Goal: Task Accomplishment & Management: Manage account settings

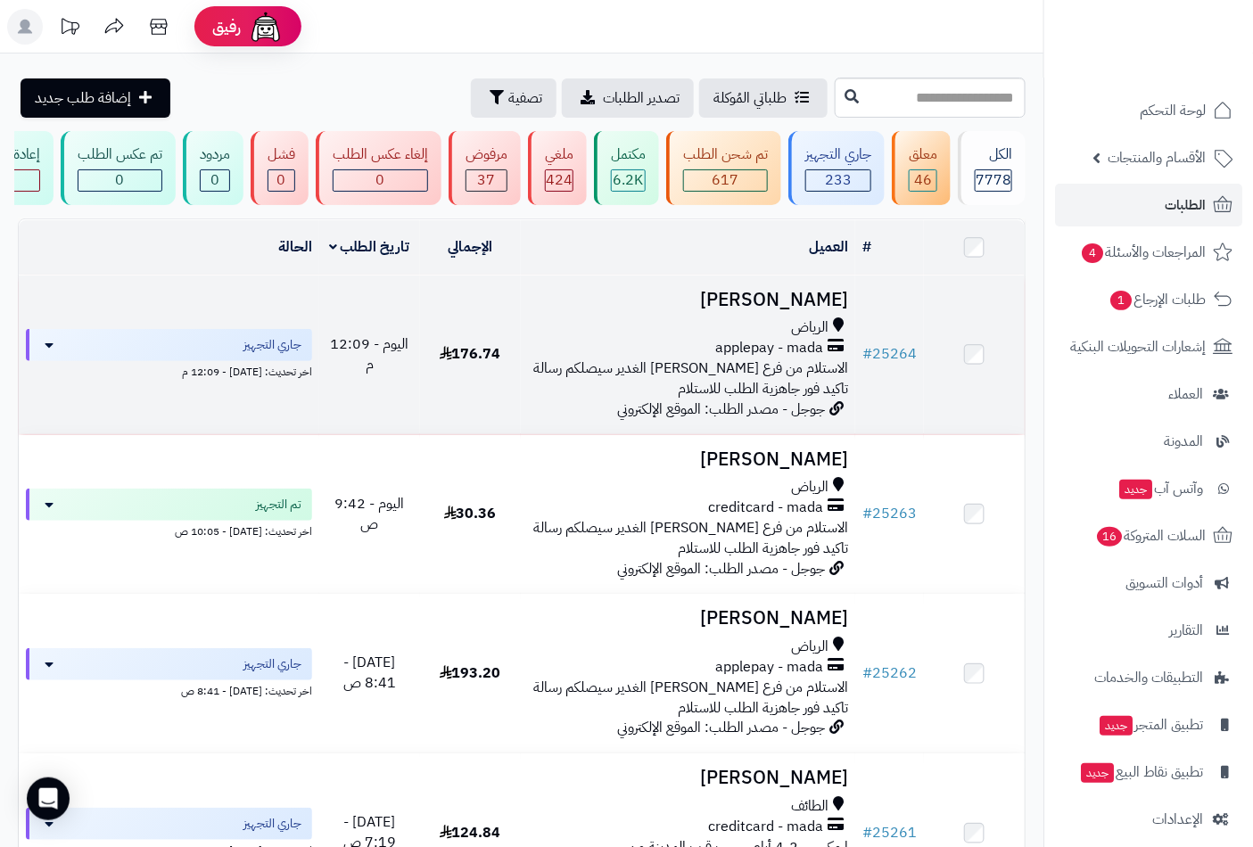
click at [720, 358] on span "applepay - mada" at bounding box center [769, 348] width 108 height 21
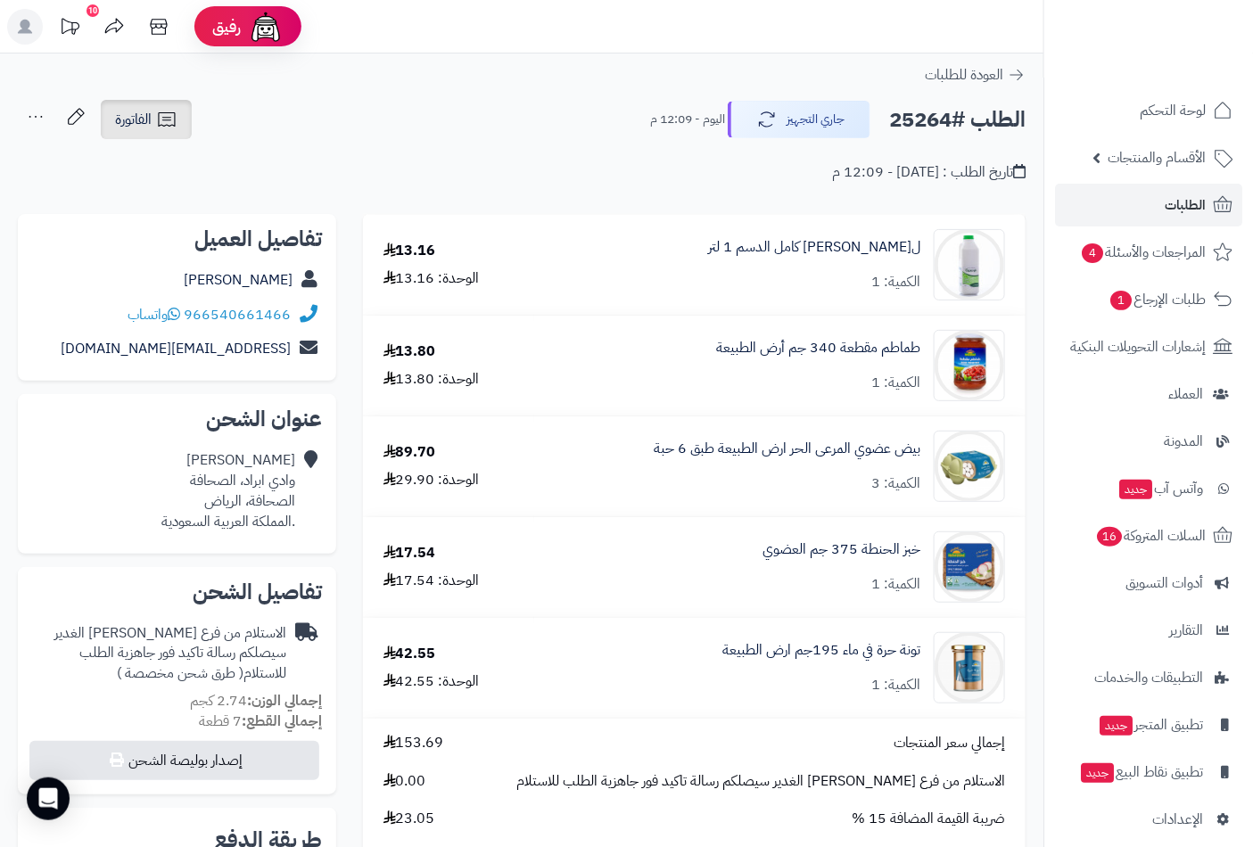
click at [138, 117] on span "الفاتورة" at bounding box center [133, 119] width 37 height 21
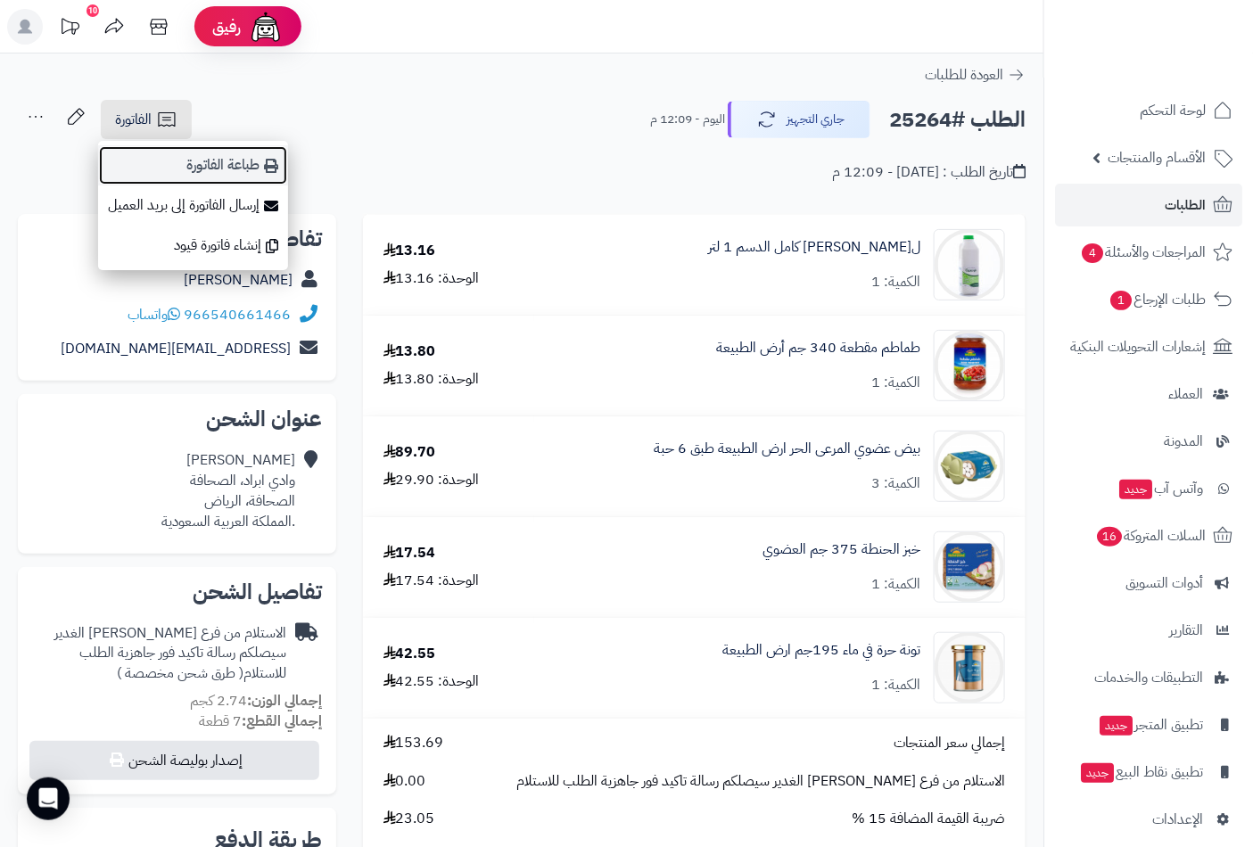
click at [241, 170] on link "طباعة الفاتورة" at bounding box center [193, 165] width 190 height 40
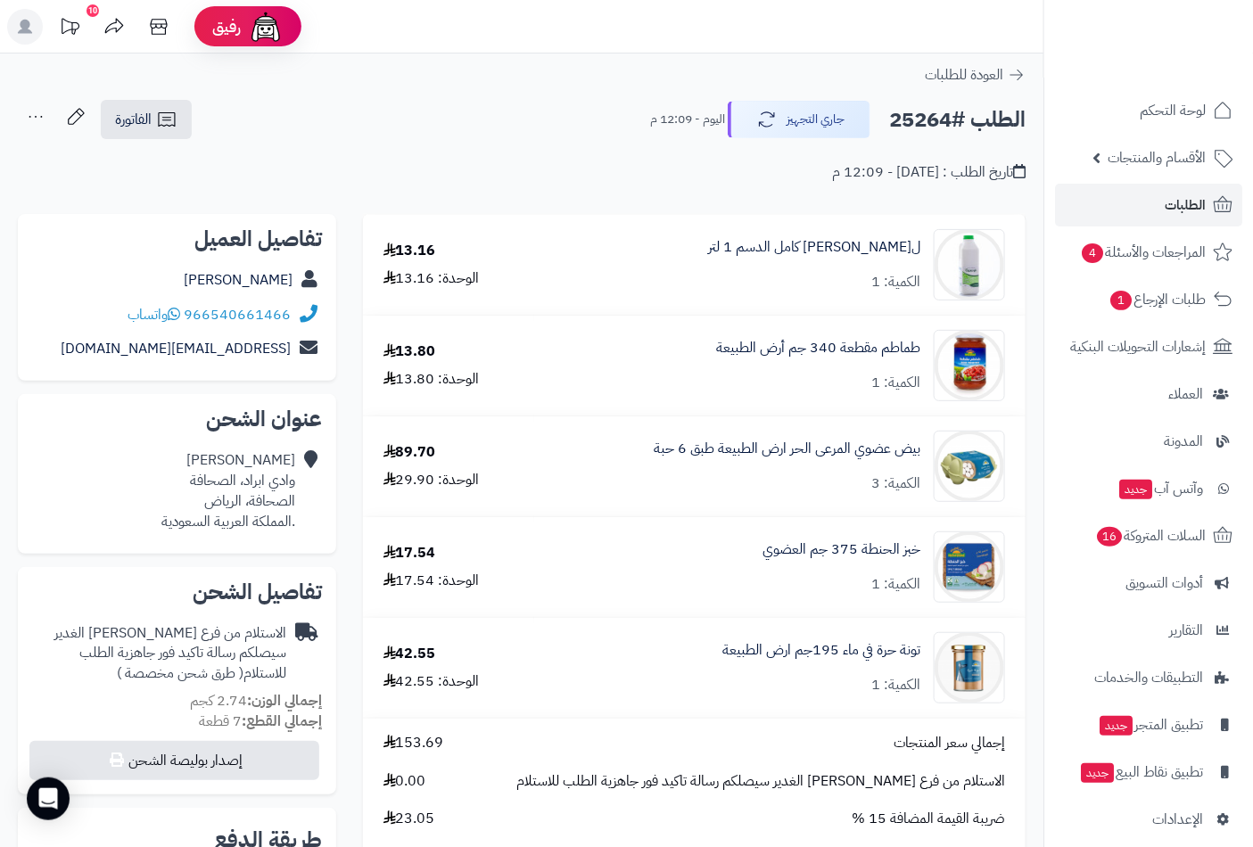
click at [885, 269] on div "لبن ماعز كامل الدسم 1 لتر الكمية: 1" at bounding box center [814, 264] width 212 height 55
click at [872, 251] on link "لبن ماعز كامل الدسم 1 لتر" at bounding box center [814, 247] width 212 height 21
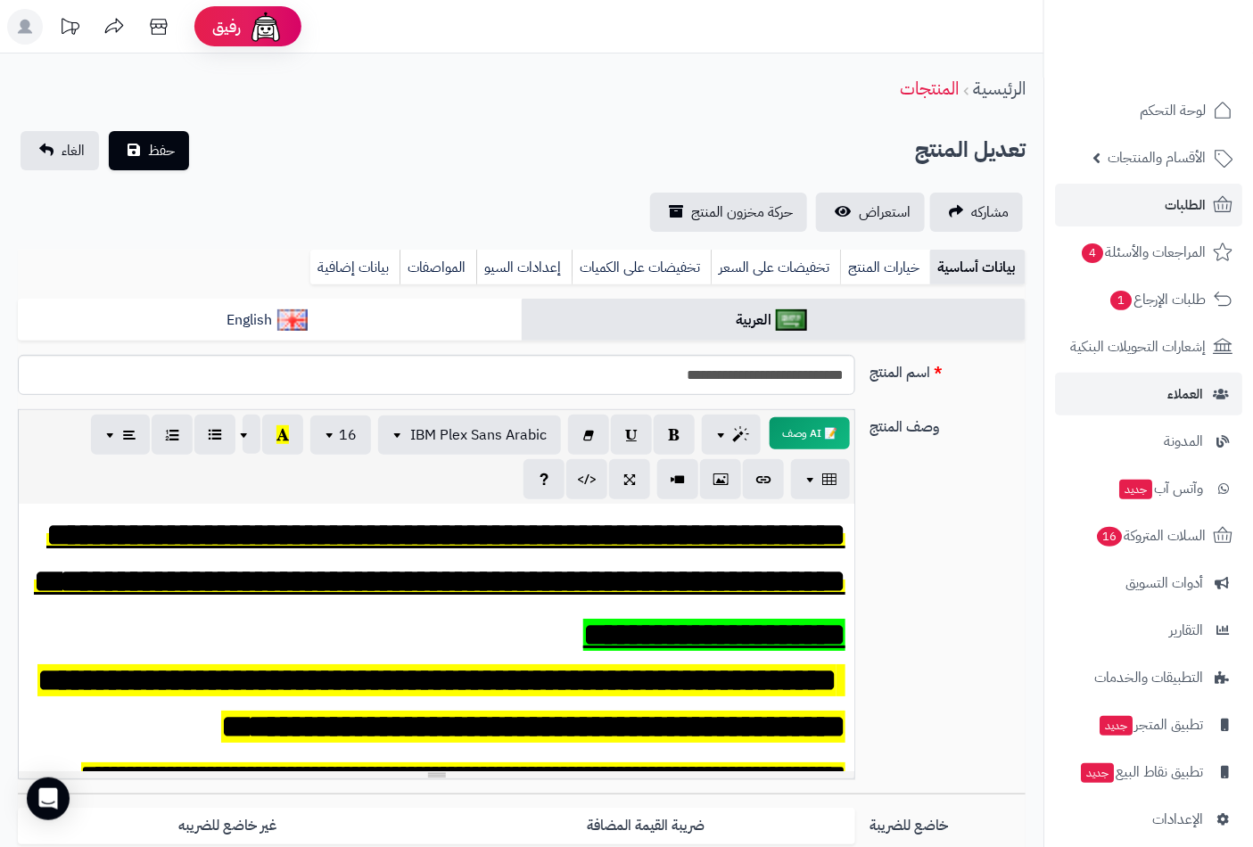
click at [1250, 379] on li "العملاء" at bounding box center [1148, 394] width 209 height 43
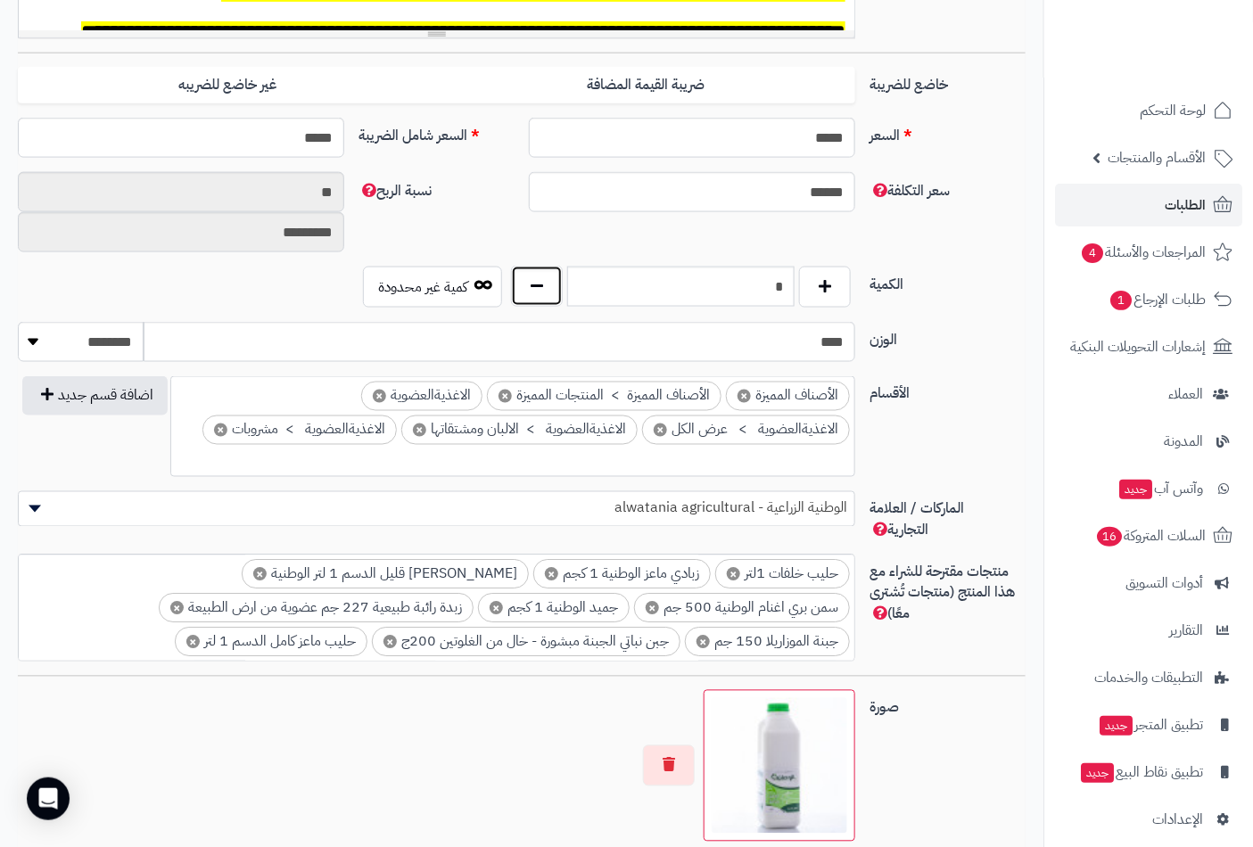
click at [521, 288] on button "button" at bounding box center [537, 286] width 52 height 41
type input "*"
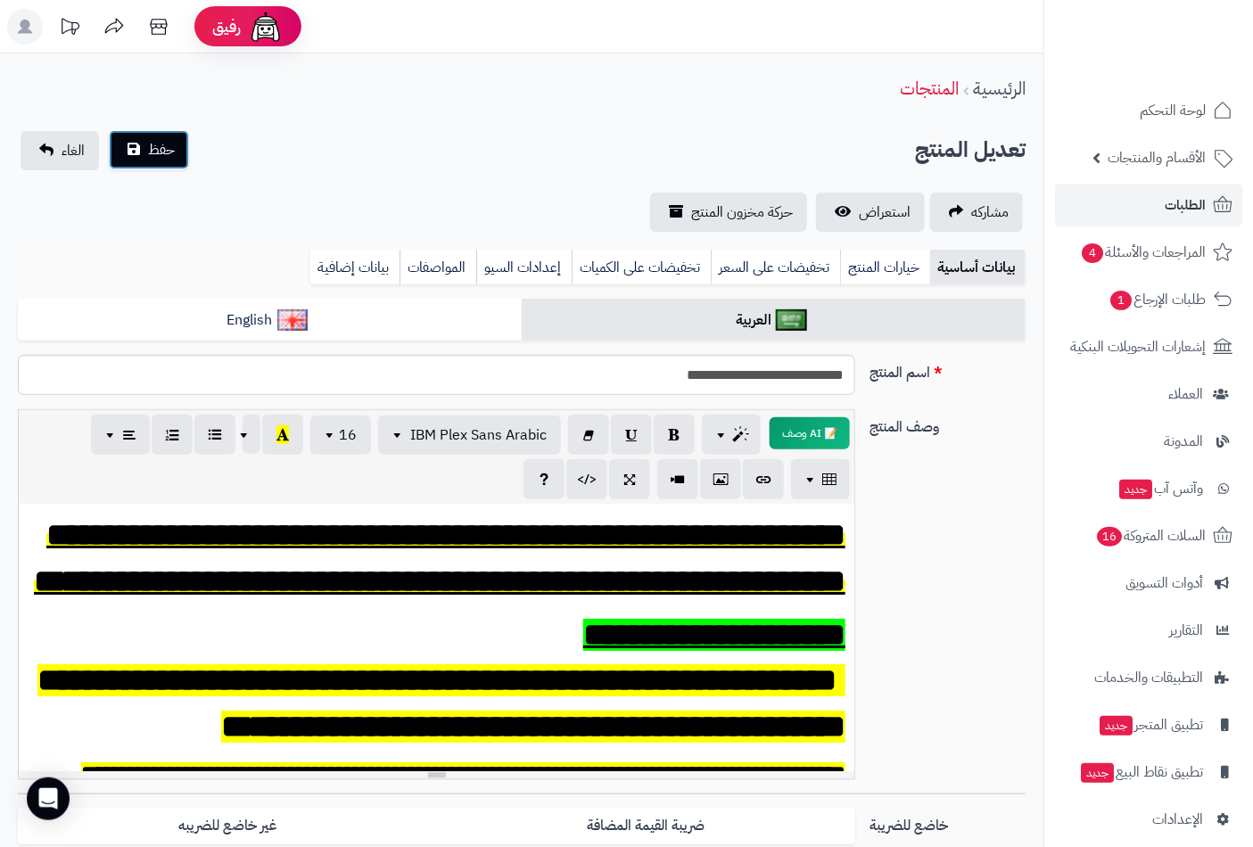
click at [152, 148] on span "حفظ" at bounding box center [161, 149] width 27 height 21
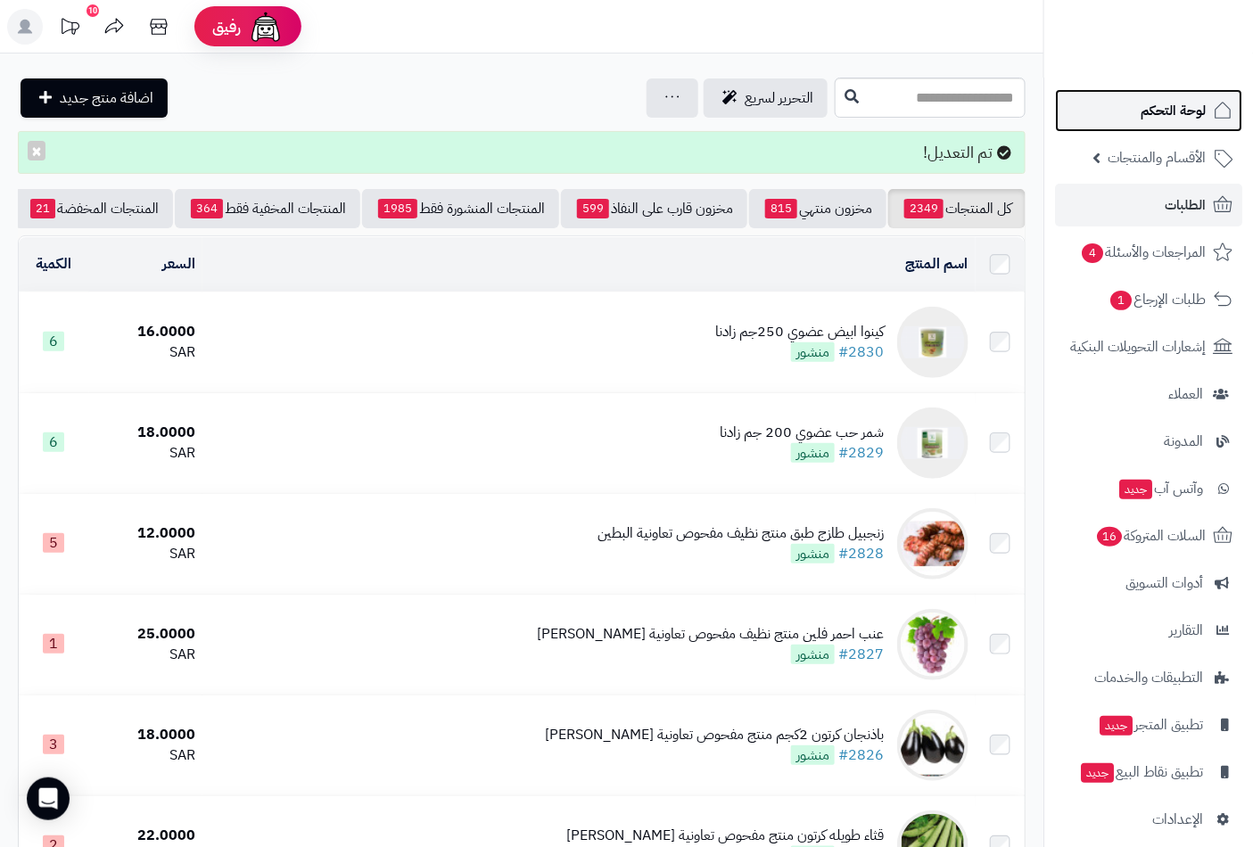
click at [1188, 118] on span "لوحة التحكم" at bounding box center [1172, 110] width 65 height 25
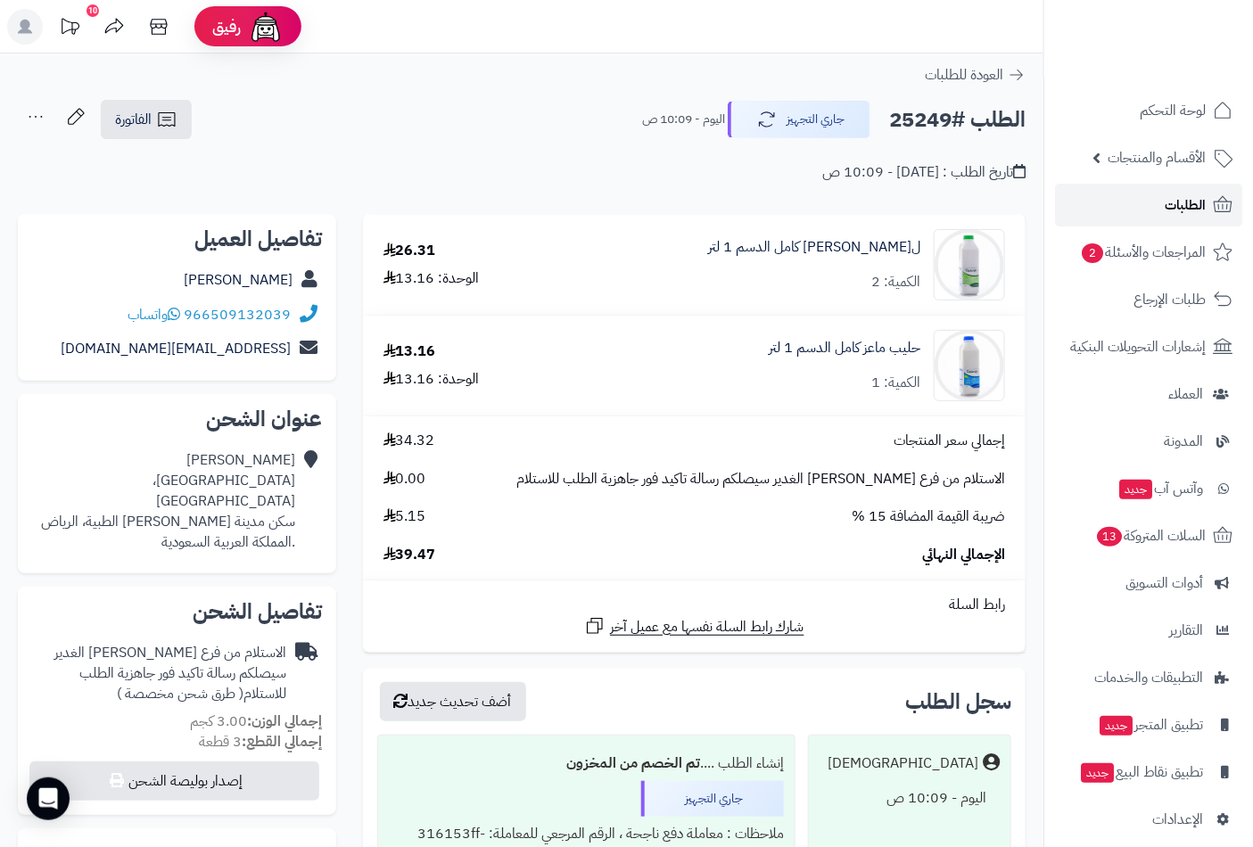
click at [1179, 202] on span "الطلبات" at bounding box center [1185, 205] width 41 height 25
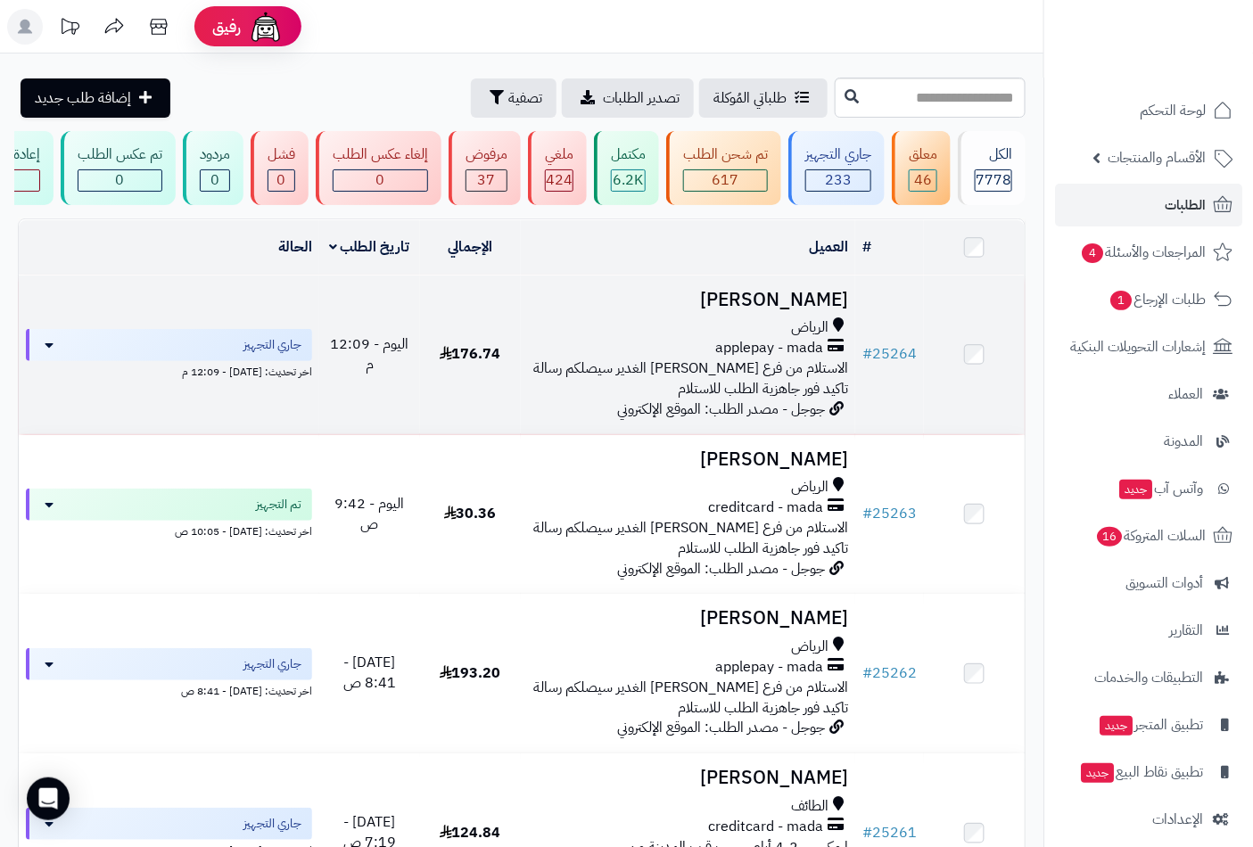
click at [782, 331] on div "الرياض" at bounding box center [688, 327] width 321 height 21
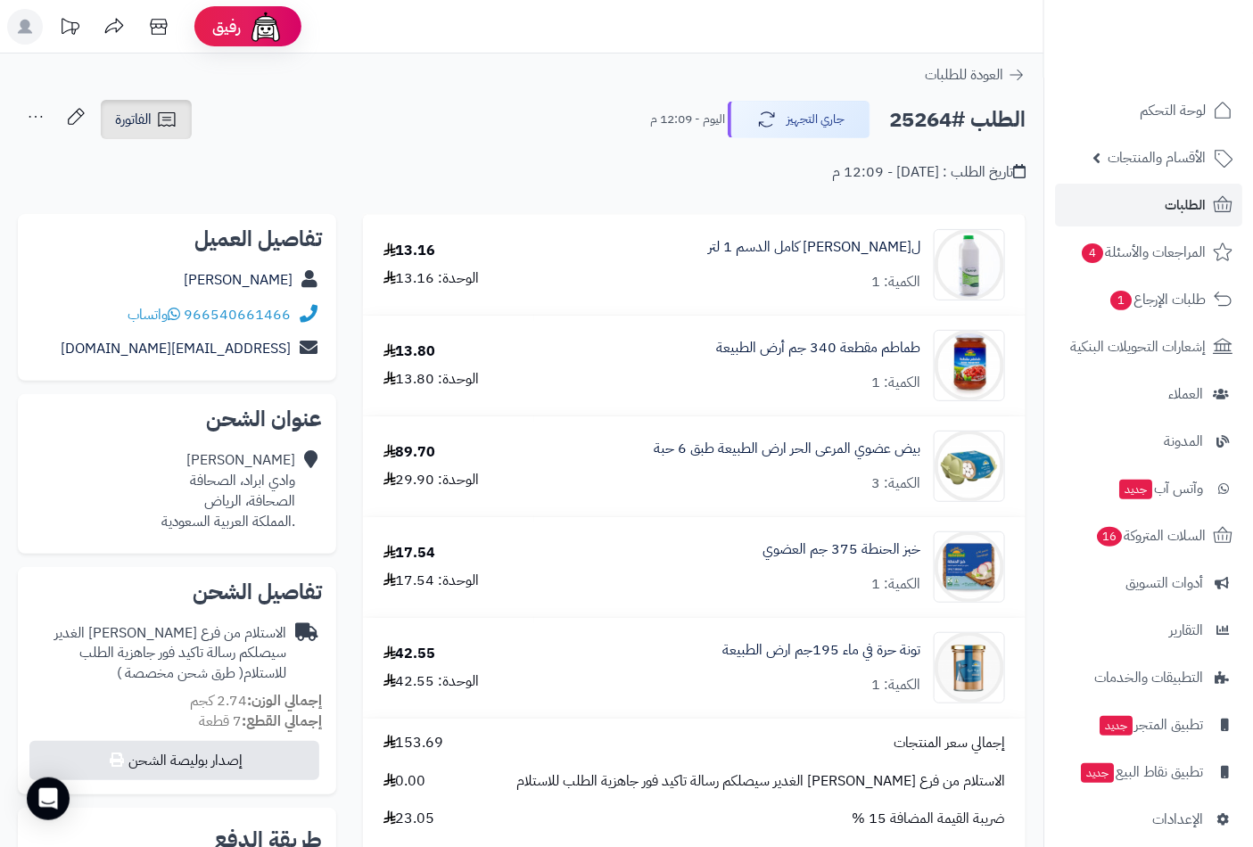
click at [130, 131] on link "الفاتورة" at bounding box center [146, 119] width 91 height 39
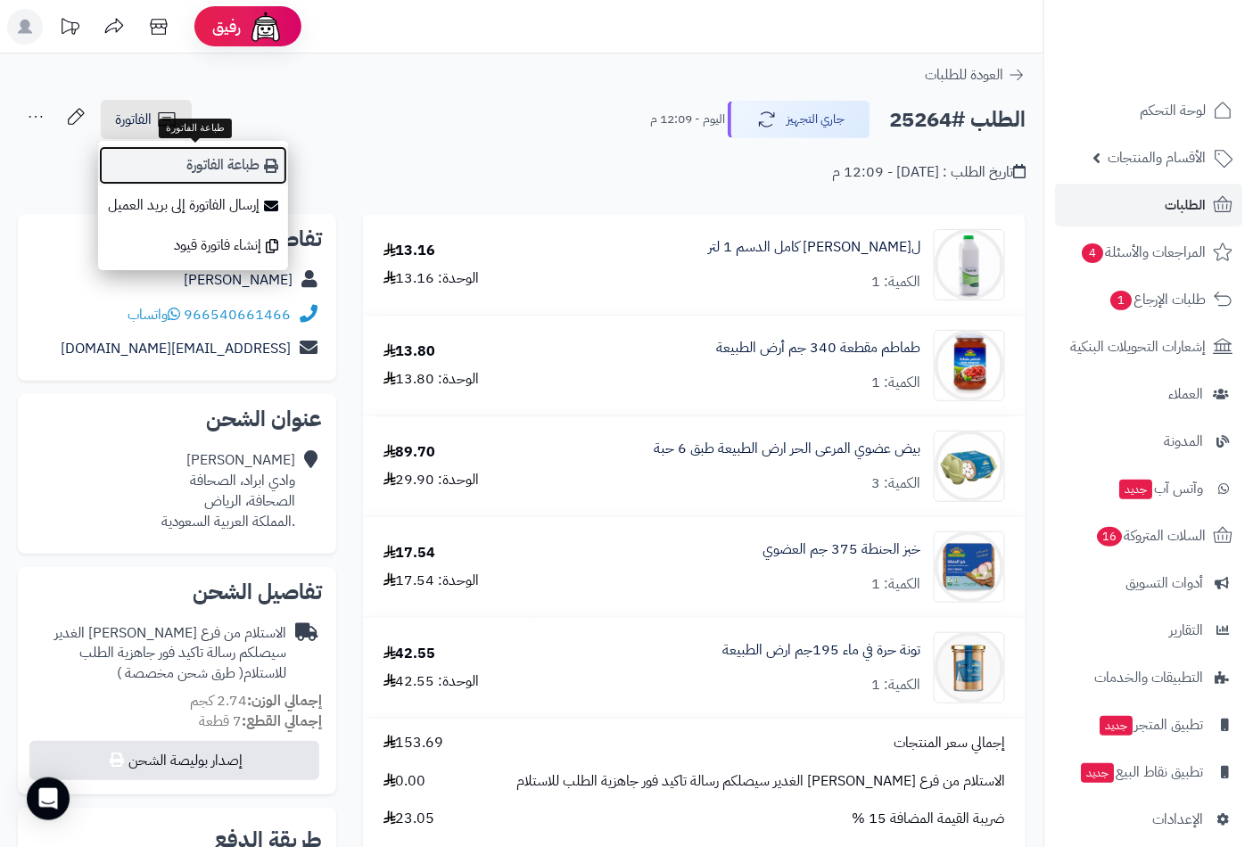
click at [210, 164] on link "طباعة الفاتورة" at bounding box center [193, 165] width 190 height 40
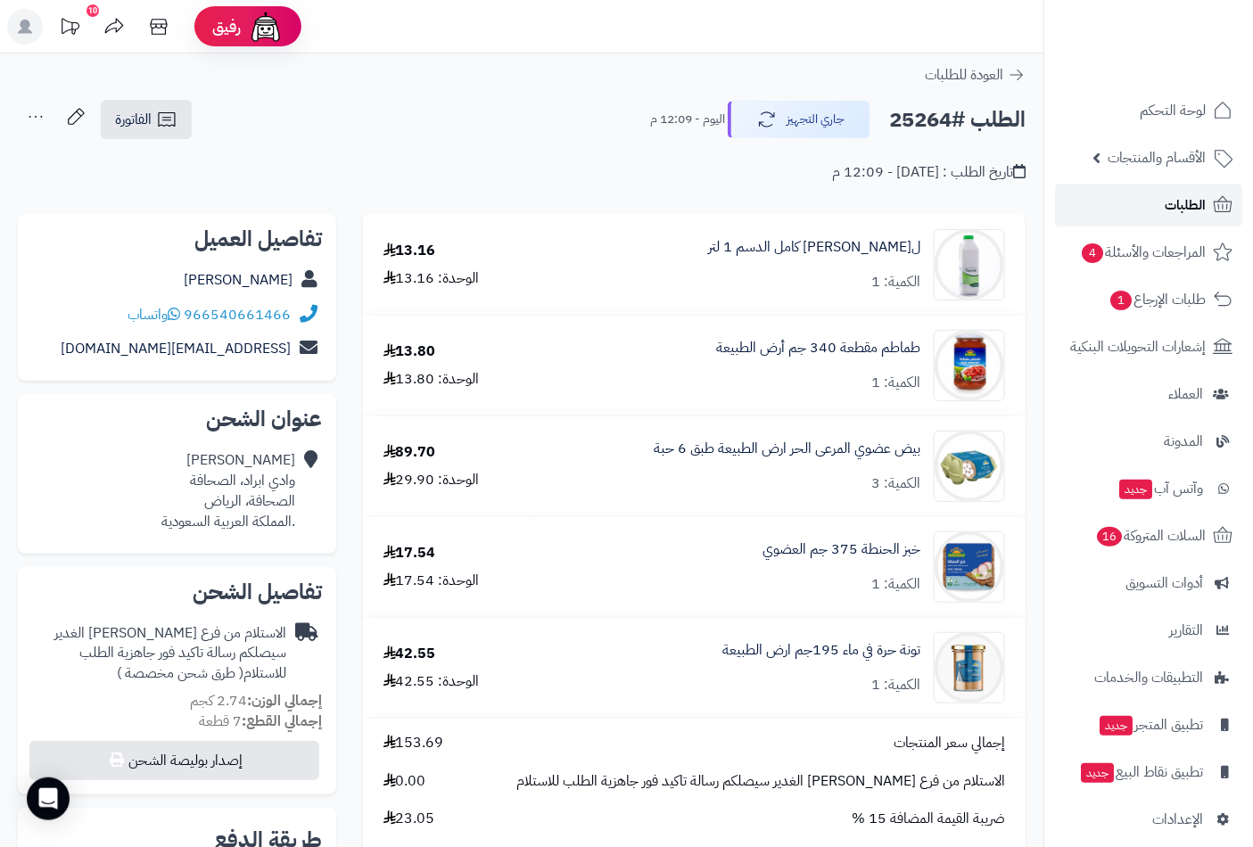
click at [1187, 198] on span "الطلبات" at bounding box center [1185, 205] width 41 height 25
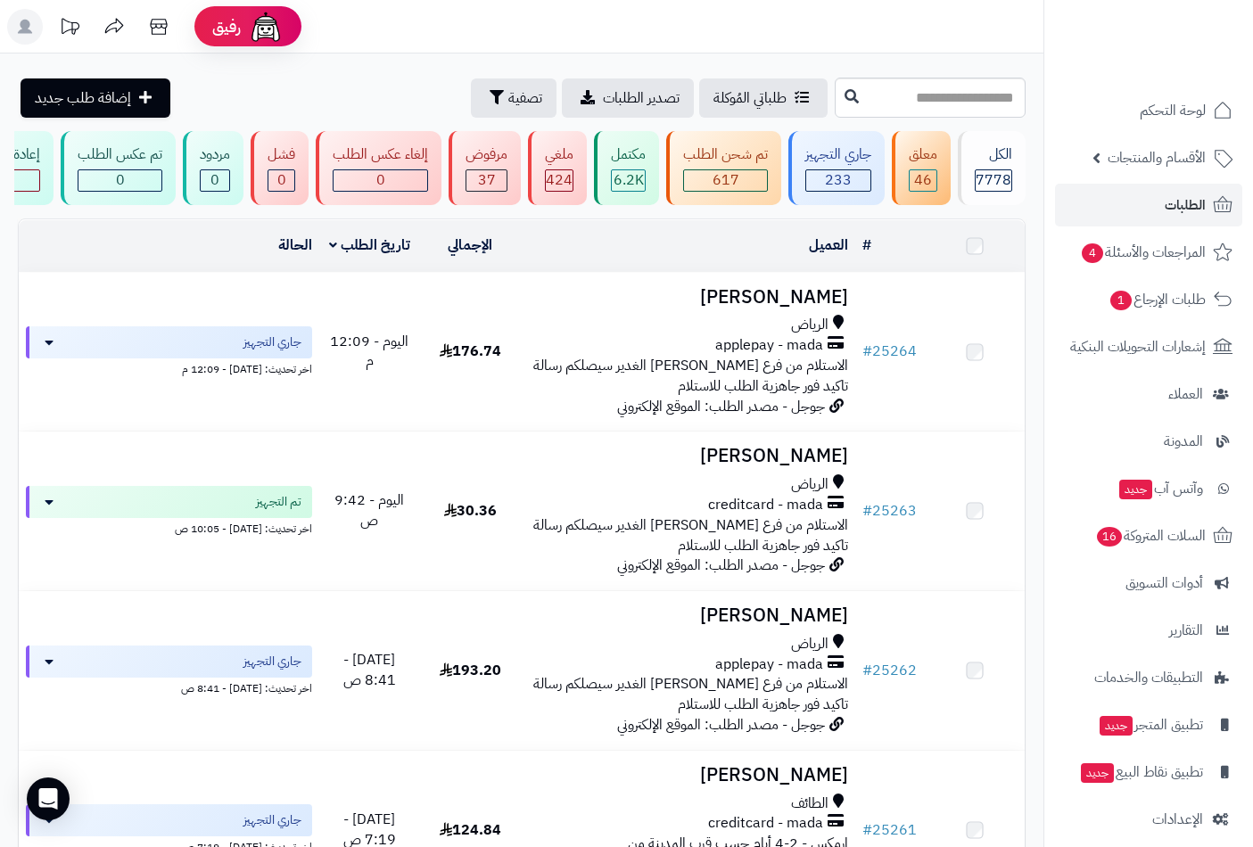
scroll to position [297, 0]
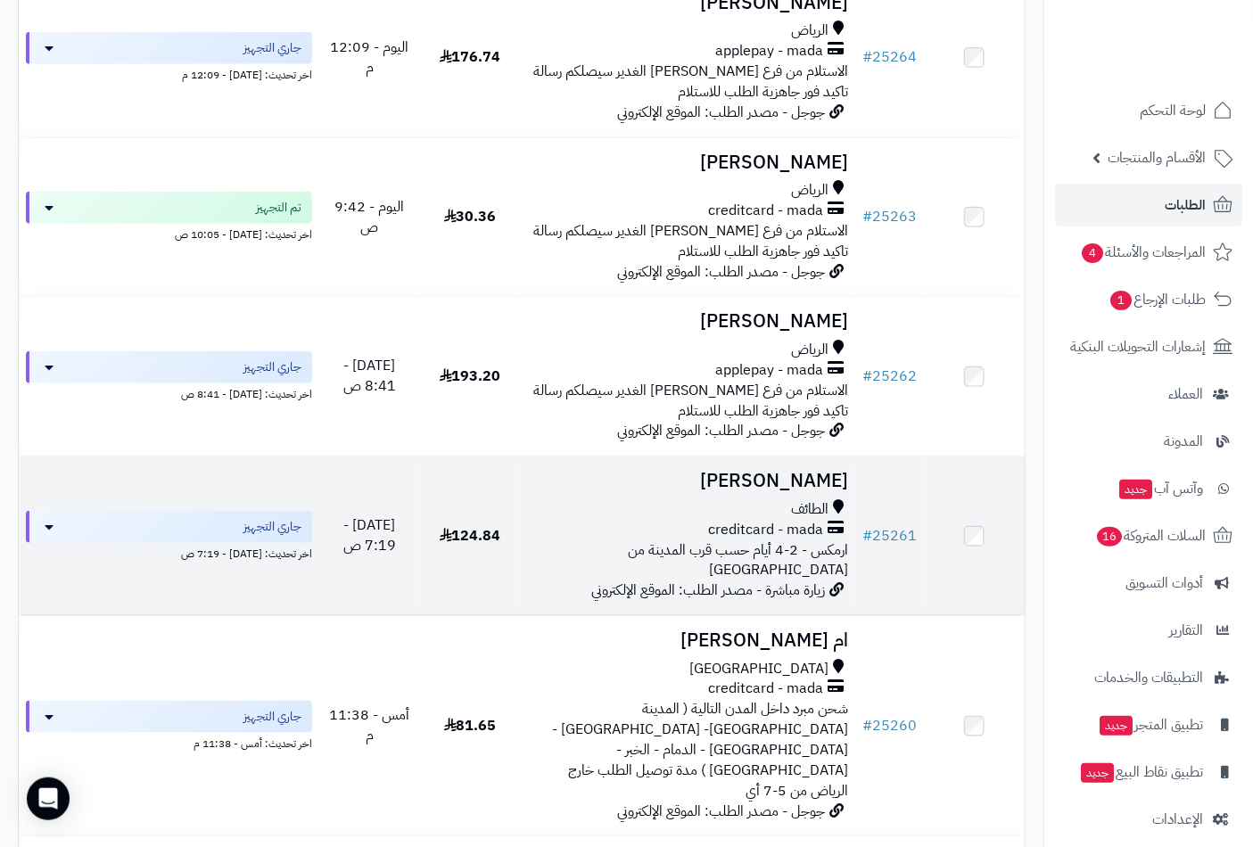
click at [785, 491] on h3 "[PERSON_NAME]" at bounding box center [688, 481] width 321 height 21
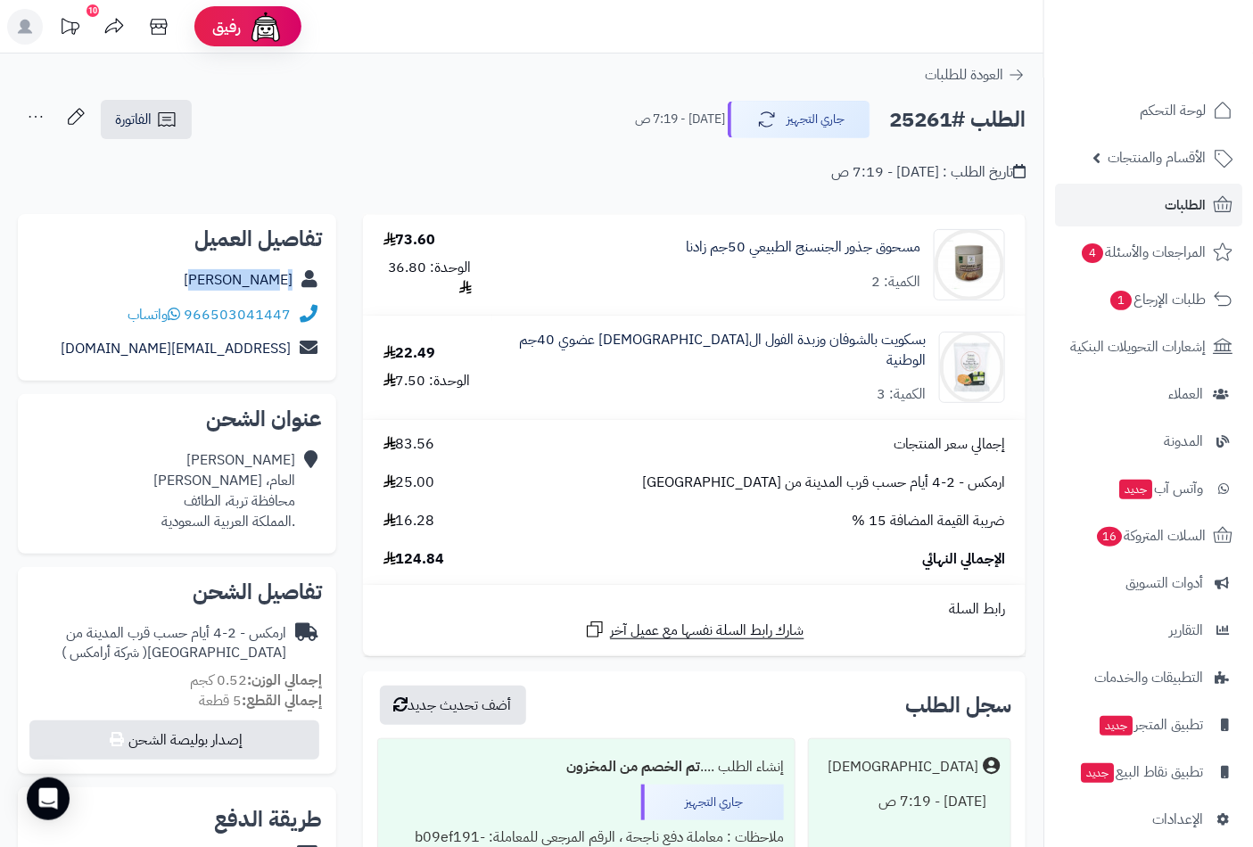
drag, startPoint x: 193, startPoint y: 281, endPoint x: 301, endPoint y: 281, distance: 108.8
click at [301, 281] on div "[PERSON_NAME]" at bounding box center [177, 280] width 290 height 35
copy div "[PERSON_NAME]"
drag, startPoint x: 135, startPoint y: 351, endPoint x: 297, endPoint y: 355, distance: 162.3
click at [297, 355] on div "saadmmb@gmail.com" at bounding box center [177, 349] width 290 height 35
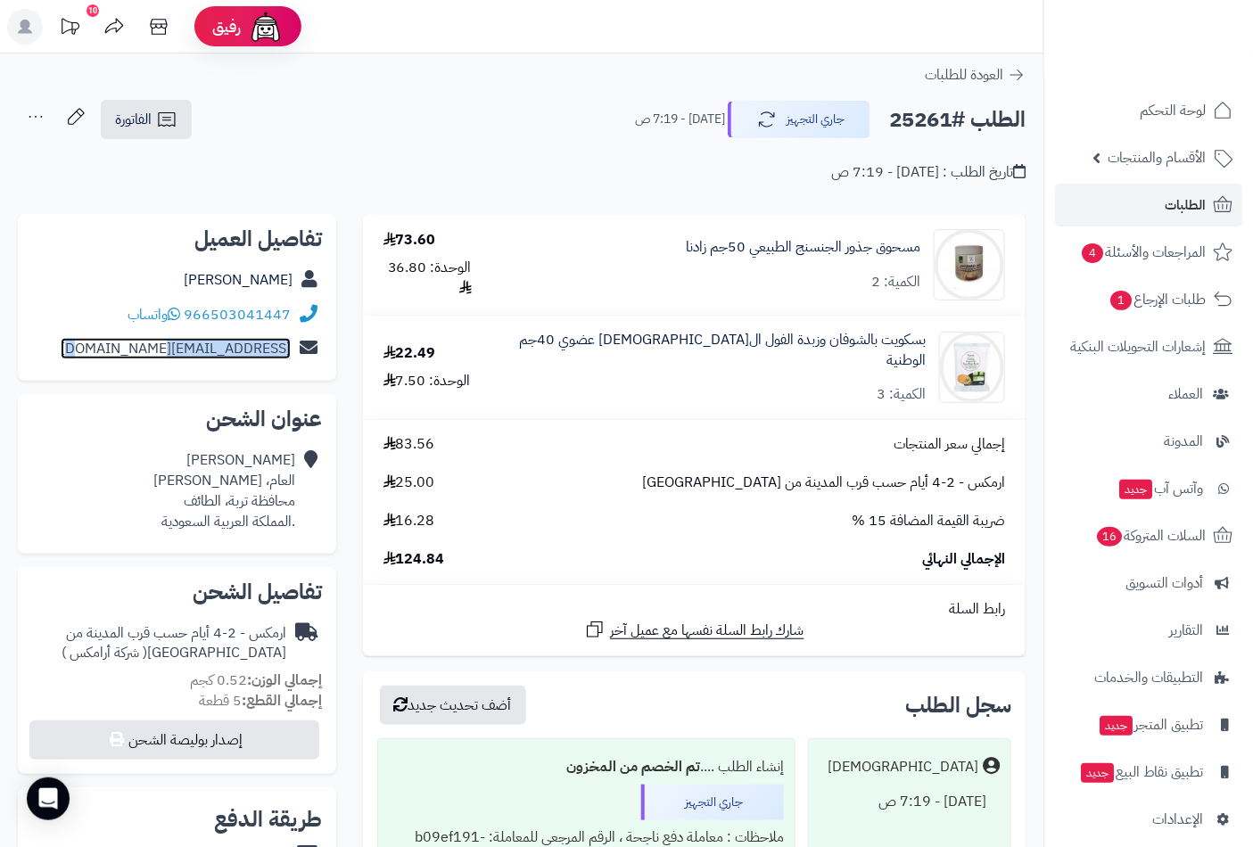
copy div "saadmmb@gmail.com"
drag, startPoint x: 294, startPoint y: 309, endPoint x: 241, endPoint y: 319, distance: 54.6
click at [241, 319] on div "966503041447 واتساب" at bounding box center [177, 315] width 290 height 35
copy div "966503041447"
click at [266, 503] on div "سعد البقمي العام، المنيف محافظة تربة، الطائف .المملكة العربية السعودية" at bounding box center [224, 490] width 142 height 81
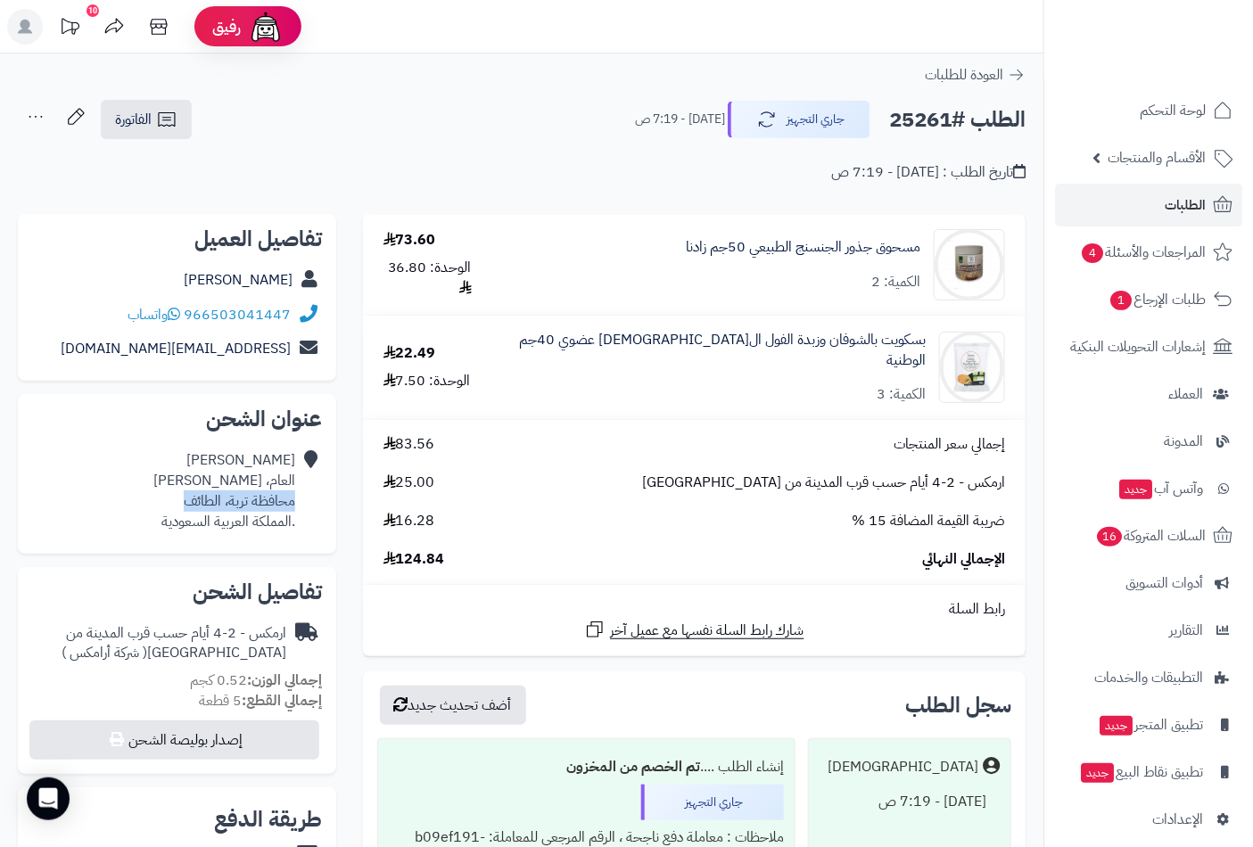
drag, startPoint x: 266, startPoint y: 503, endPoint x: 205, endPoint y: 505, distance: 60.7
click at [205, 505] on div "سعد البقمي العام، المنيف محافظة تربة، الطائف .المملكة العربية السعودية" at bounding box center [224, 490] width 142 height 81
copy div "محافظة تربة، الطائف"
drag, startPoint x: 138, startPoint y: 353, endPoint x: 317, endPoint y: 346, distance: 178.5
click at [317, 346] on div "saadmmb@gmail.com" at bounding box center [177, 349] width 290 height 35
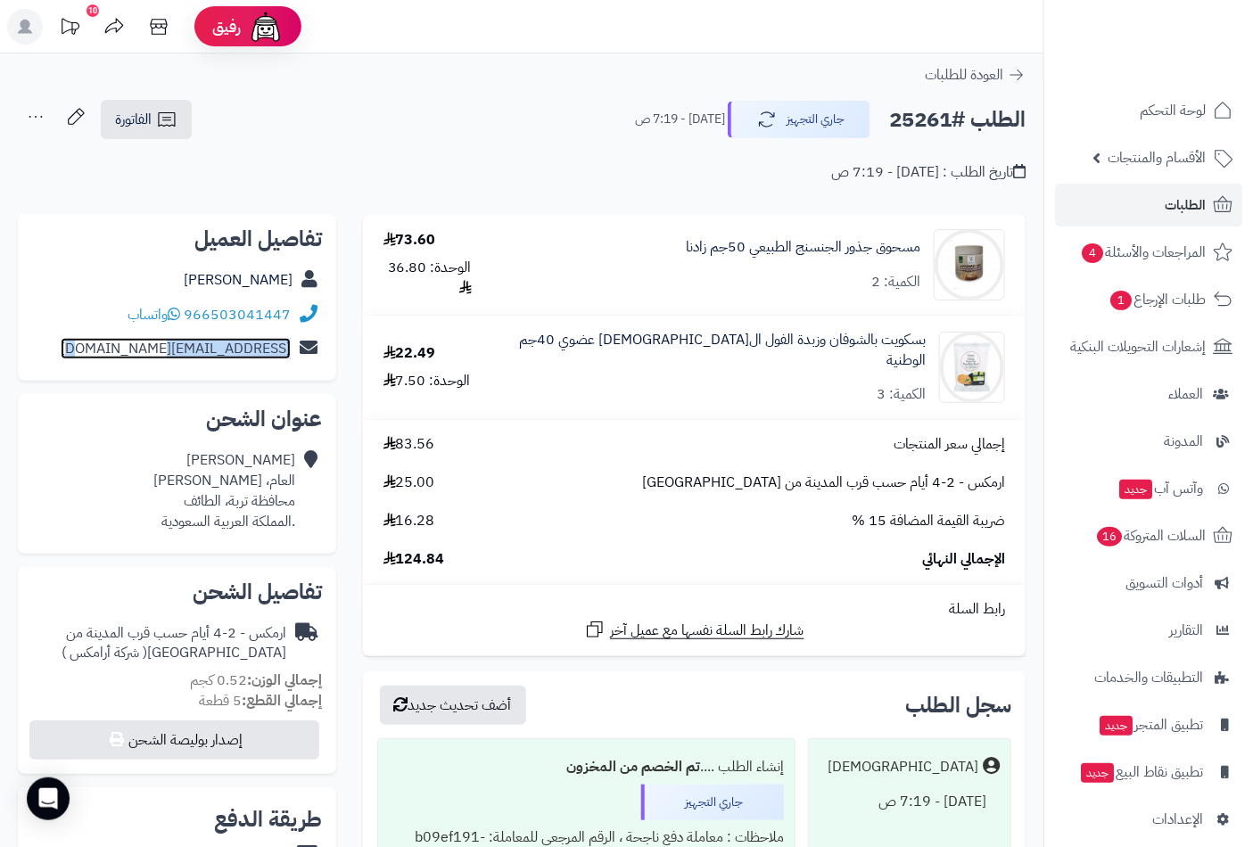
copy div "saadmmb@gmail.com"
drag, startPoint x: 292, startPoint y: 306, endPoint x: 260, endPoint y: 315, distance: 33.3
click at [260, 315] on div "966503041447 واتساب" at bounding box center [177, 315] width 290 height 35
copy div "966503041447"
click at [916, 112] on h2 "الطلب #25261" at bounding box center [957, 120] width 136 height 37
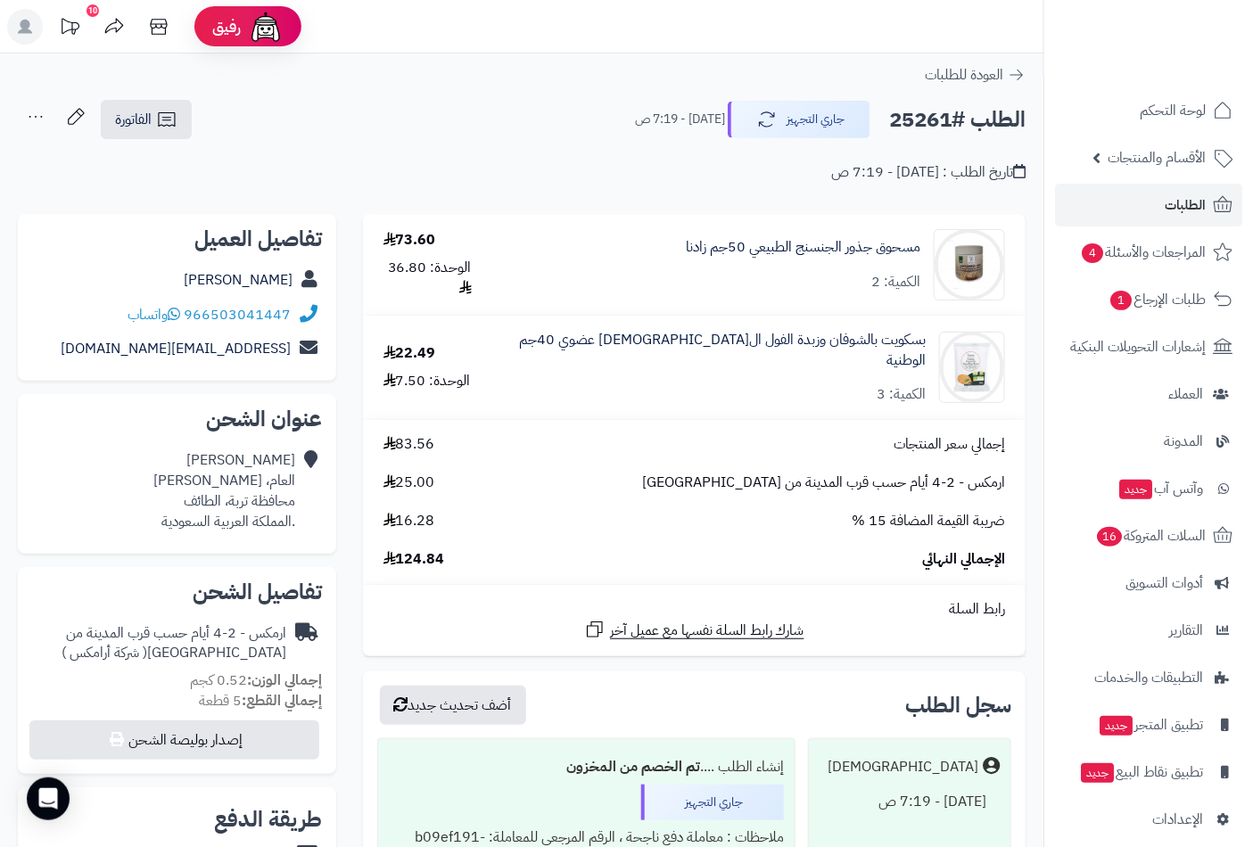
click at [916, 112] on h2 "الطلب #25261" at bounding box center [957, 120] width 136 height 37
copy h2 "25261"
drag, startPoint x: 676, startPoint y: 252, endPoint x: 915, endPoint y: 255, distance: 239.0
click at [915, 255] on div "مسحوق جذور الجنسنج الطبيعي 50جم زادنا الكمية: 2" at bounding box center [758, 264] width 519 height 71
copy div "مسحوق جذور الجنسنج الطبيعي 50جم زادنا"
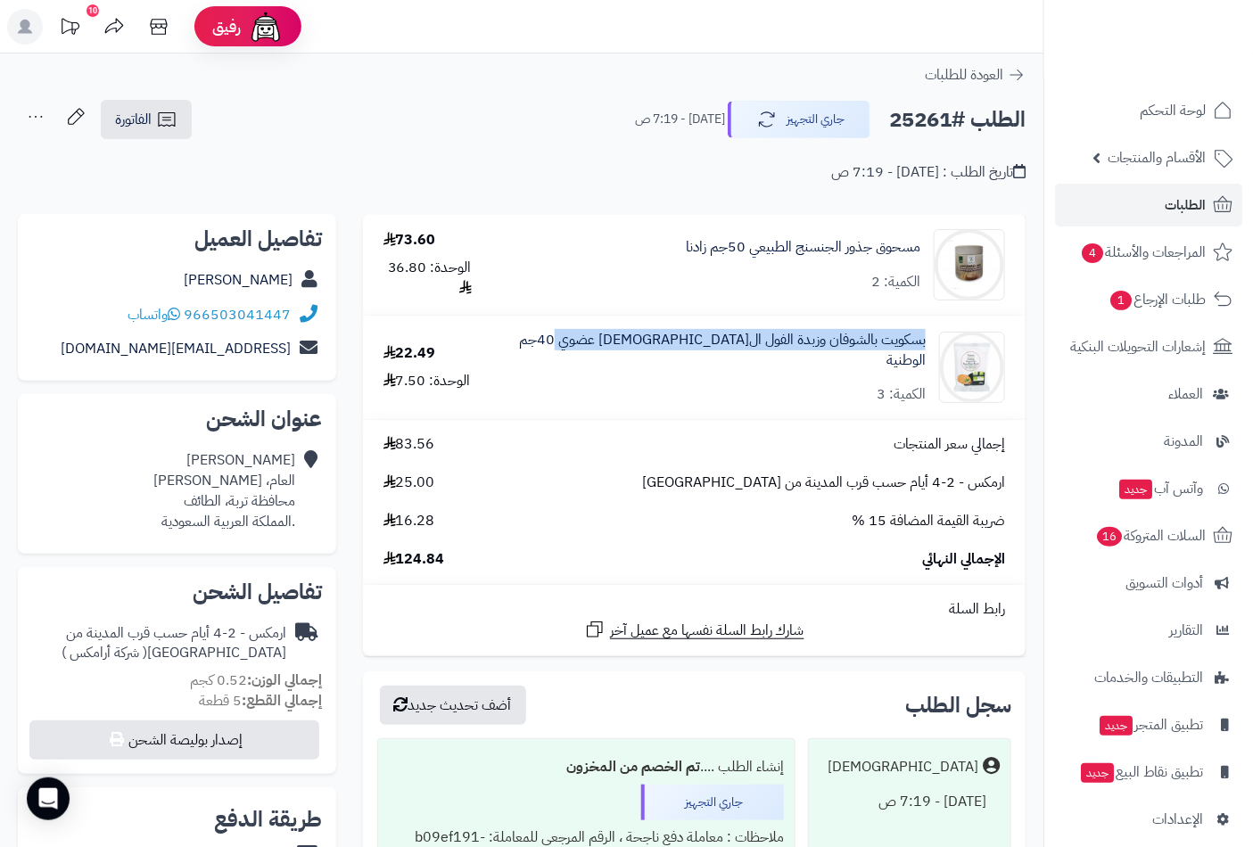
drag, startPoint x: 581, startPoint y: 346, endPoint x: 926, endPoint y: 350, distance: 344.2
click at [926, 350] on div "بسكويت بالشوفان وزبدة الفول السوداني عضوي 40جم الوطنية الكمية: 3" at bounding box center [758, 368] width 519 height 76
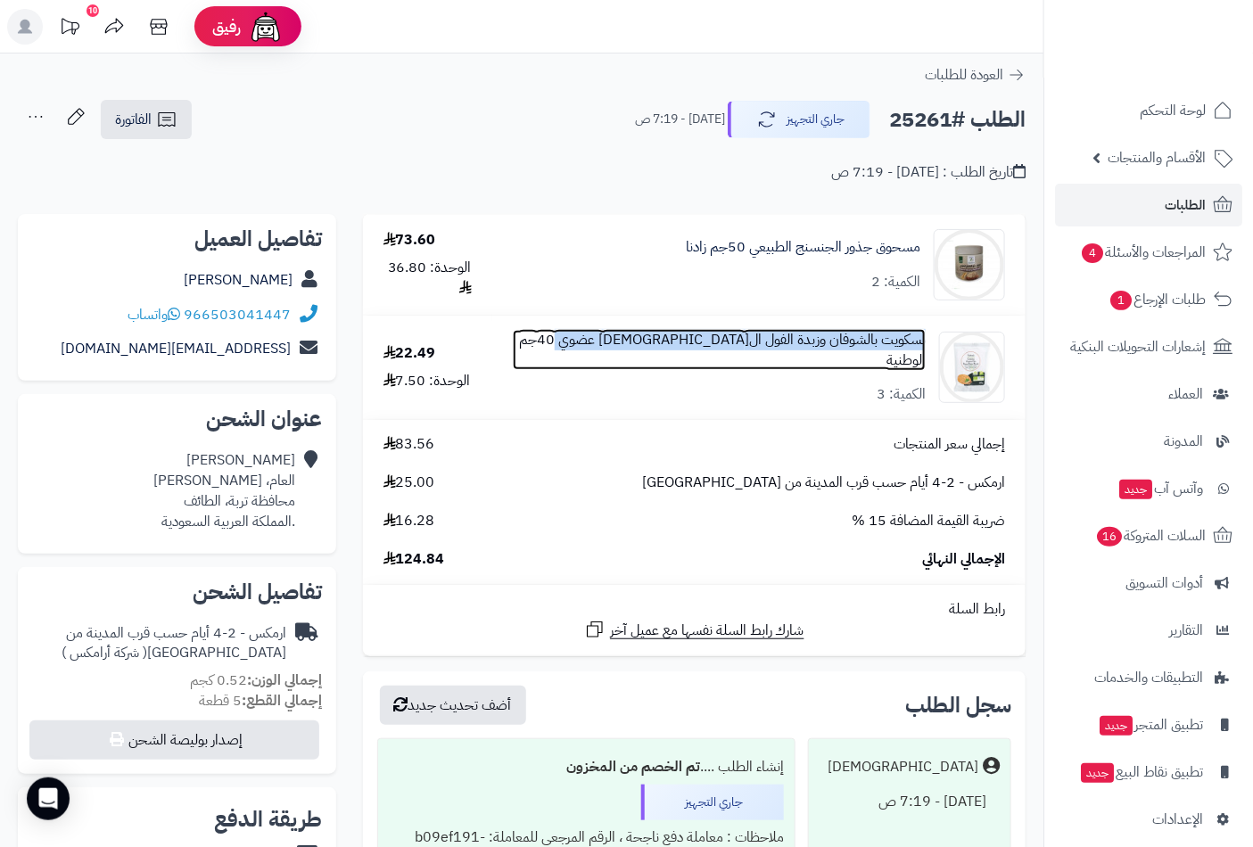
copy link "بسكويت بالشوفان وزبدة الفول السوداني عضوي 40جم الوطنية"
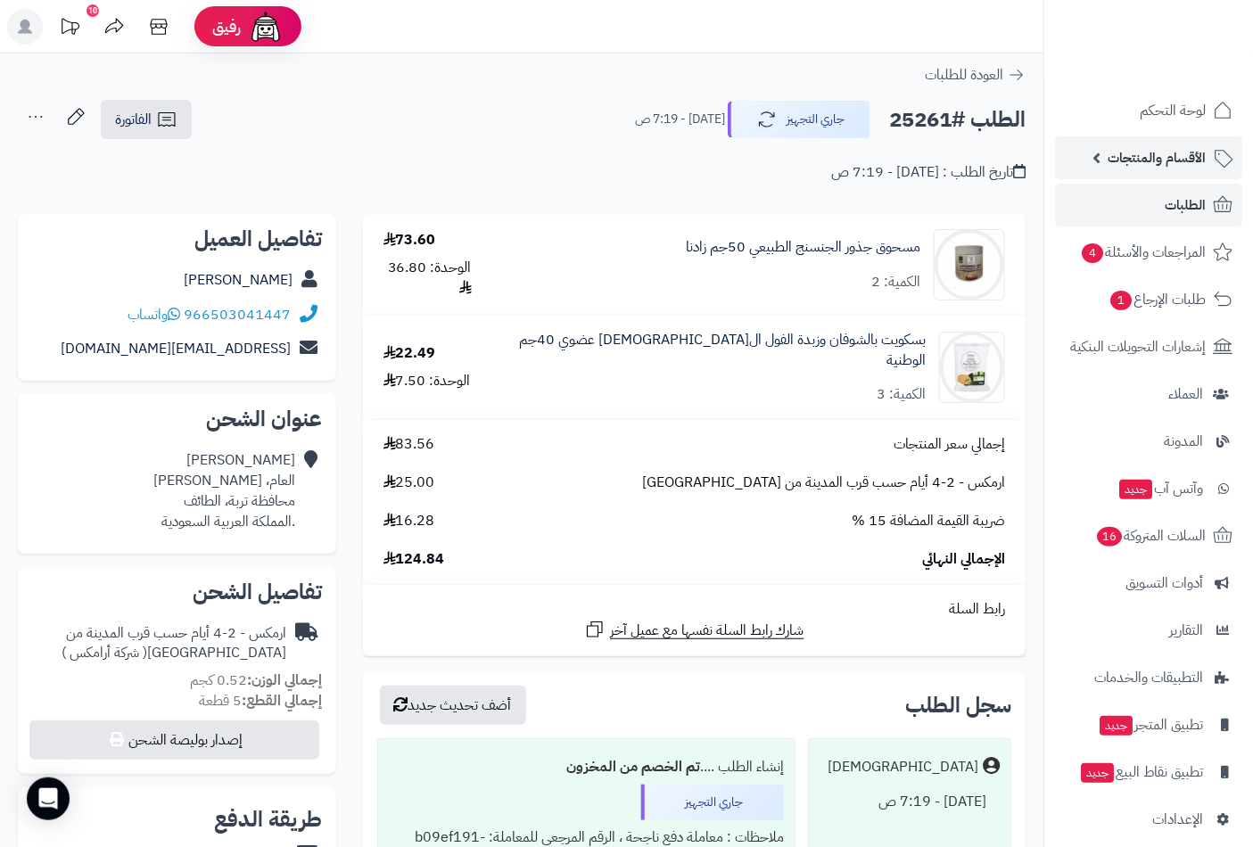
click at [1182, 157] on span "الأقسام والمنتجات" at bounding box center [1156, 157] width 98 height 25
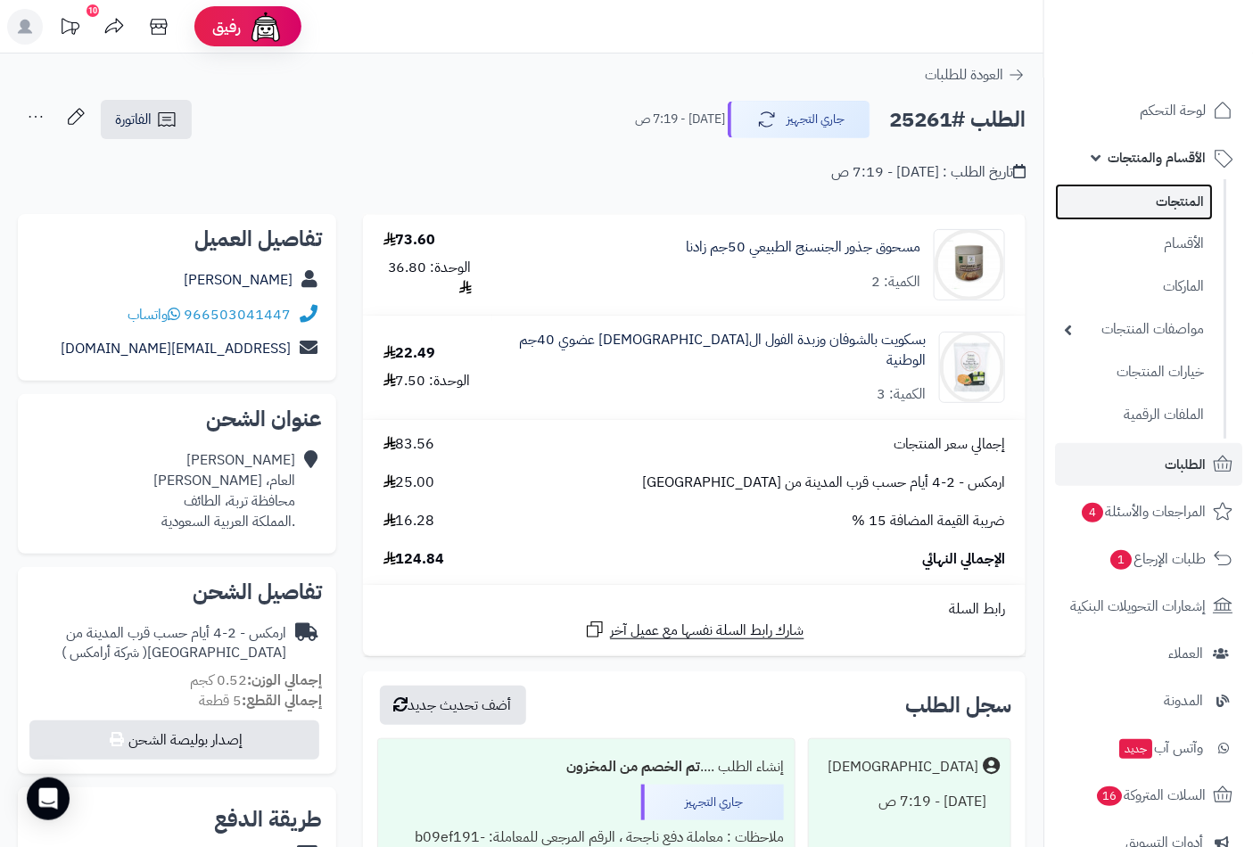
click at [1172, 207] on link "المنتجات" at bounding box center [1134, 202] width 158 height 37
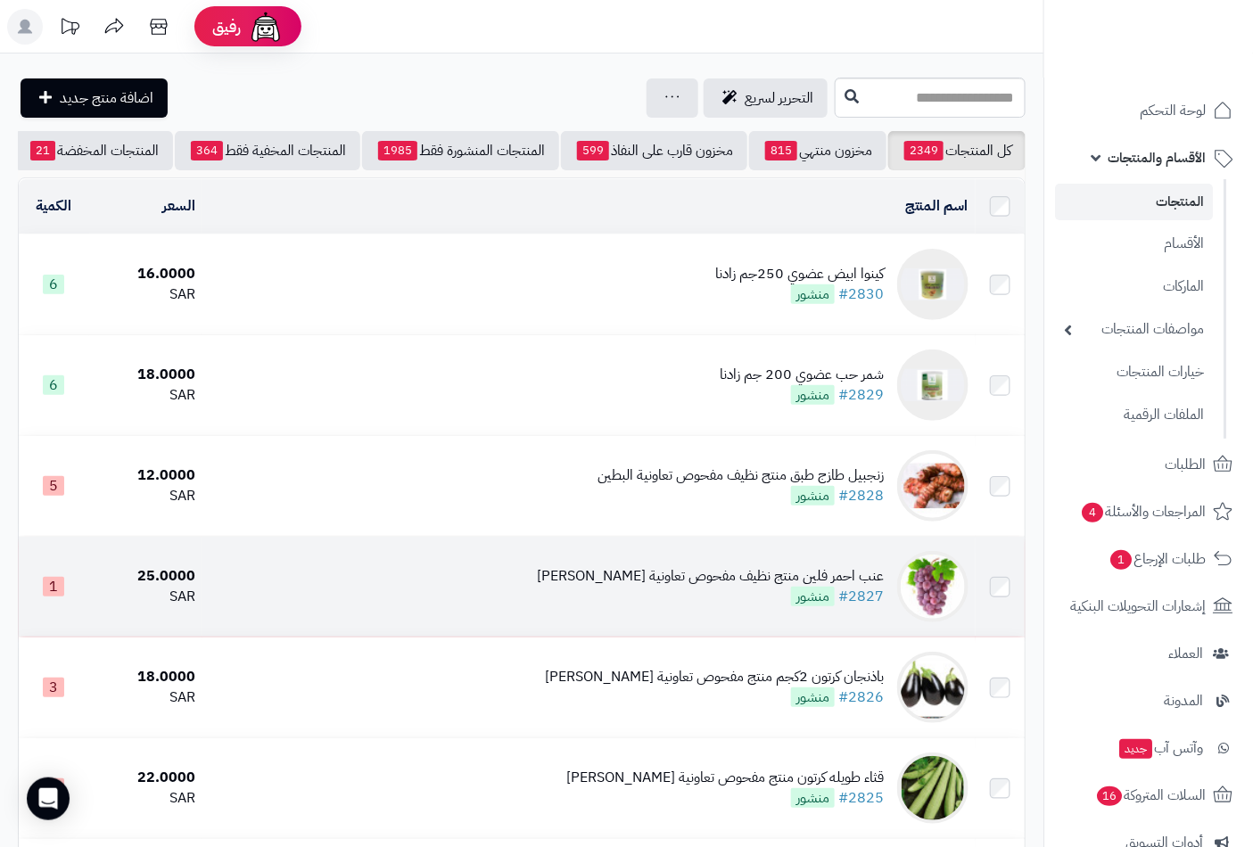
click at [769, 587] on div "عنب احمر فلين منتج نظيف مفحوص تعاونية الباطين" at bounding box center [710, 576] width 347 height 21
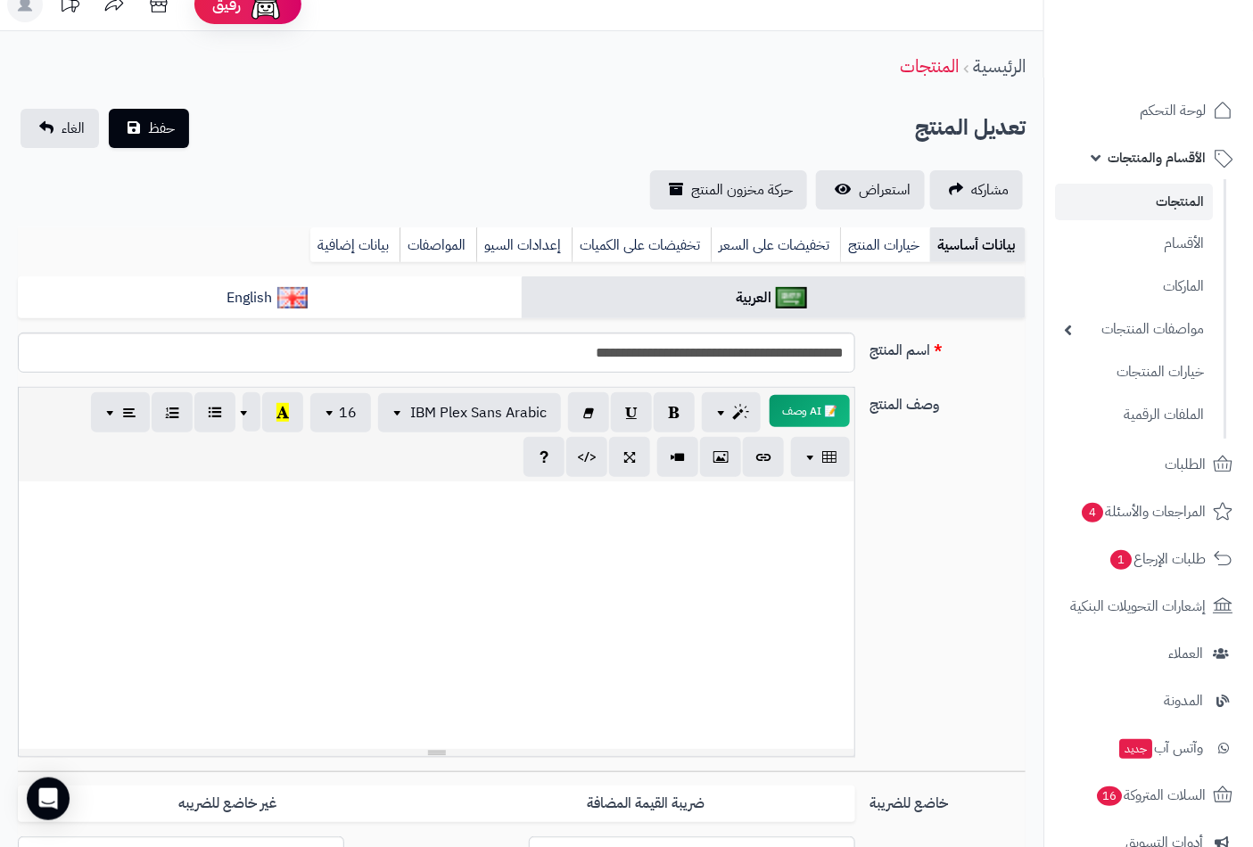
scroll to position [297, 0]
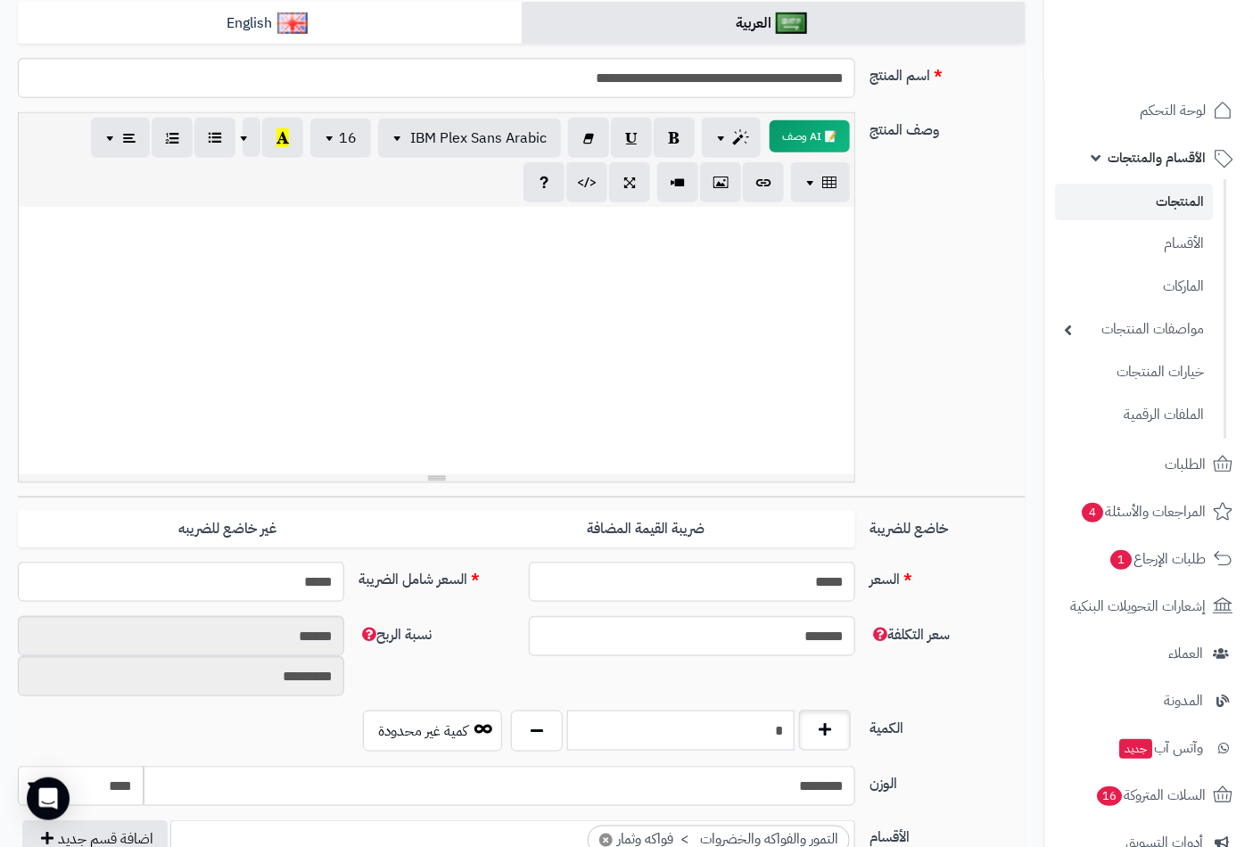
drag, startPoint x: 791, startPoint y: 728, endPoint x: 820, endPoint y: 720, distance: 30.5
click at [820, 720] on div "*" at bounding box center [680, 731] width 349 height 41
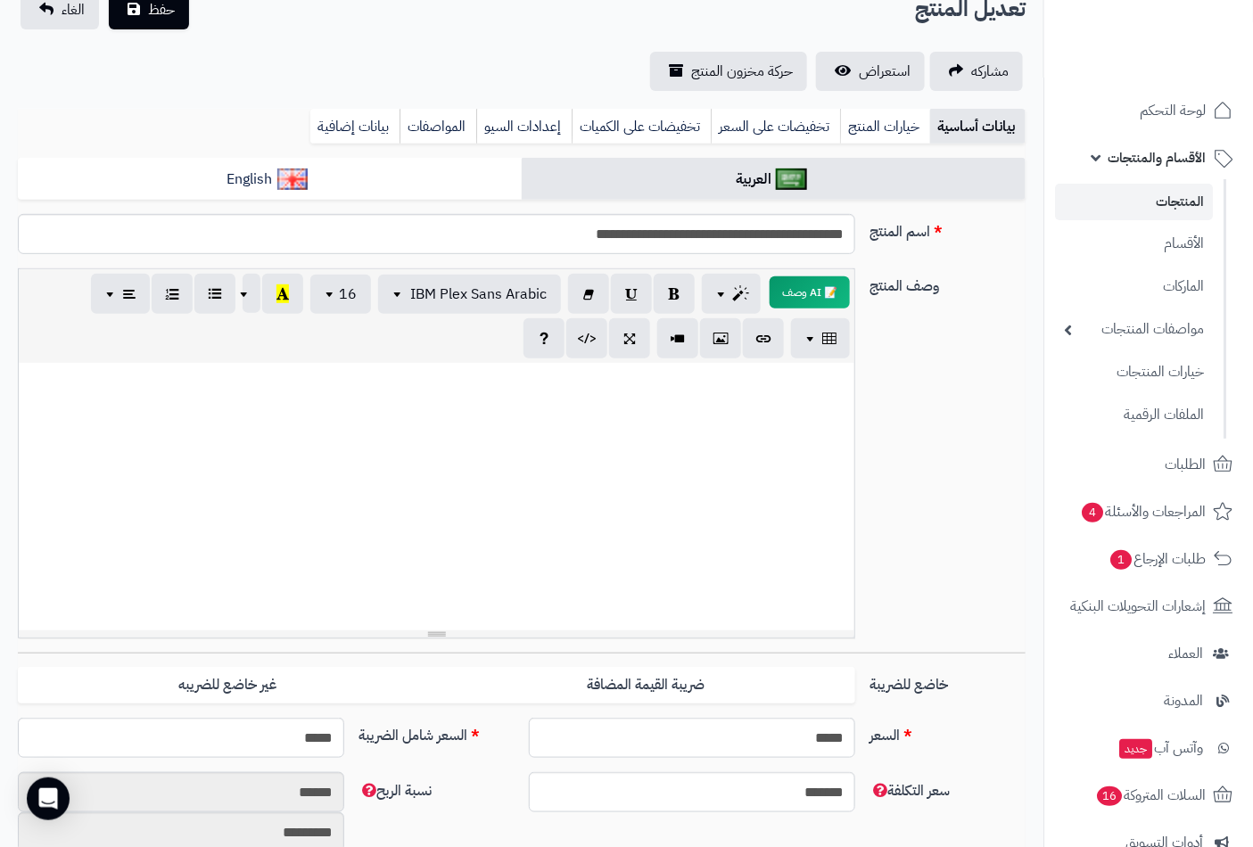
scroll to position [0, 0]
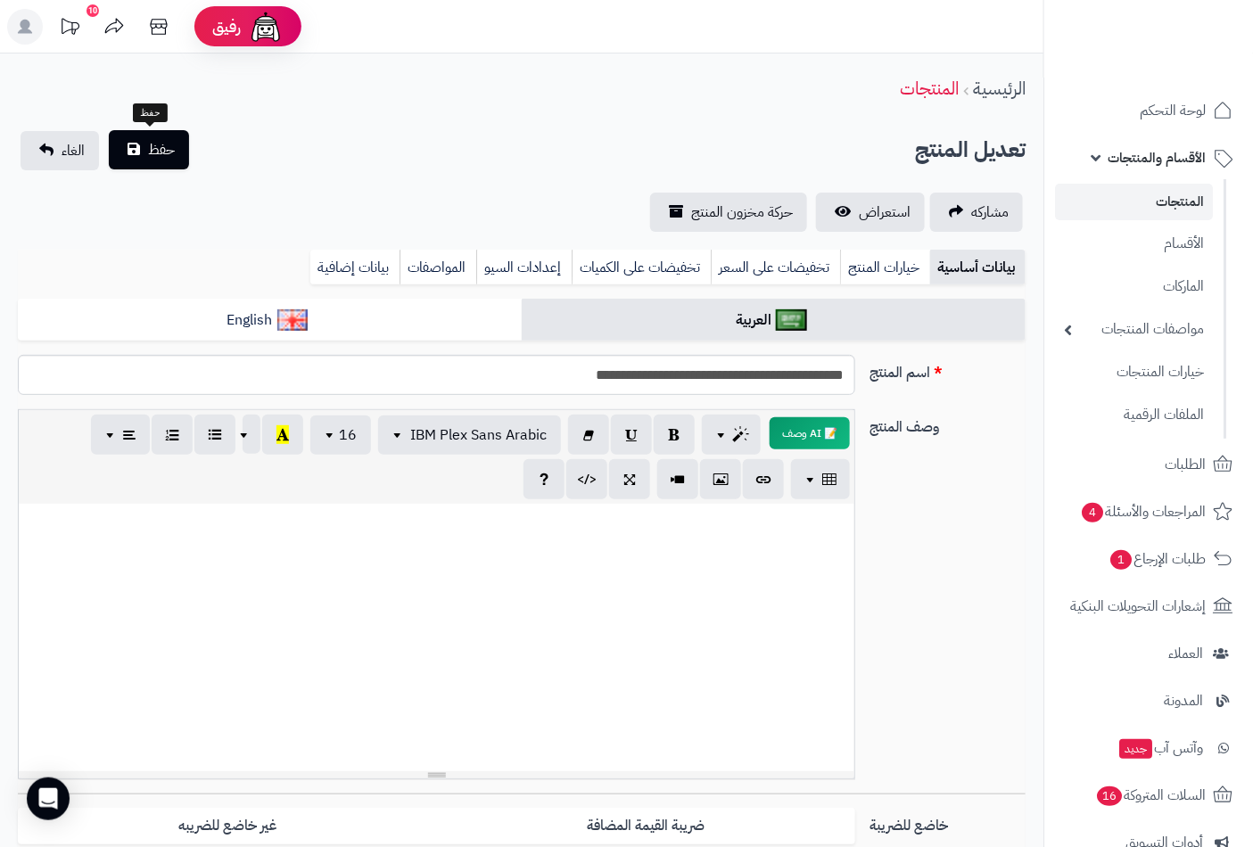
type input "*"
click at [139, 140] on button "حفظ" at bounding box center [149, 149] width 80 height 39
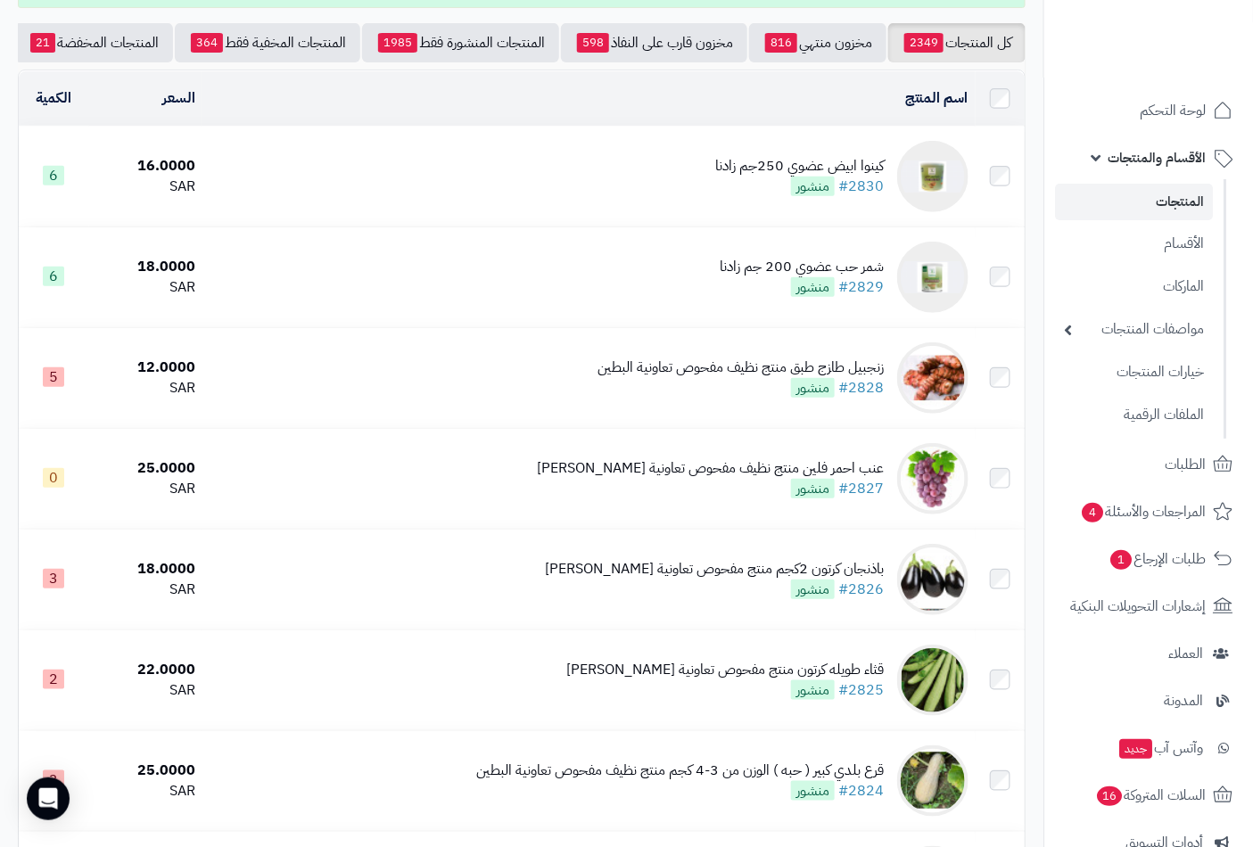
scroll to position [99, 0]
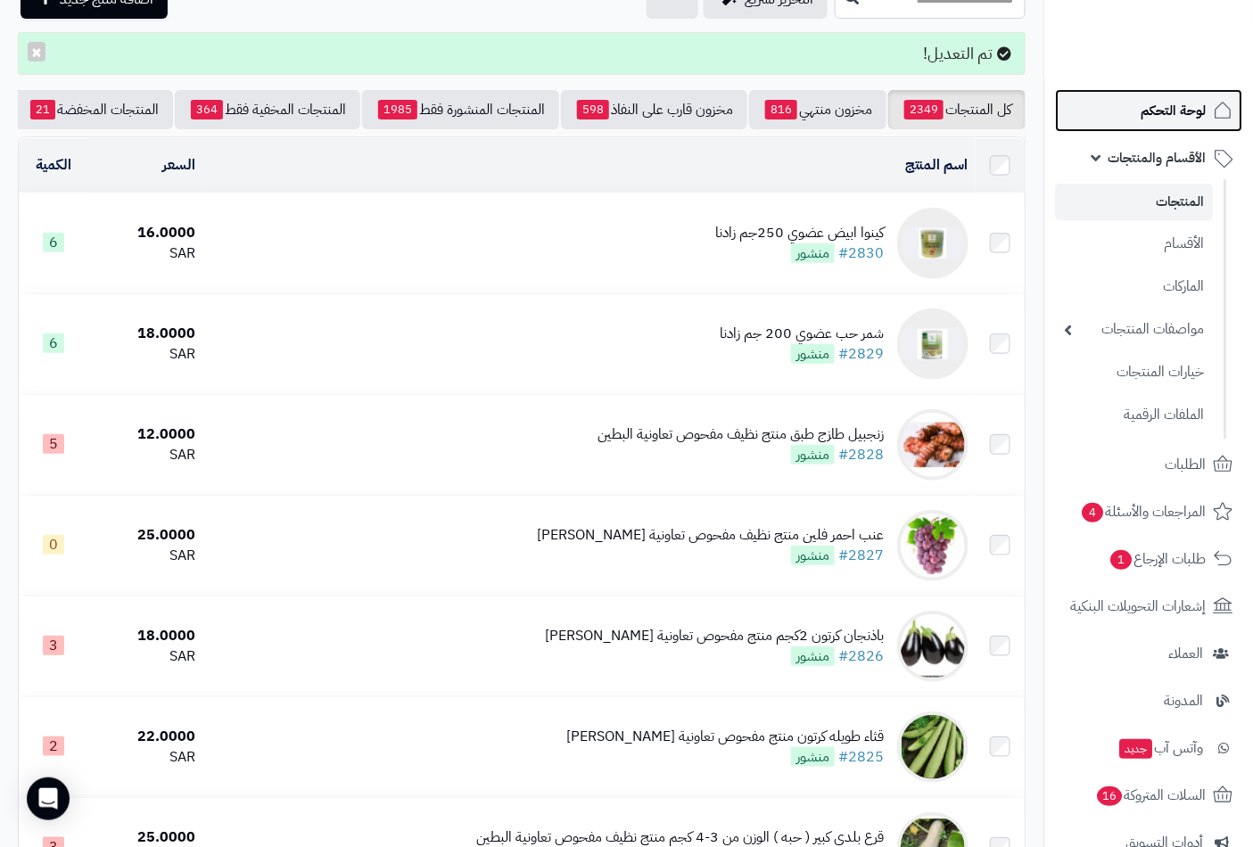
click at [1160, 114] on span "لوحة التحكم" at bounding box center [1172, 110] width 65 height 25
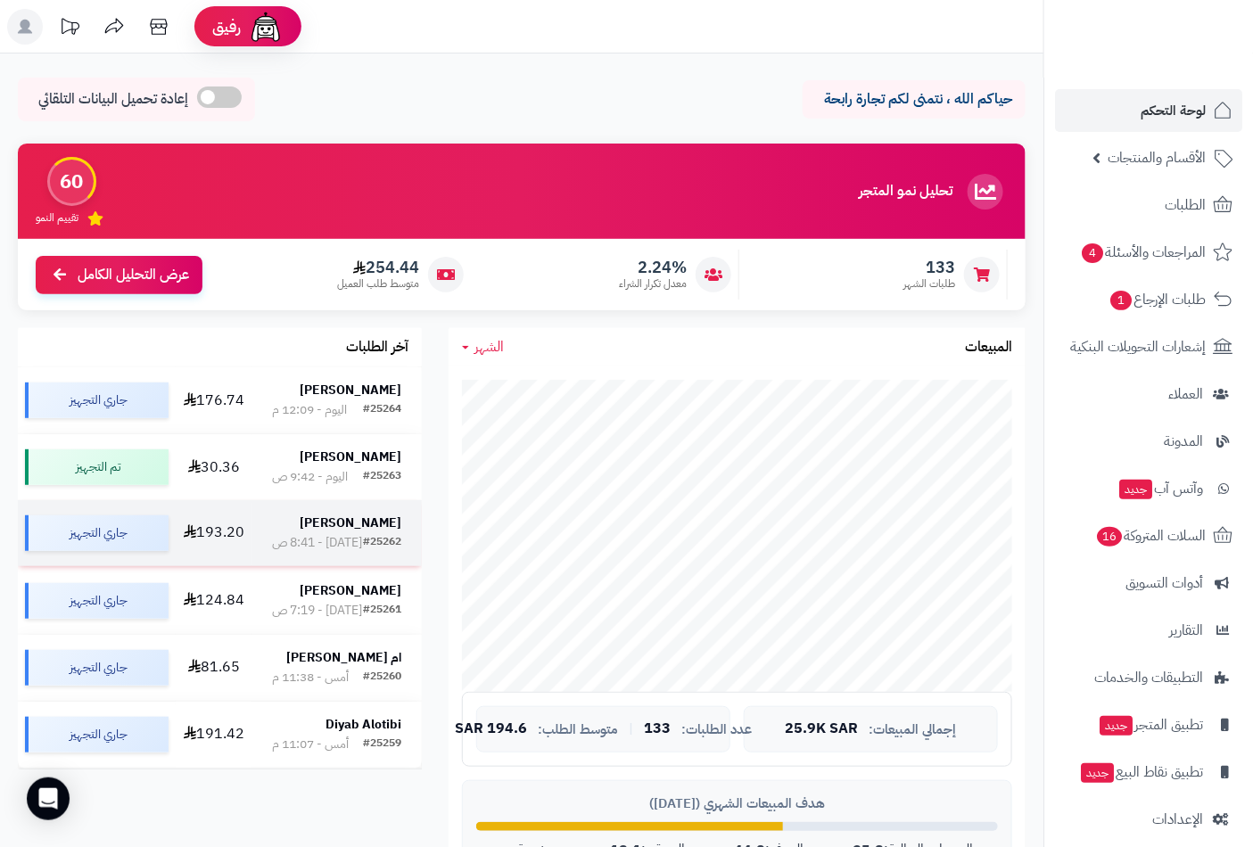
scroll to position [99, 0]
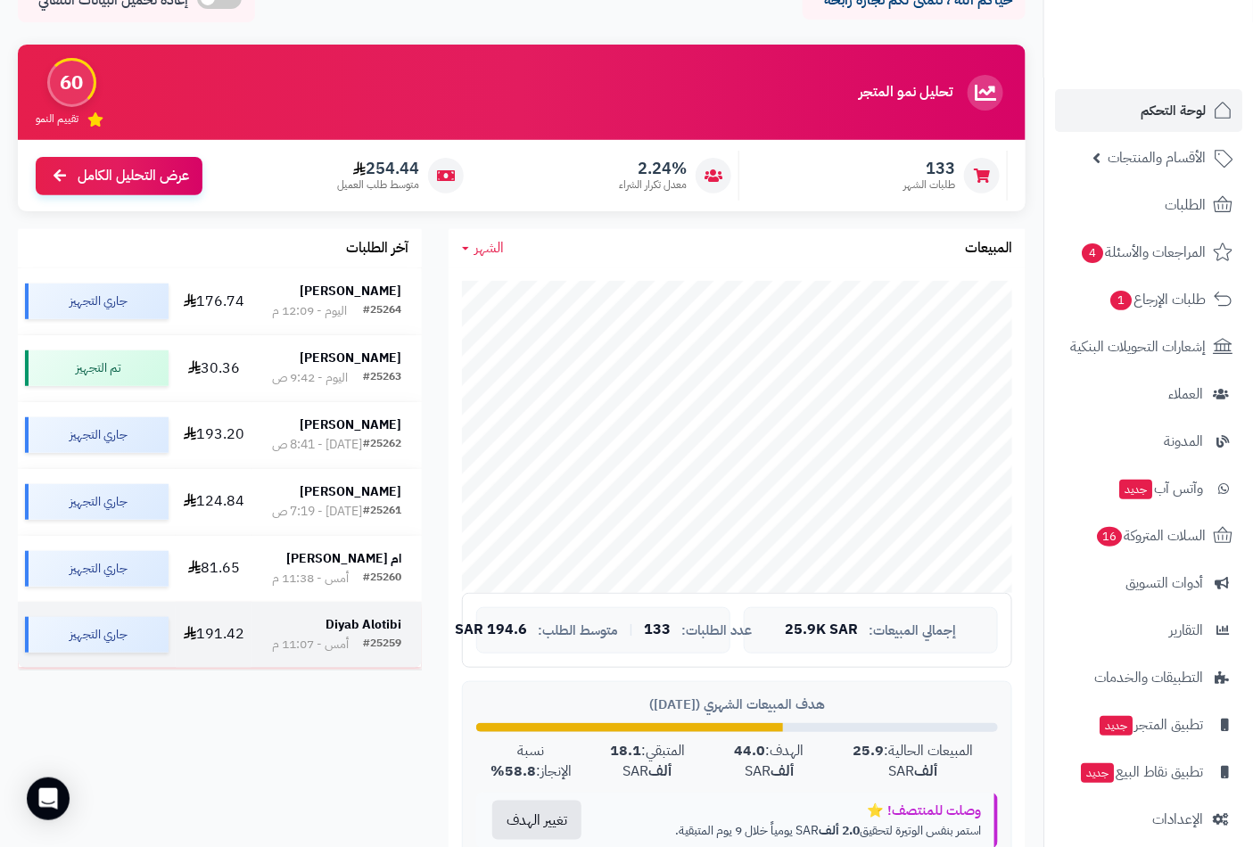
click at [353, 628] on strong "Diyab Alotibi" at bounding box center [363, 624] width 76 height 19
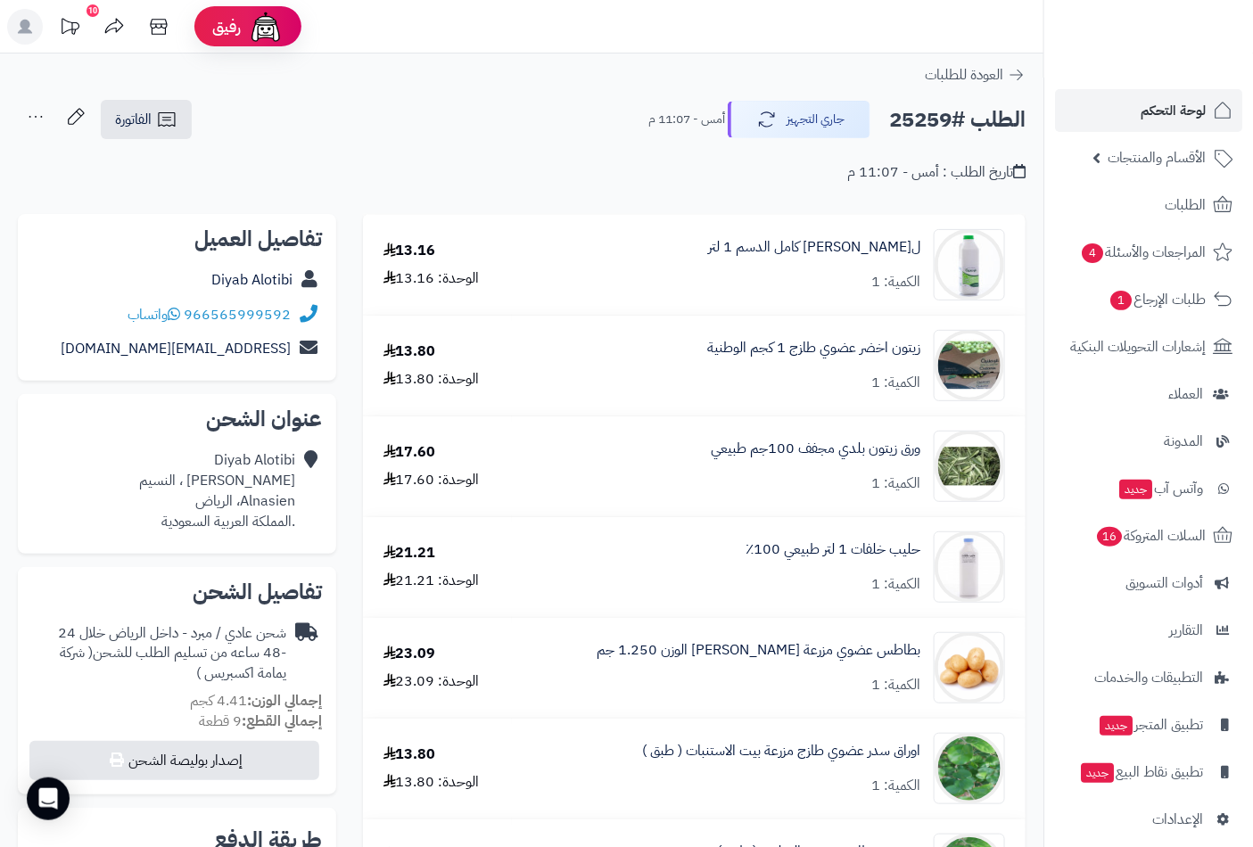
click at [936, 120] on h2 "الطلب #25259" at bounding box center [957, 120] width 136 height 37
copy h2 "25259"
click at [1173, 158] on span "الأقسام والمنتجات" at bounding box center [1156, 157] width 98 height 25
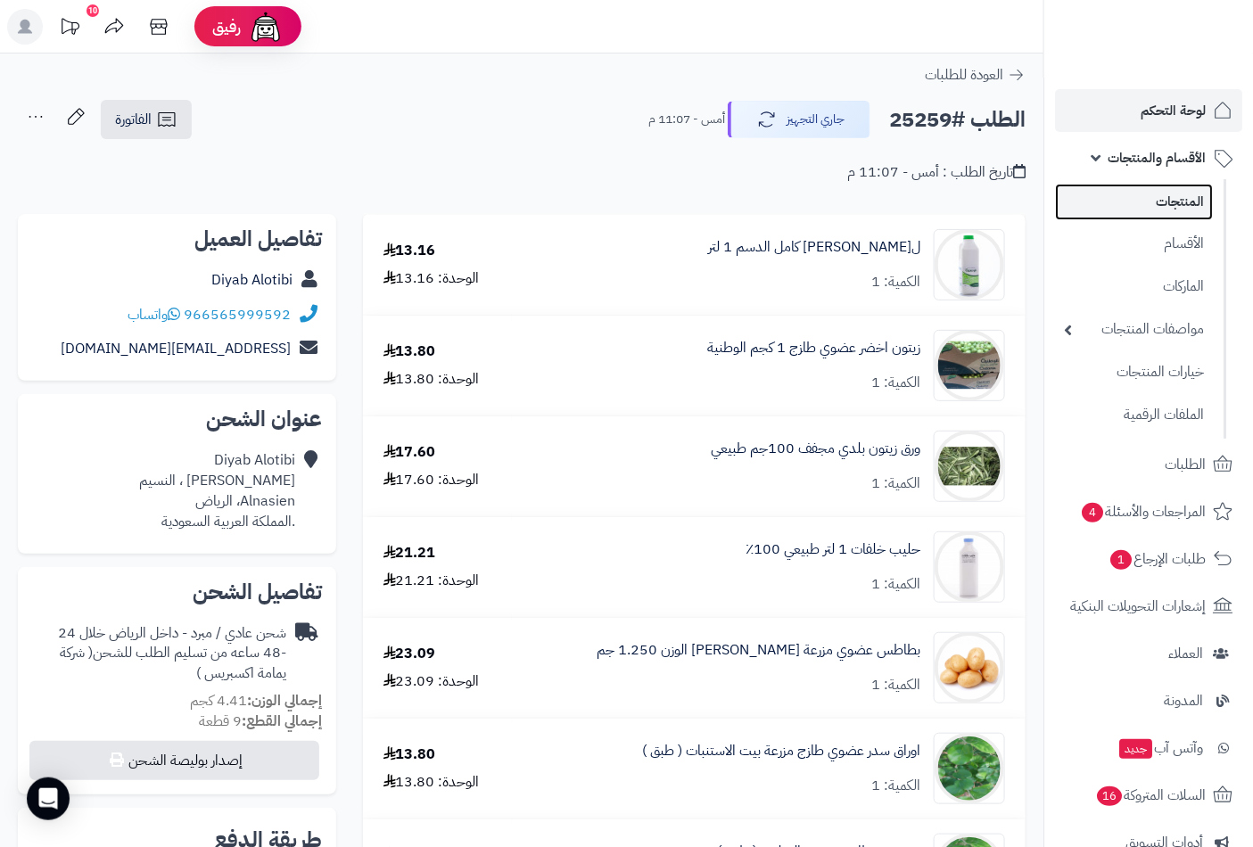
click at [1169, 193] on link "المنتجات" at bounding box center [1134, 202] width 158 height 37
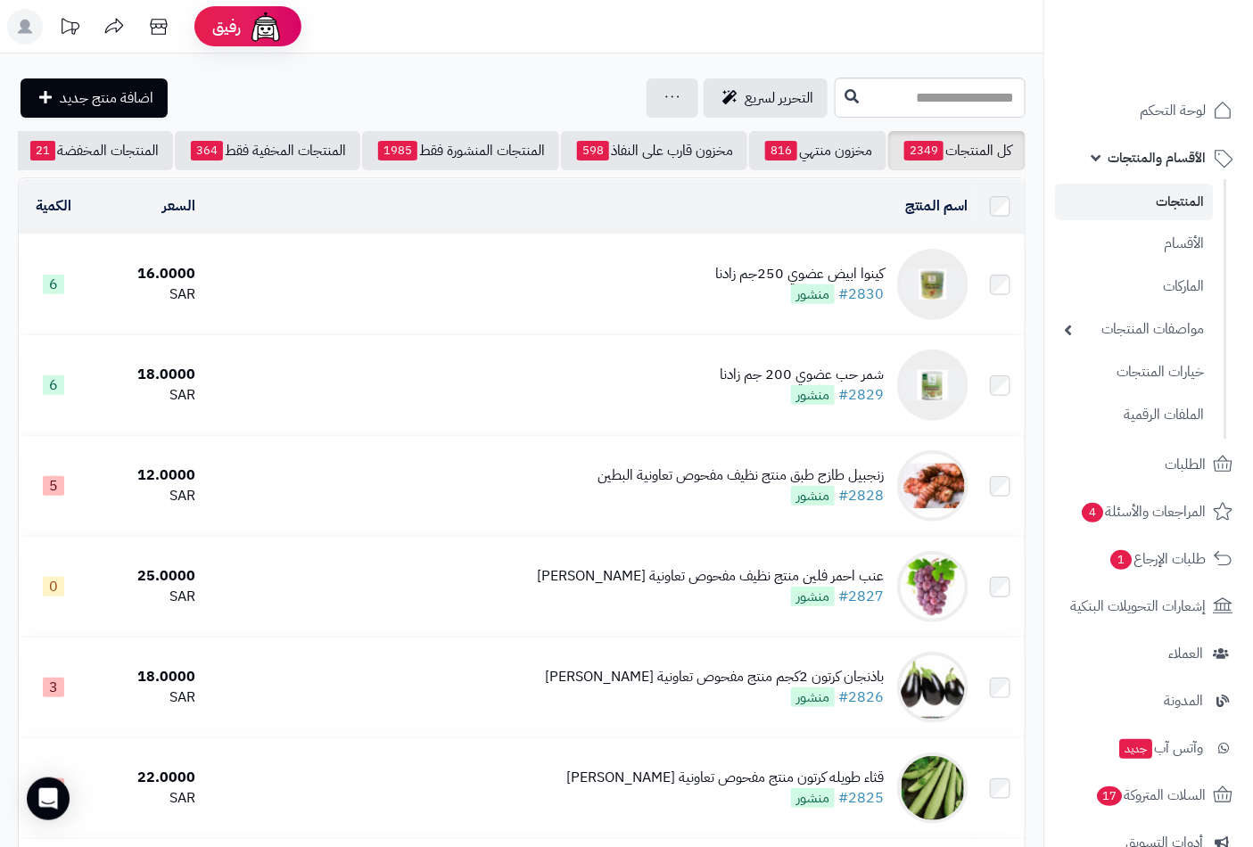
scroll to position [0, -168]
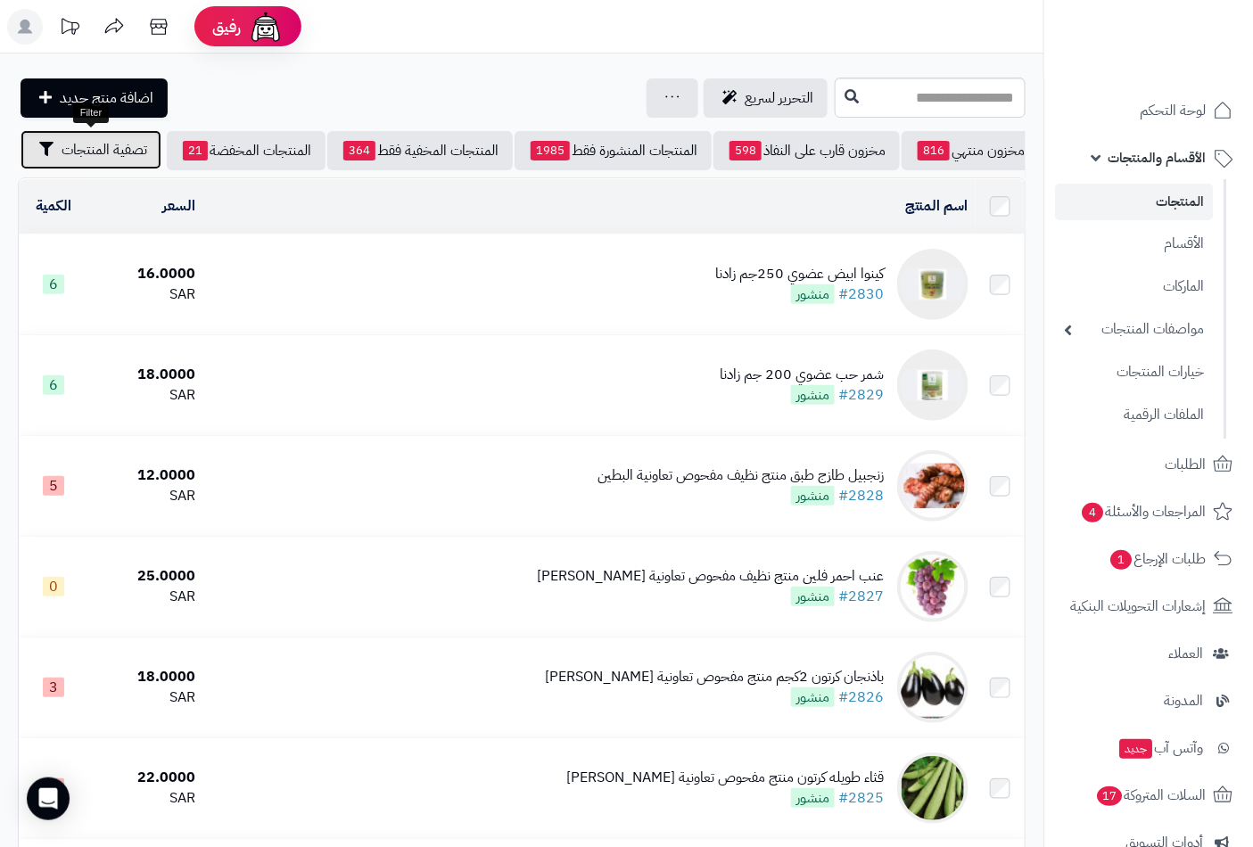
click at [123, 148] on span "تصفية المنتجات" at bounding box center [105, 149] width 86 height 21
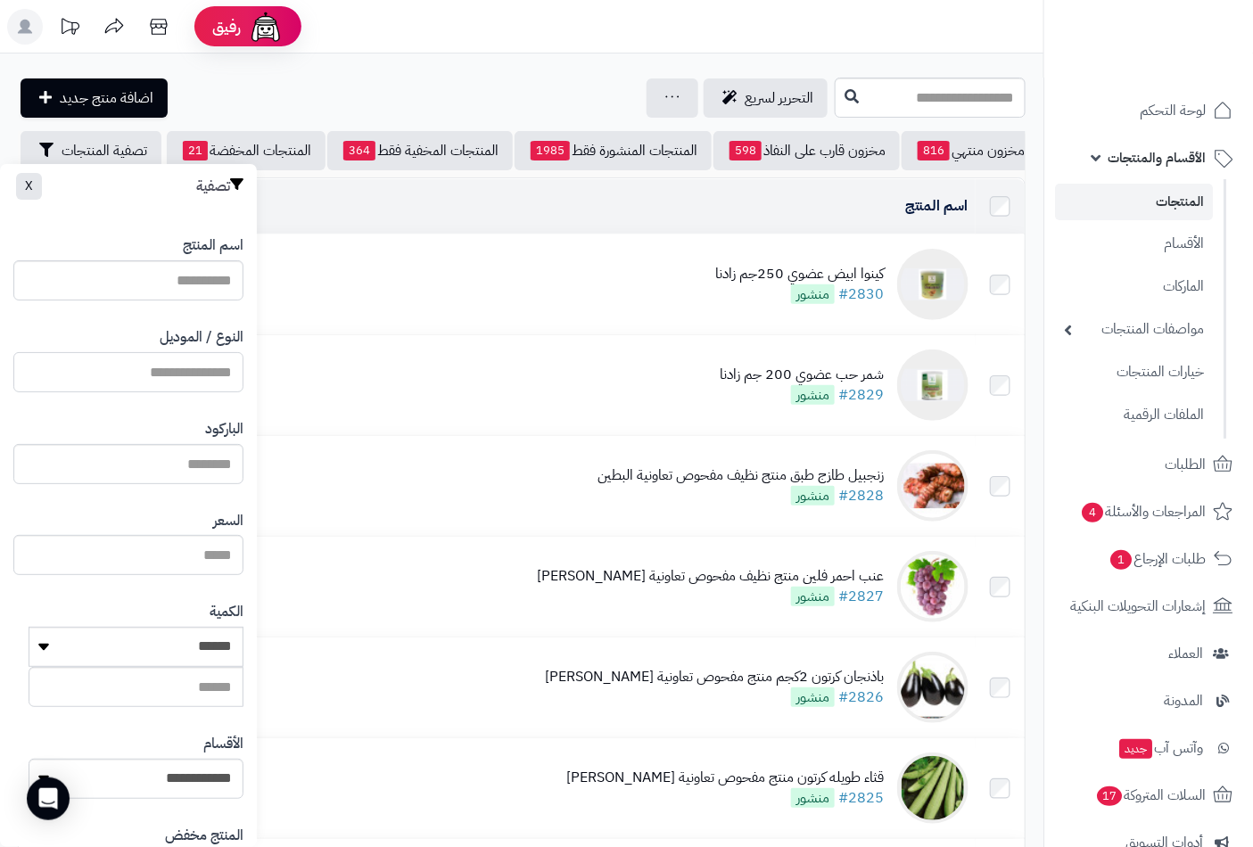
click at [198, 375] on input "النوع / الموديل" at bounding box center [128, 372] width 230 height 40
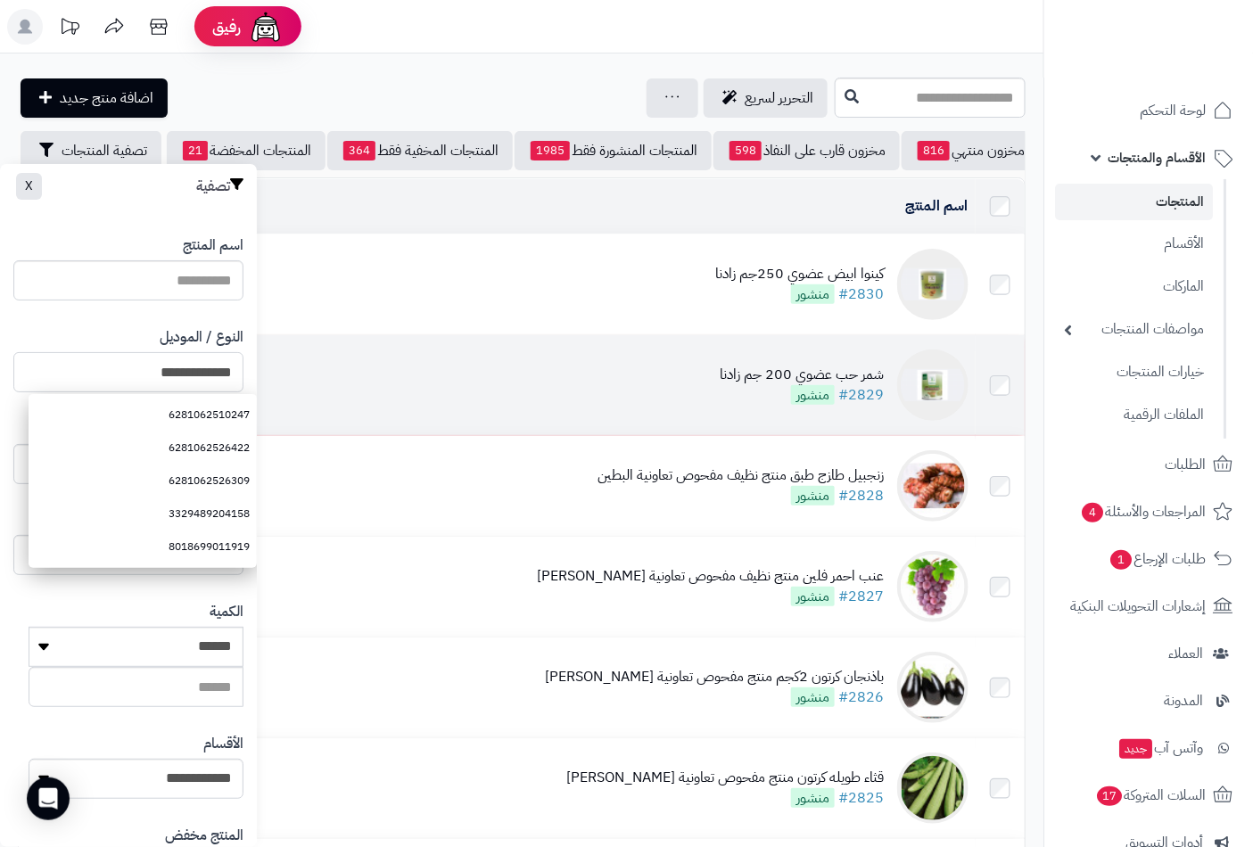
type input "**********"
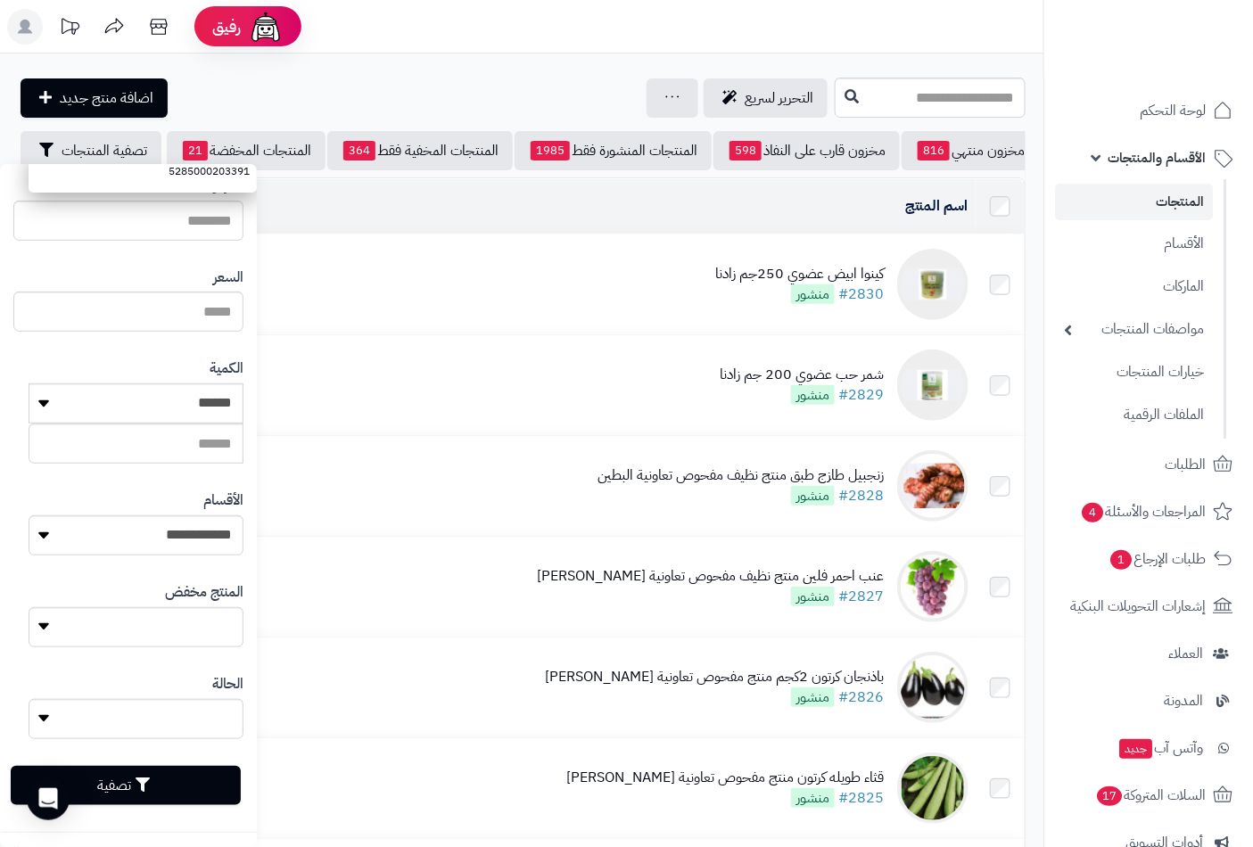
scroll to position [297, 0]
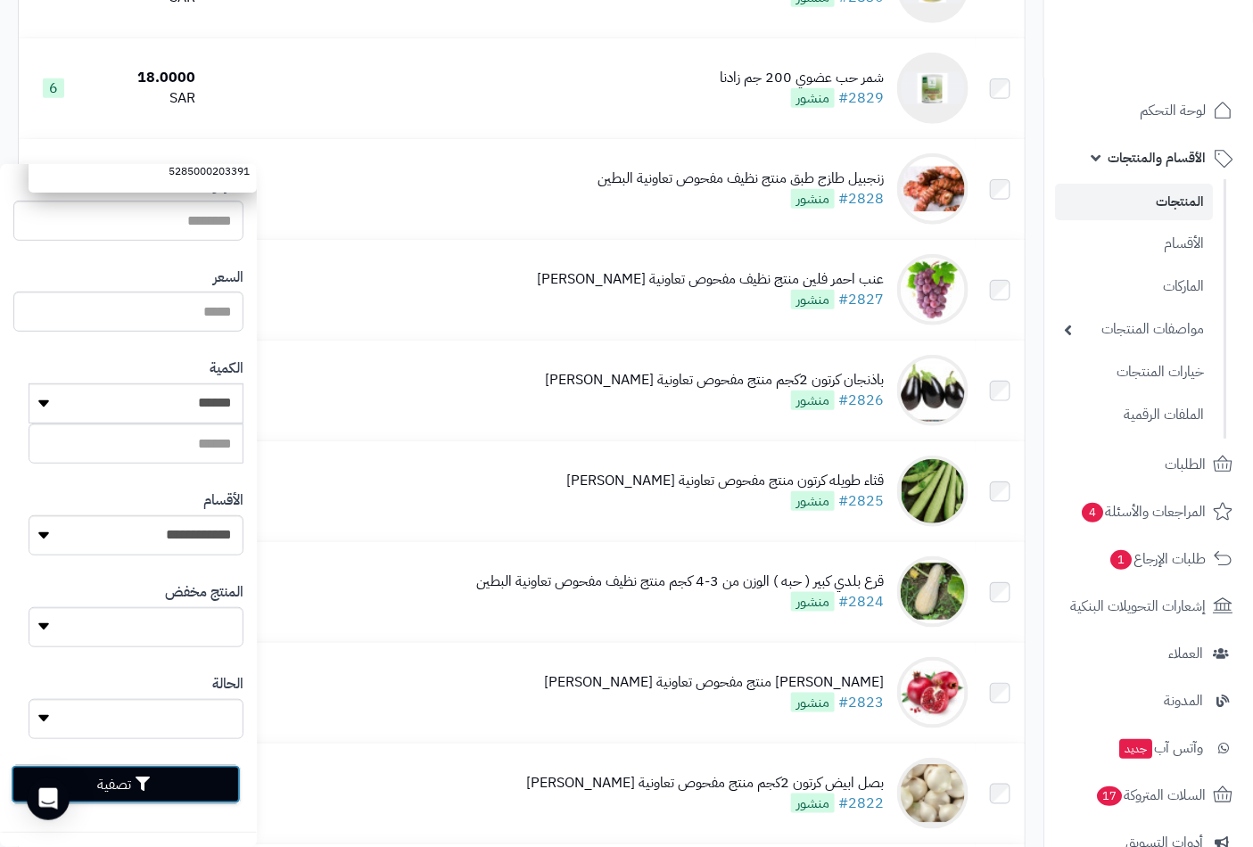
click at [101, 779] on button "تصفية" at bounding box center [126, 784] width 230 height 39
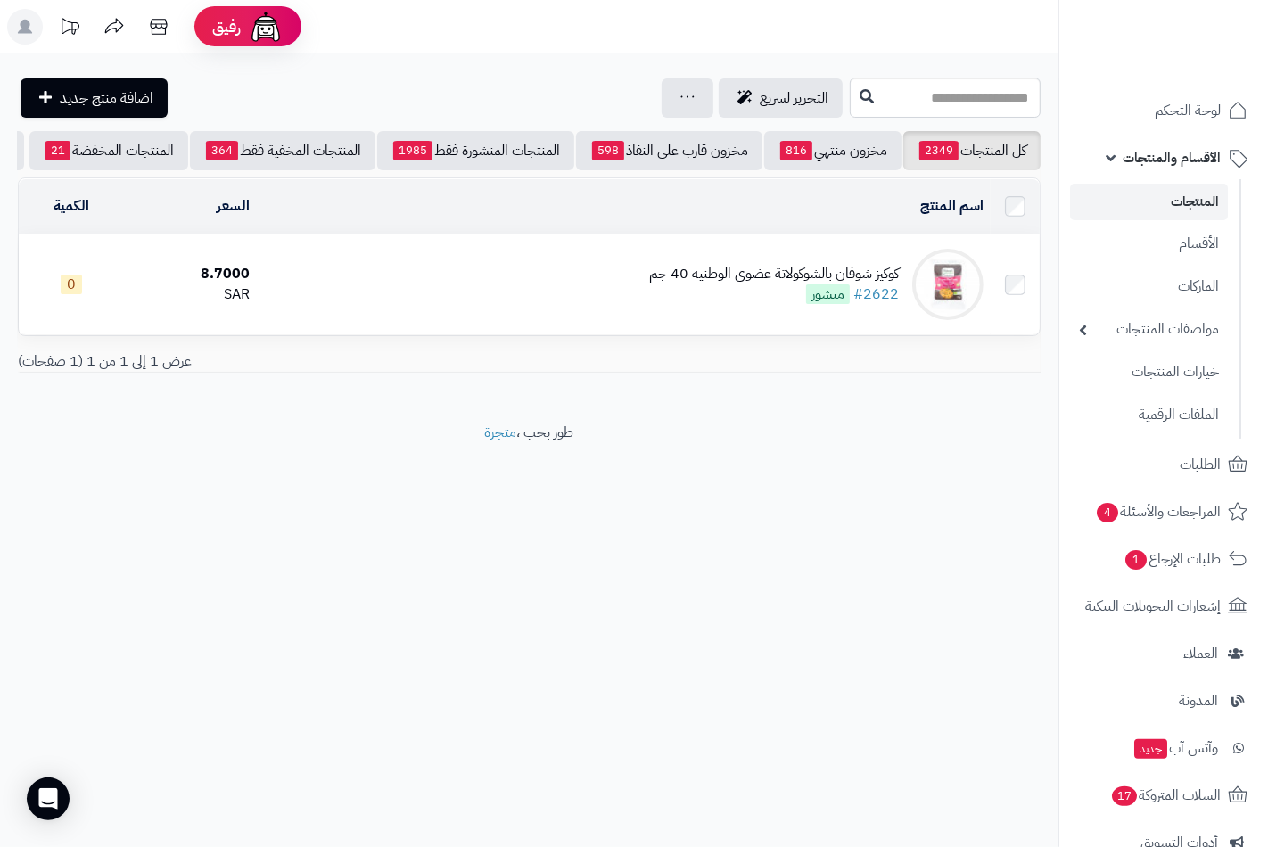
scroll to position [0, -153]
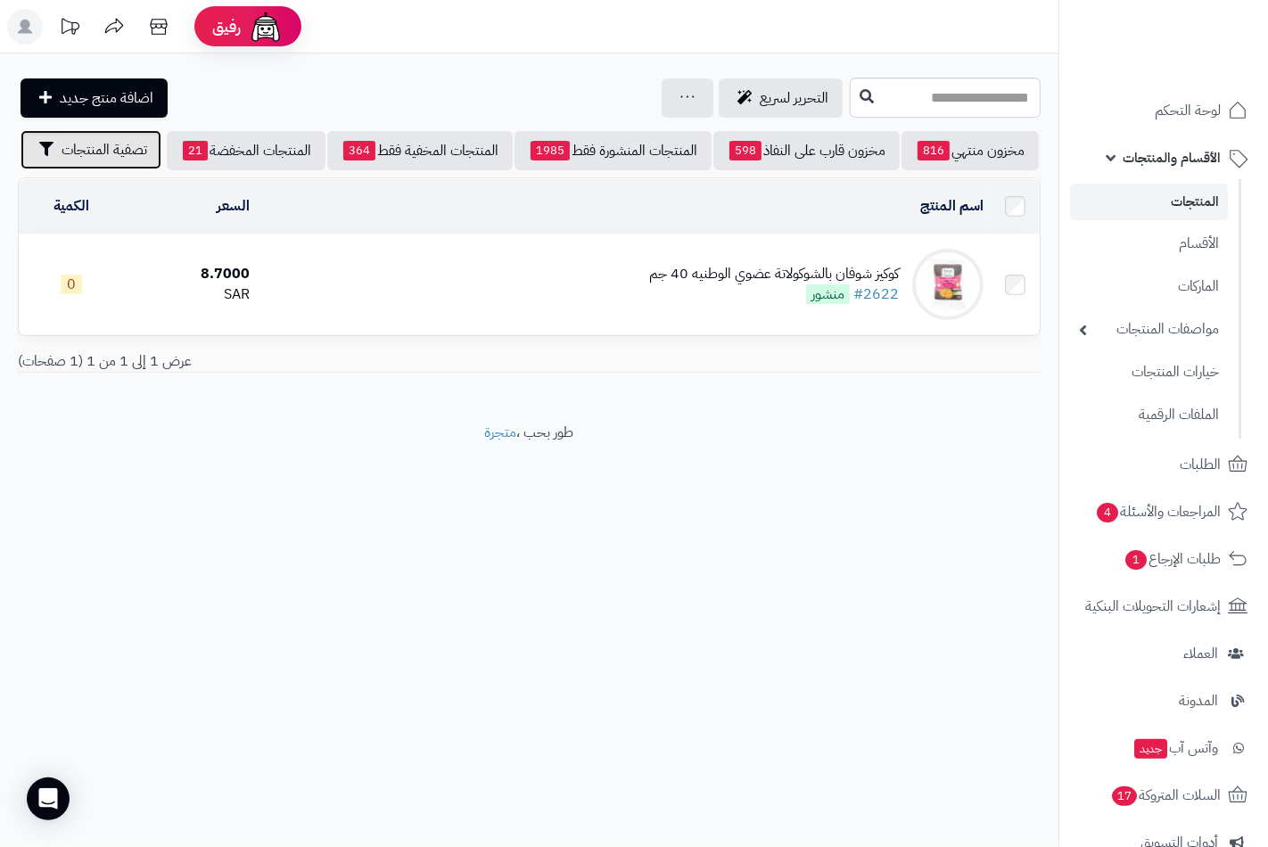
click at [94, 153] on span "تصفية المنتجات" at bounding box center [105, 149] width 86 height 21
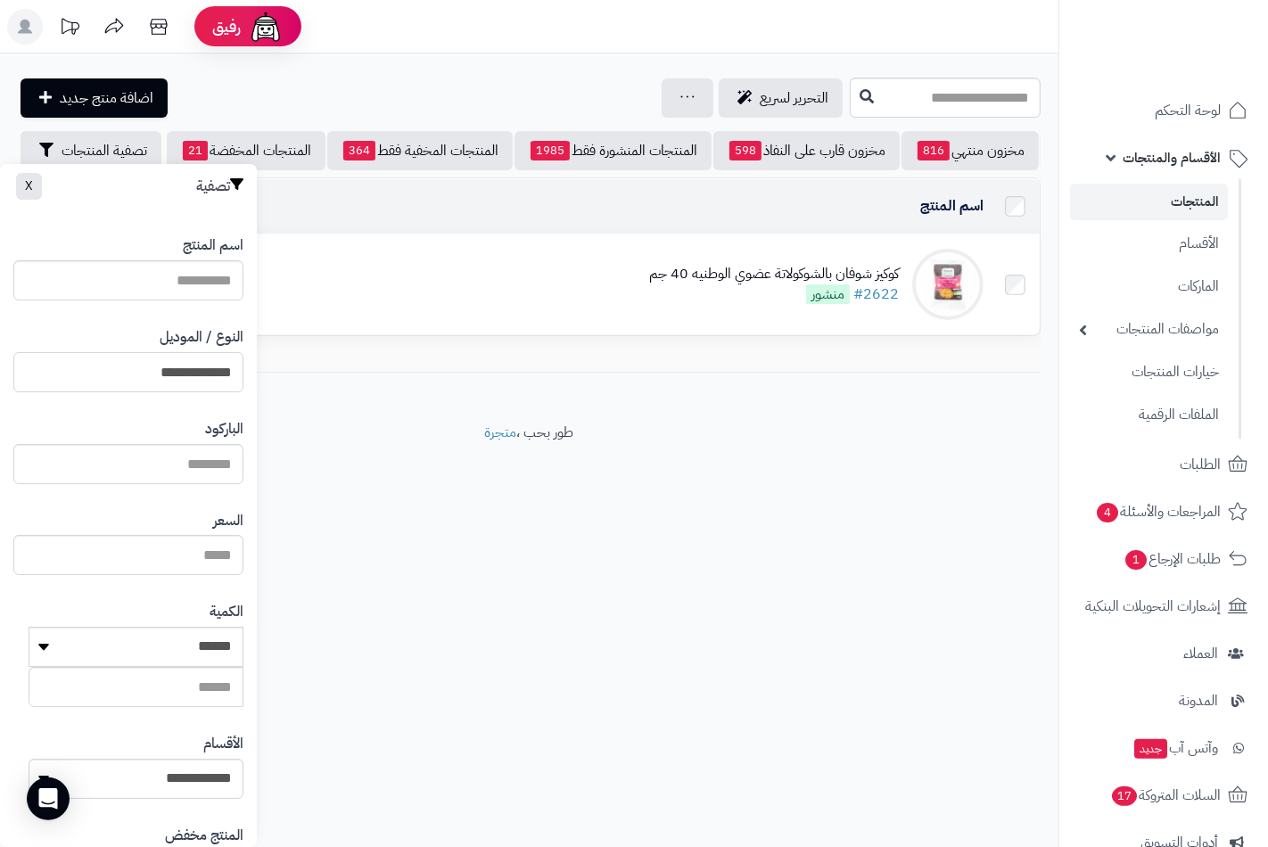
click at [183, 363] on input "**********" at bounding box center [128, 372] width 230 height 40
type input "**********"
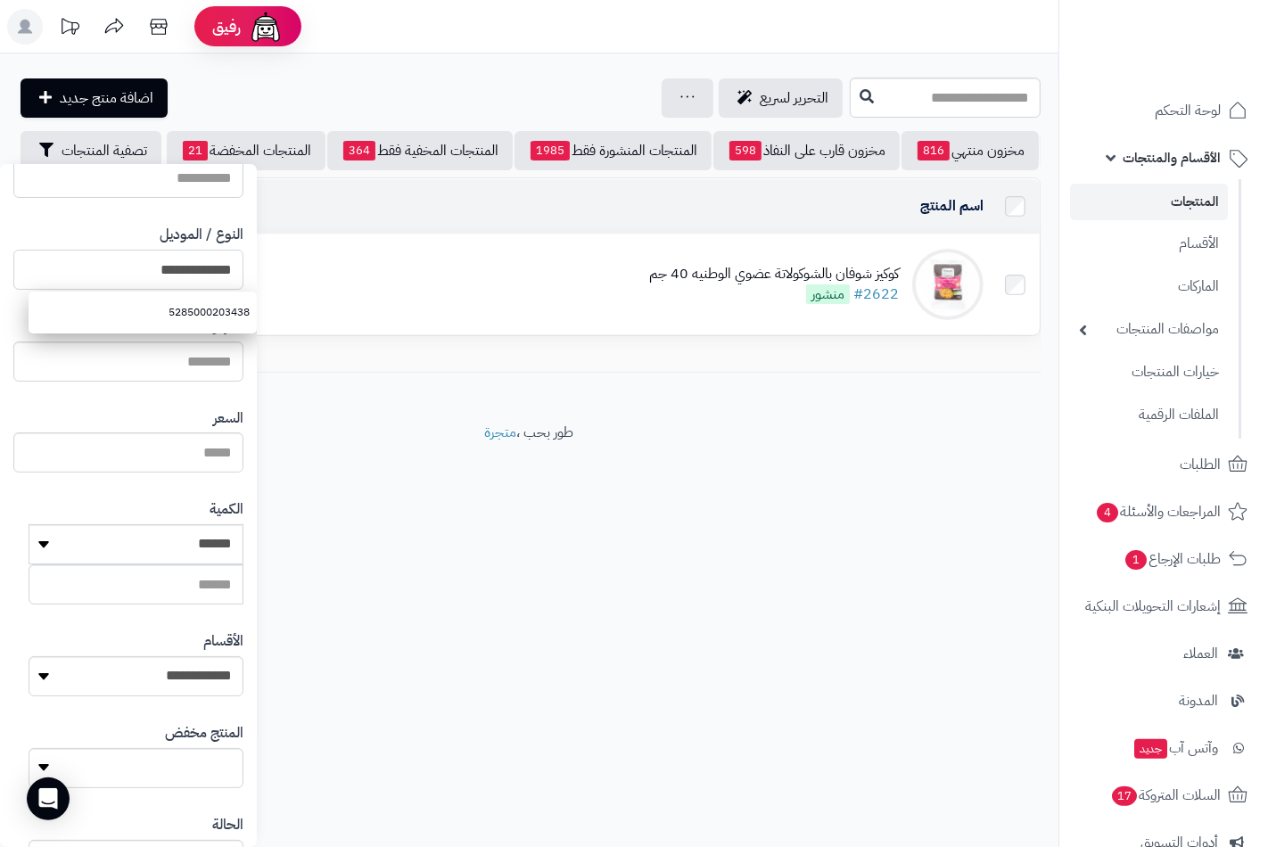
scroll to position [243, 0]
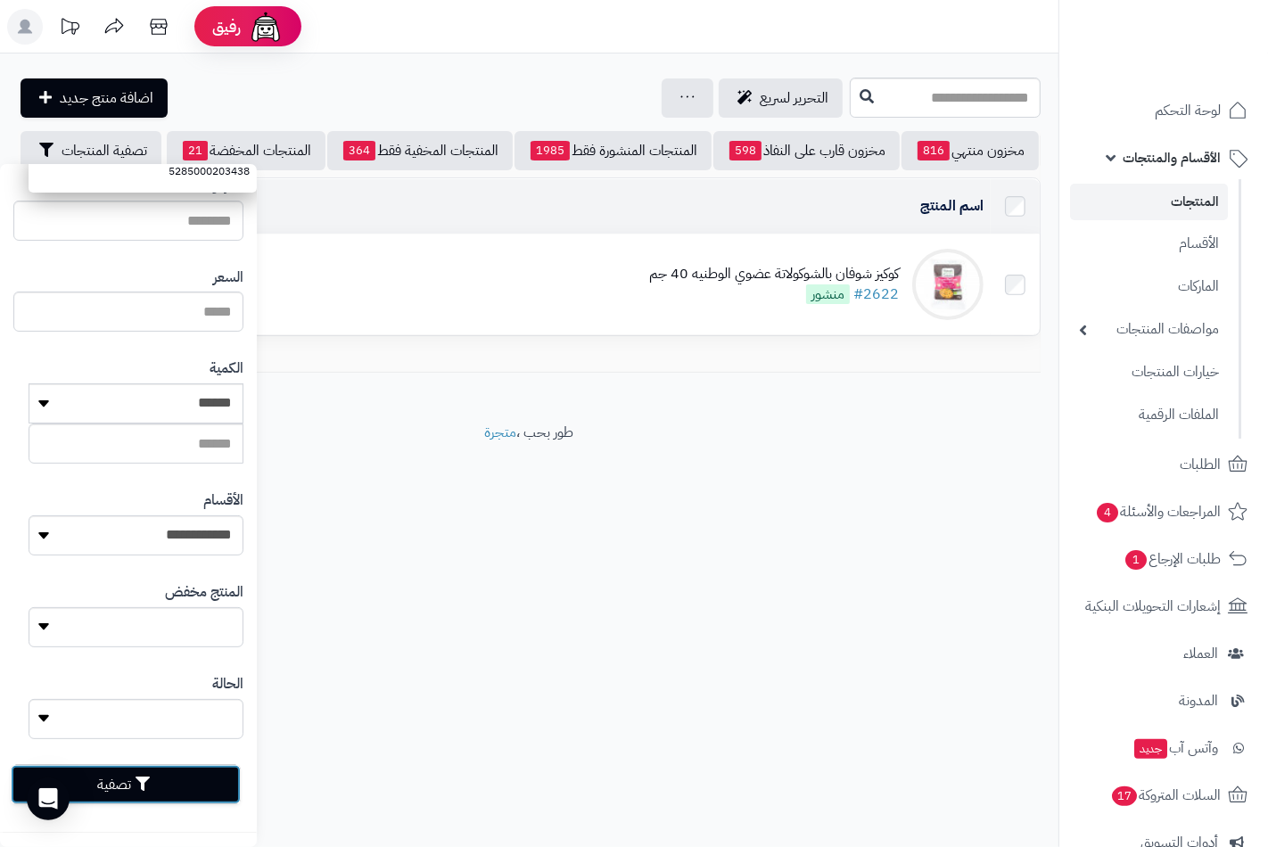
click at [116, 771] on button "تصفية" at bounding box center [126, 784] width 230 height 39
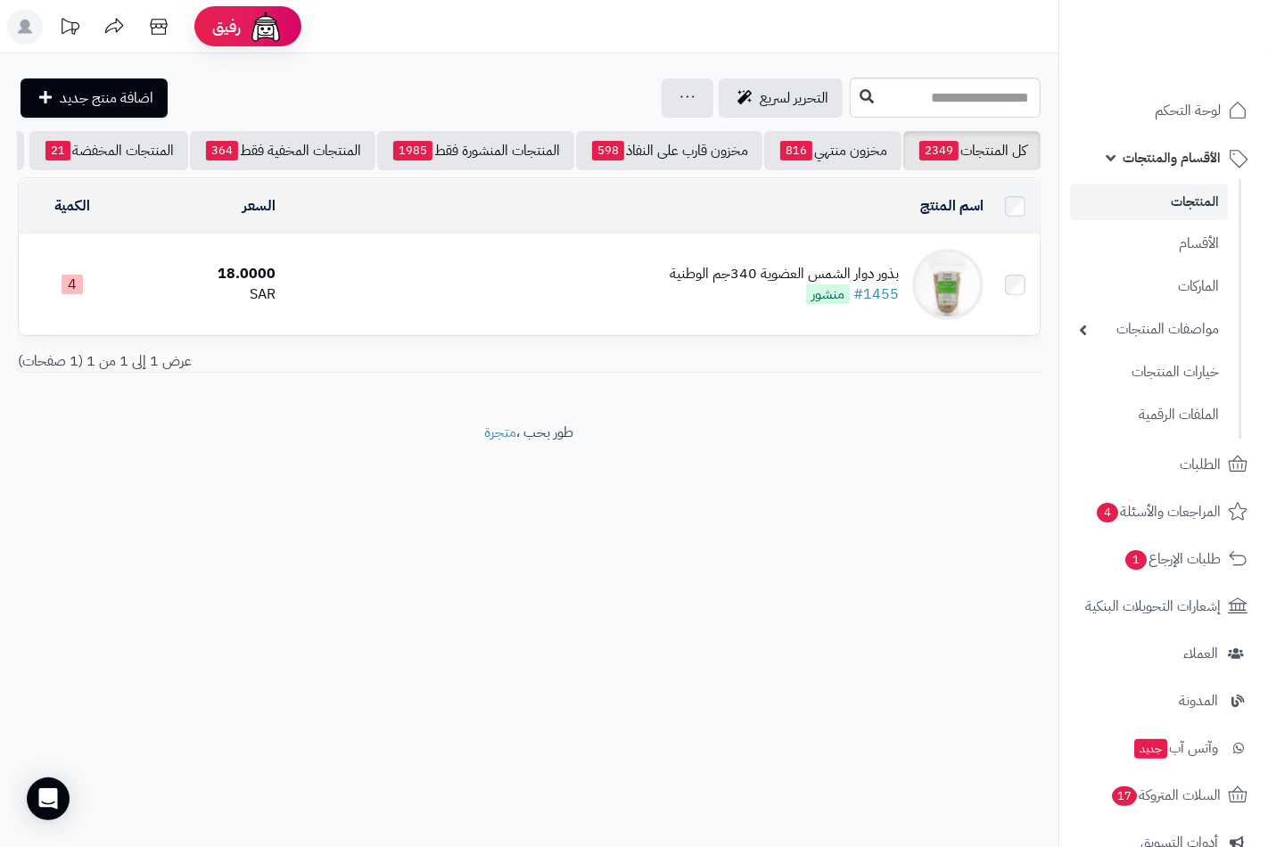
click at [724, 284] on div "بذور دوار الشمس العضوية 340جم الوطنية" at bounding box center [784, 274] width 229 height 21
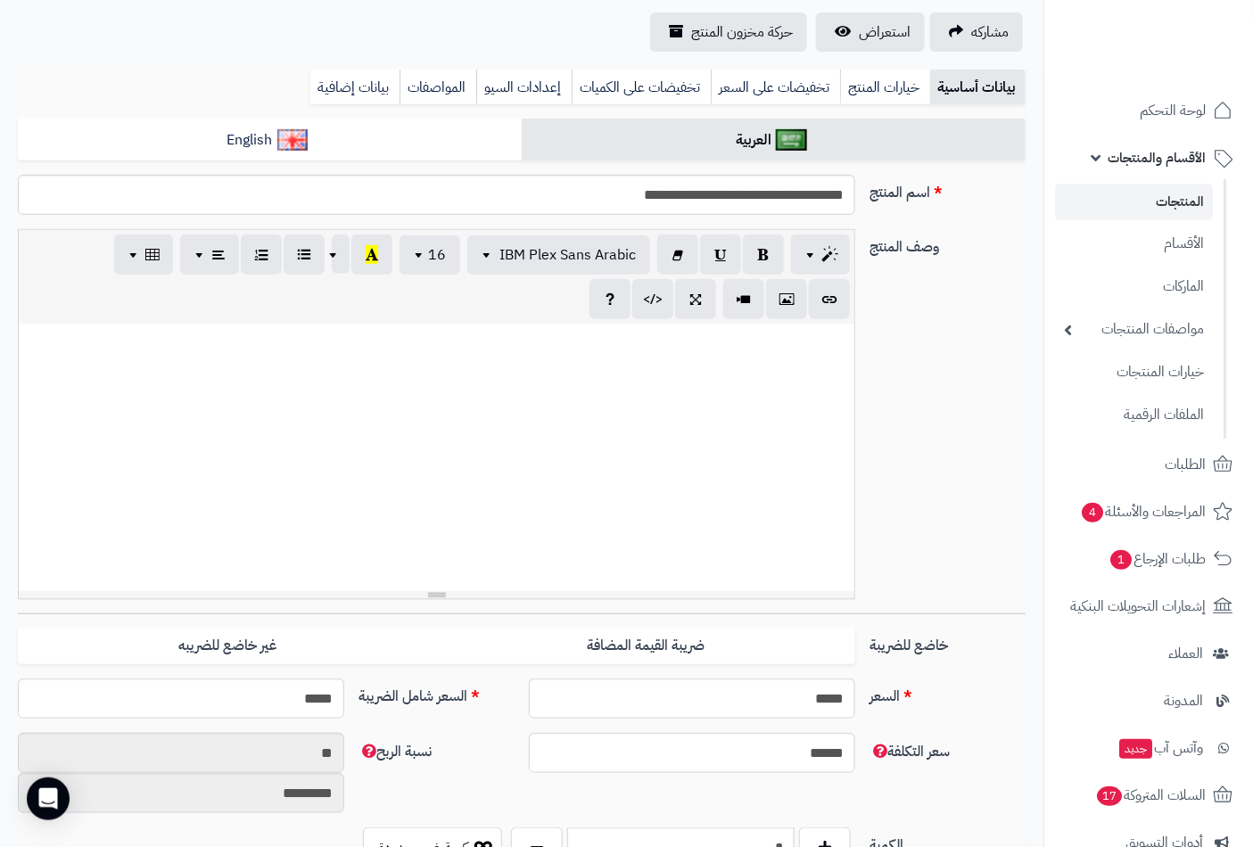
scroll to position [396, 0]
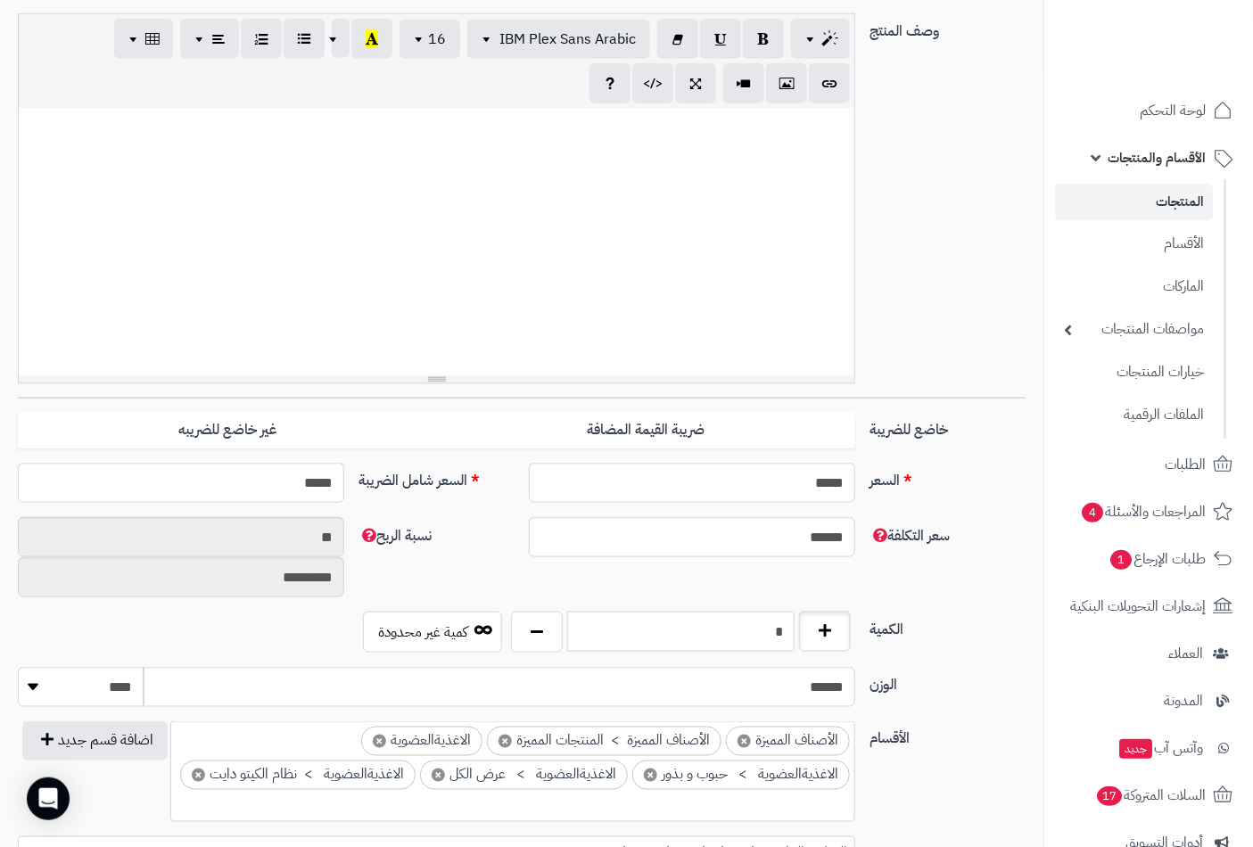
drag, startPoint x: 763, startPoint y: 630, endPoint x: 821, endPoint y: 628, distance: 58.0
click at [821, 628] on div "*" at bounding box center [680, 632] width 349 height 41
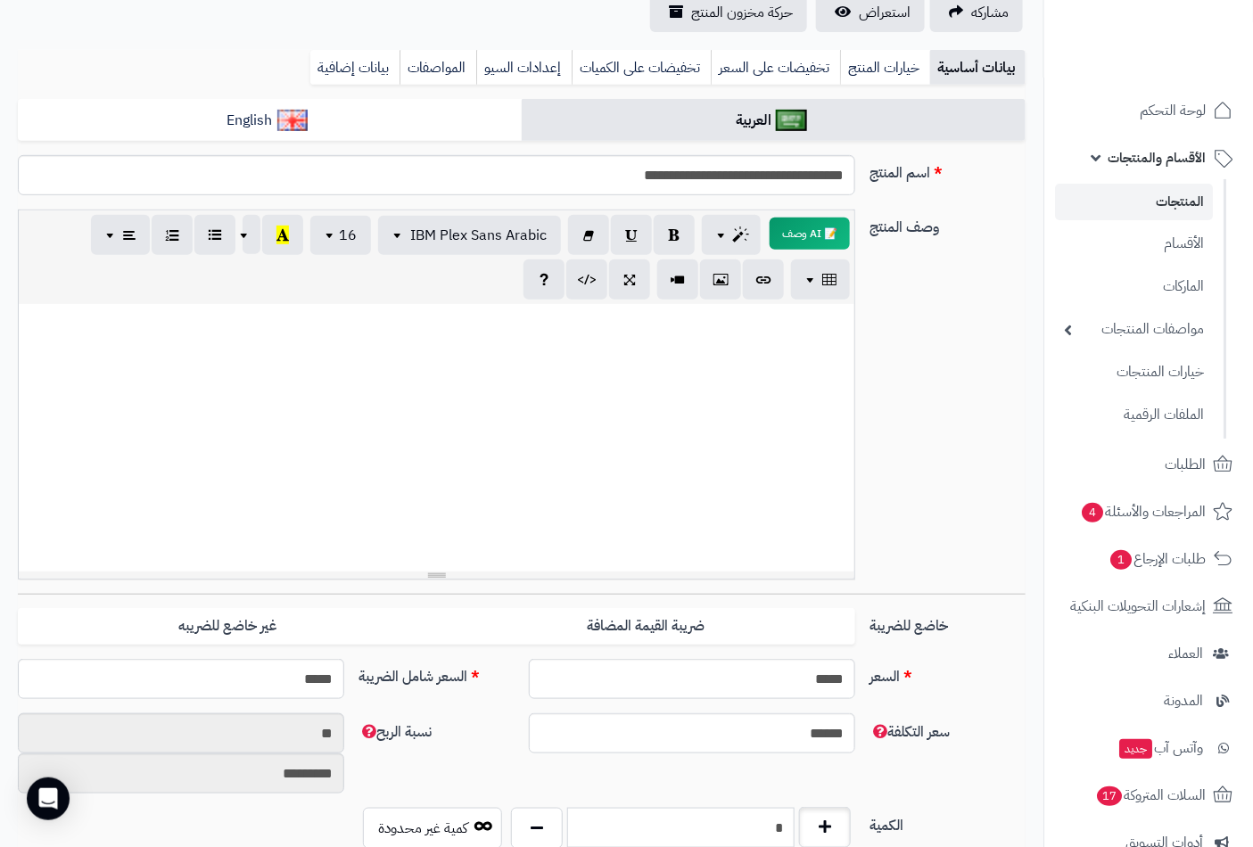
scroll to position [0, 0]
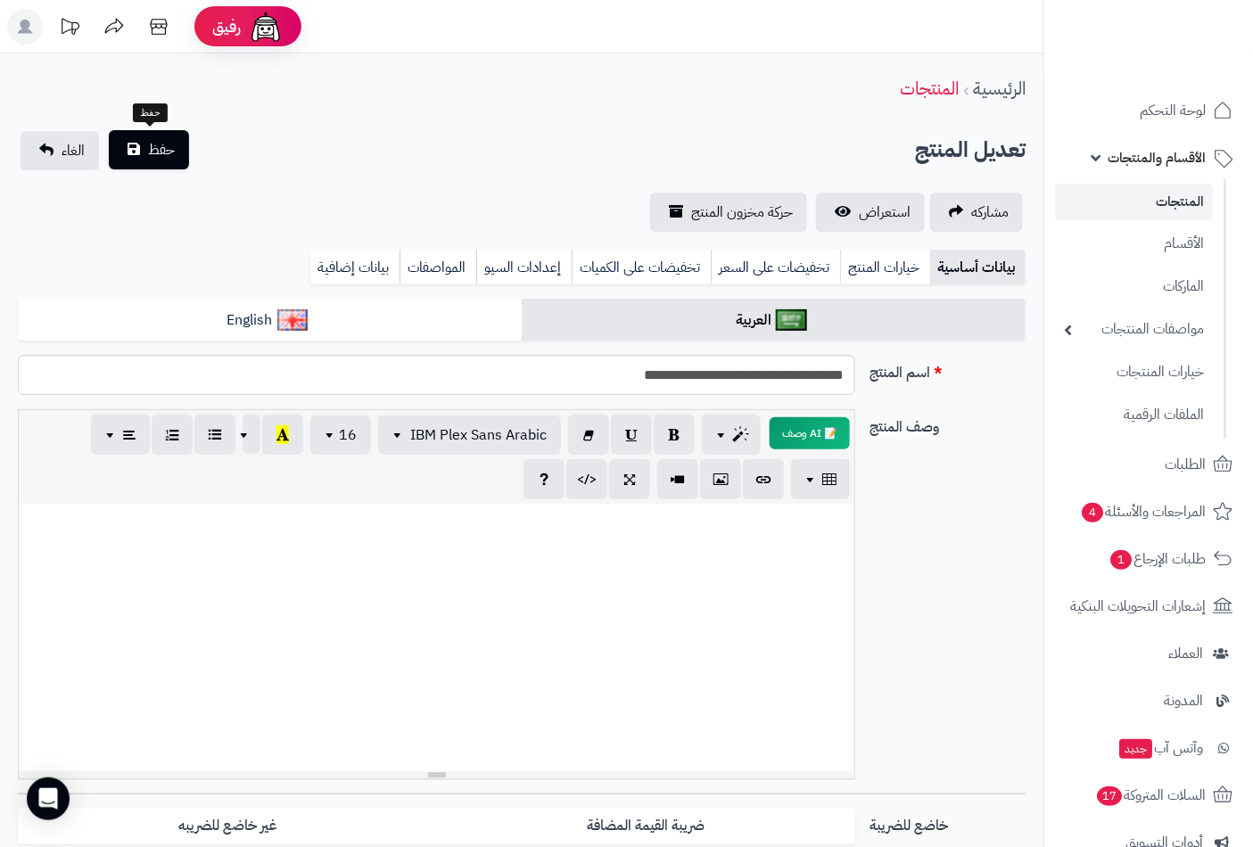
type input "*"
click at [145, 147] on button "حفظ" at bounding box center [149, 149] width 80 height 39
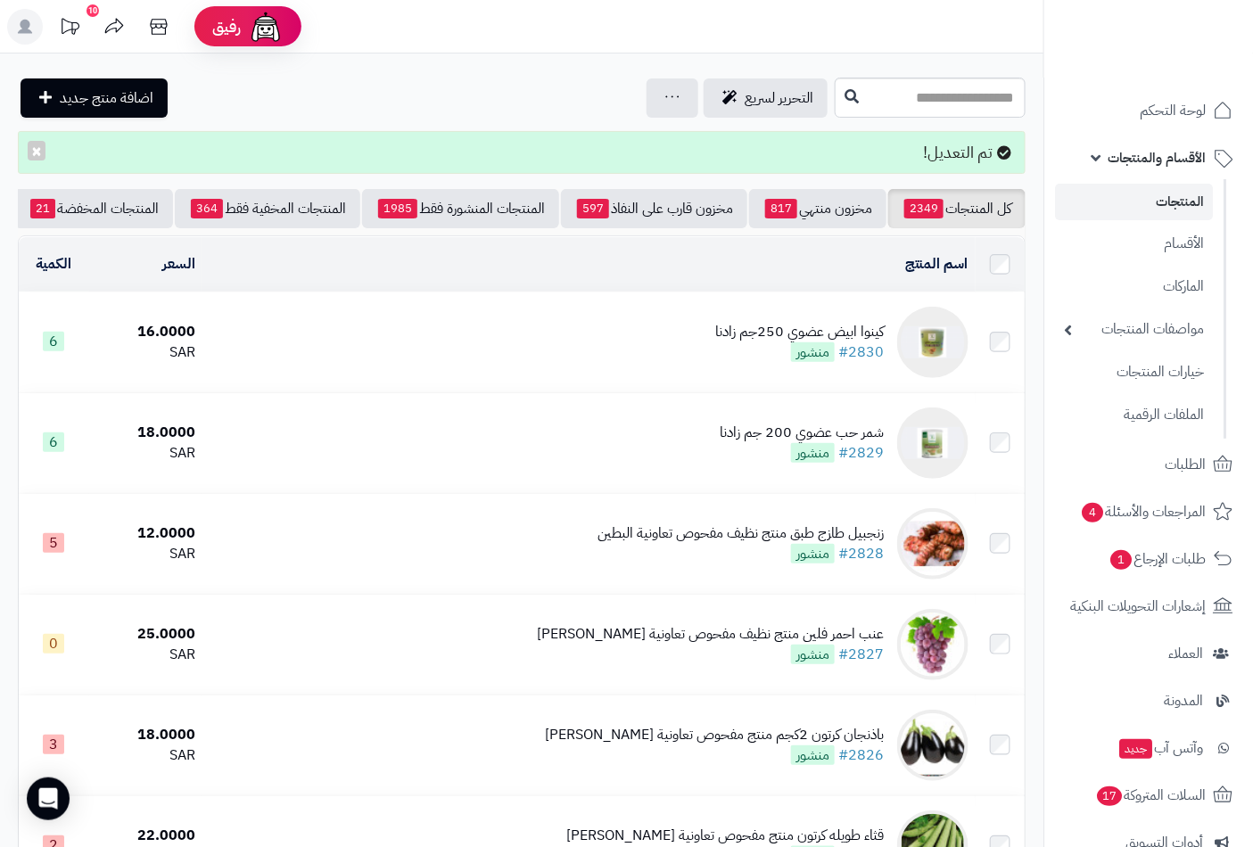
scroll to position [0, -168]
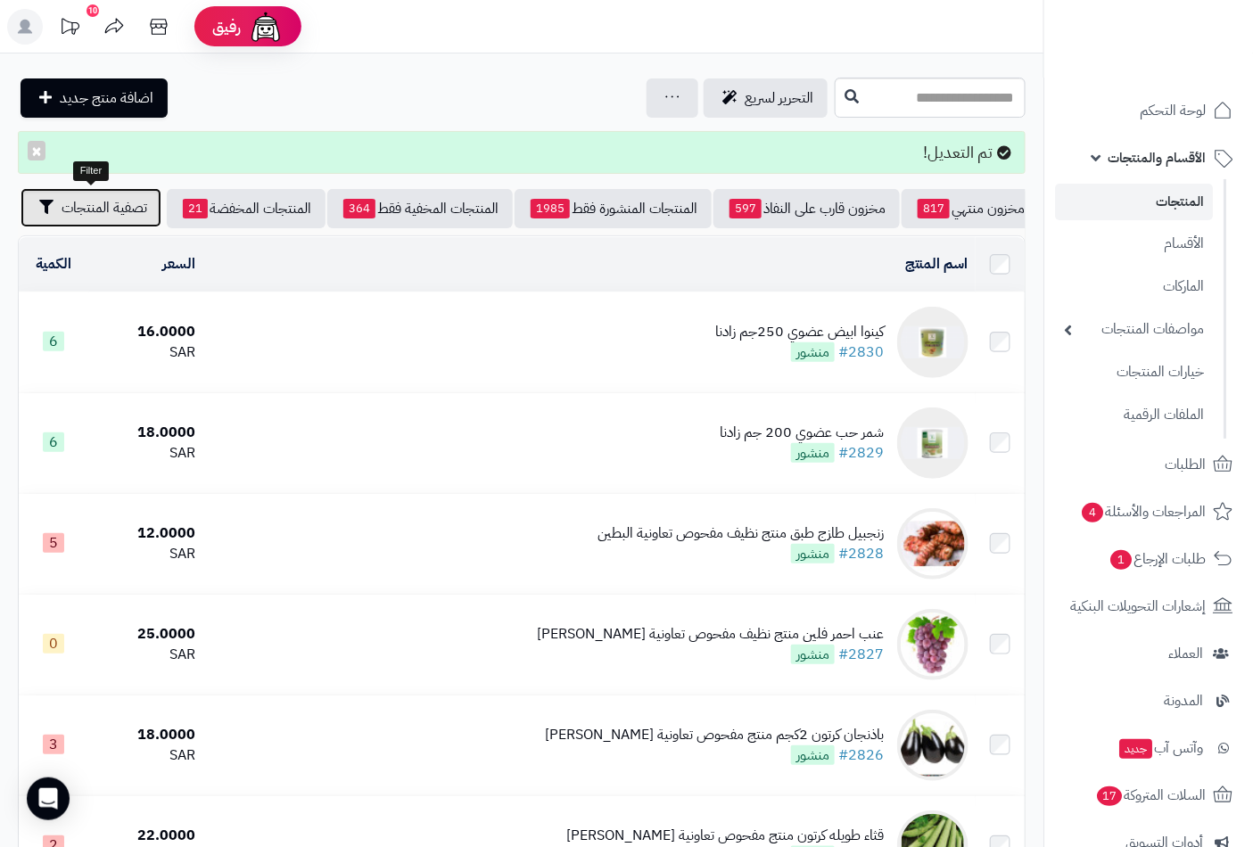
click at [119, 207] on span "تصفية المنتجات" at bounding box center [105, 207] width 86 height 21
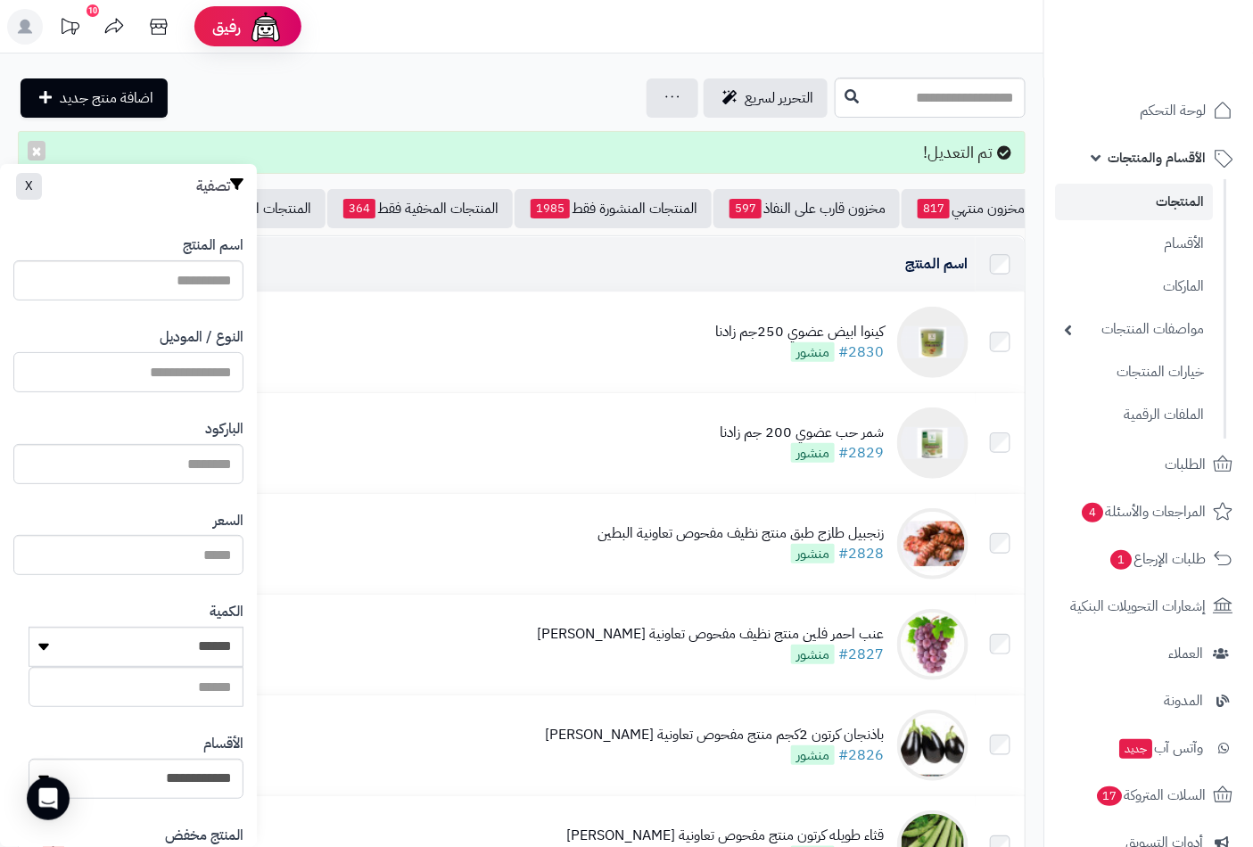
click at [205, 375] on input "النوع / الموديل" at bounding box center [128, 372] width 230 height 40
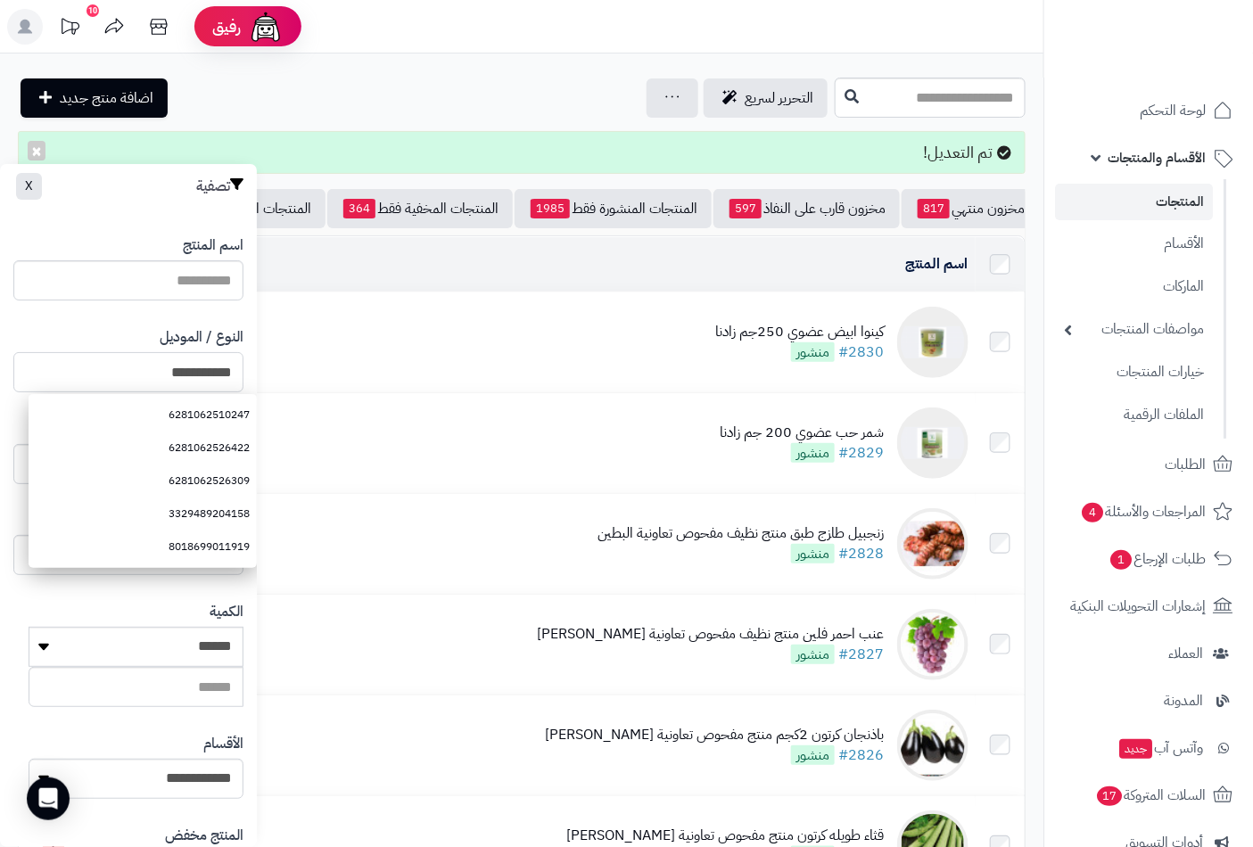
type input "**********"
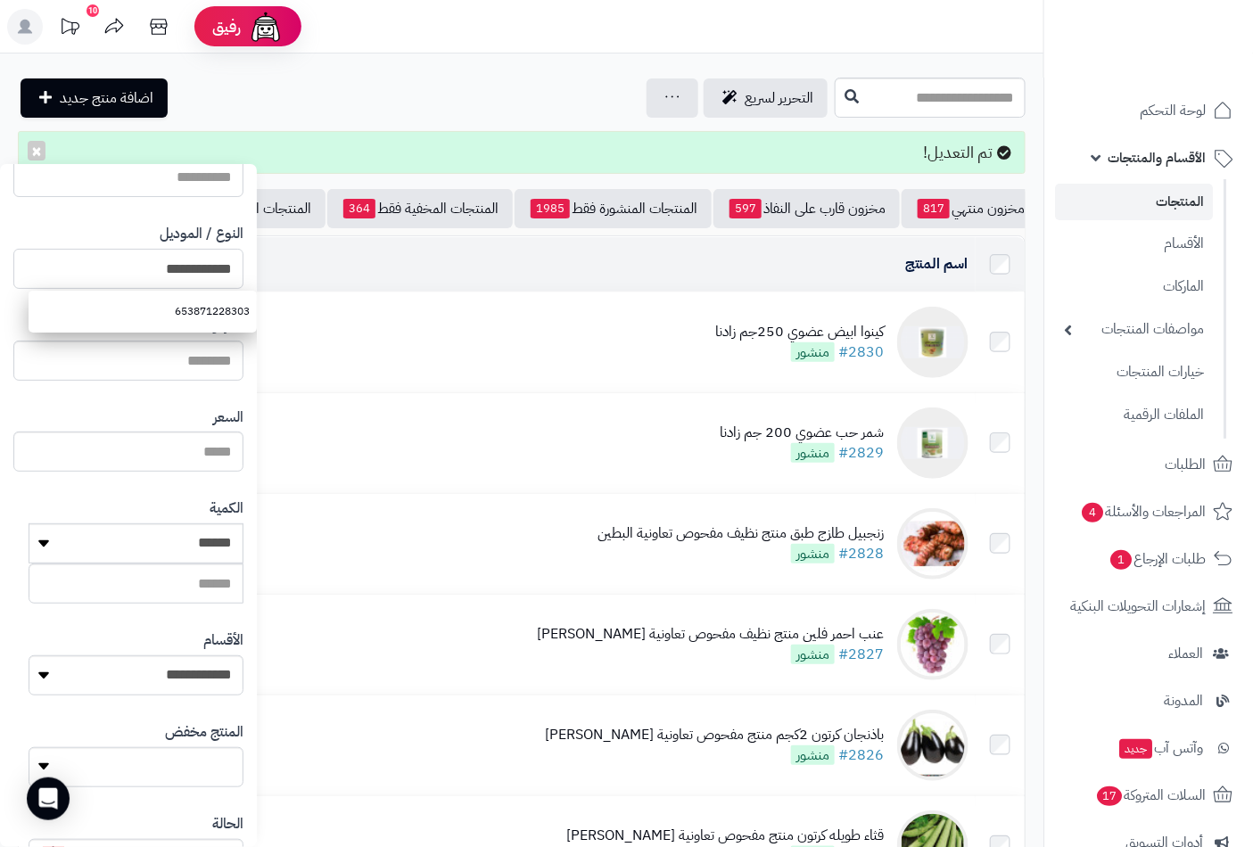
scroll to position [243, 0]
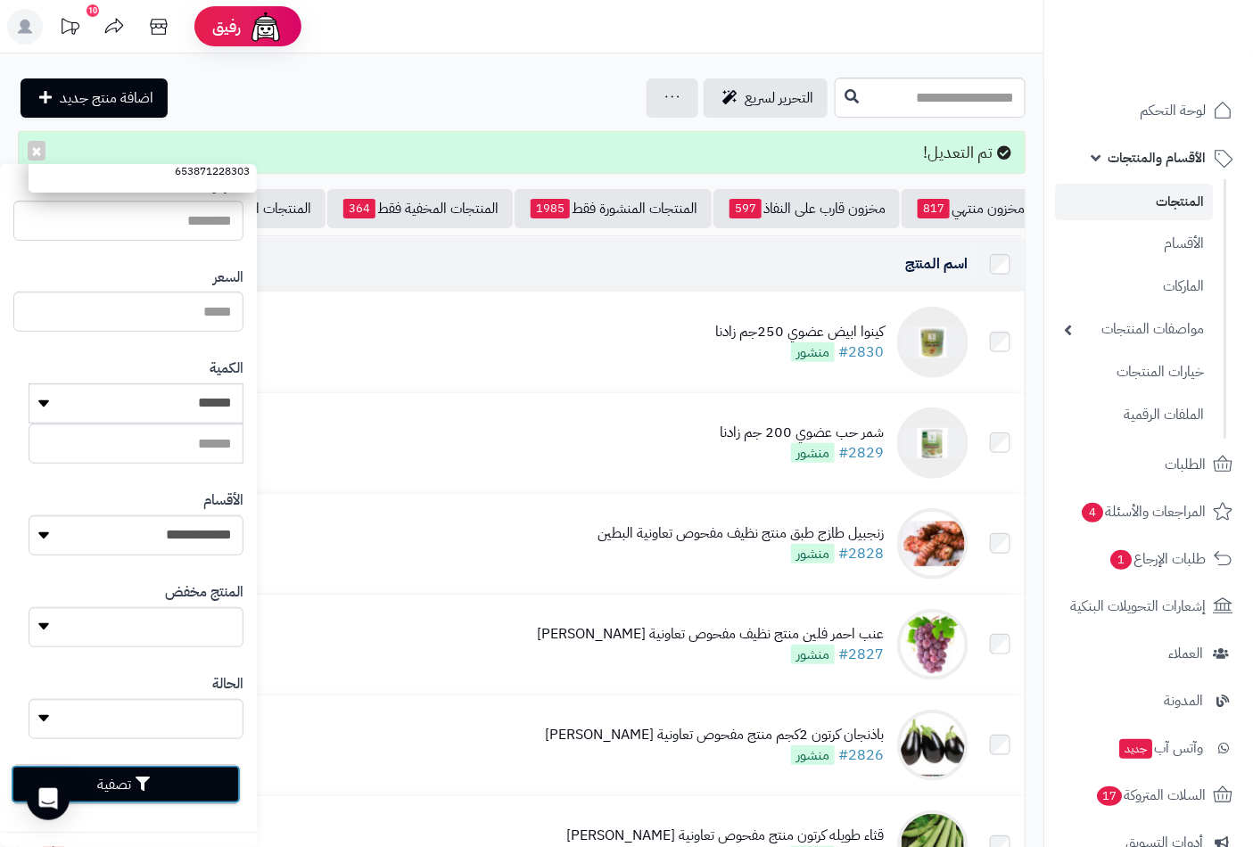
click at [210, 794] on button "تصفية" at bounding box center [126, 784] width 230 height 39
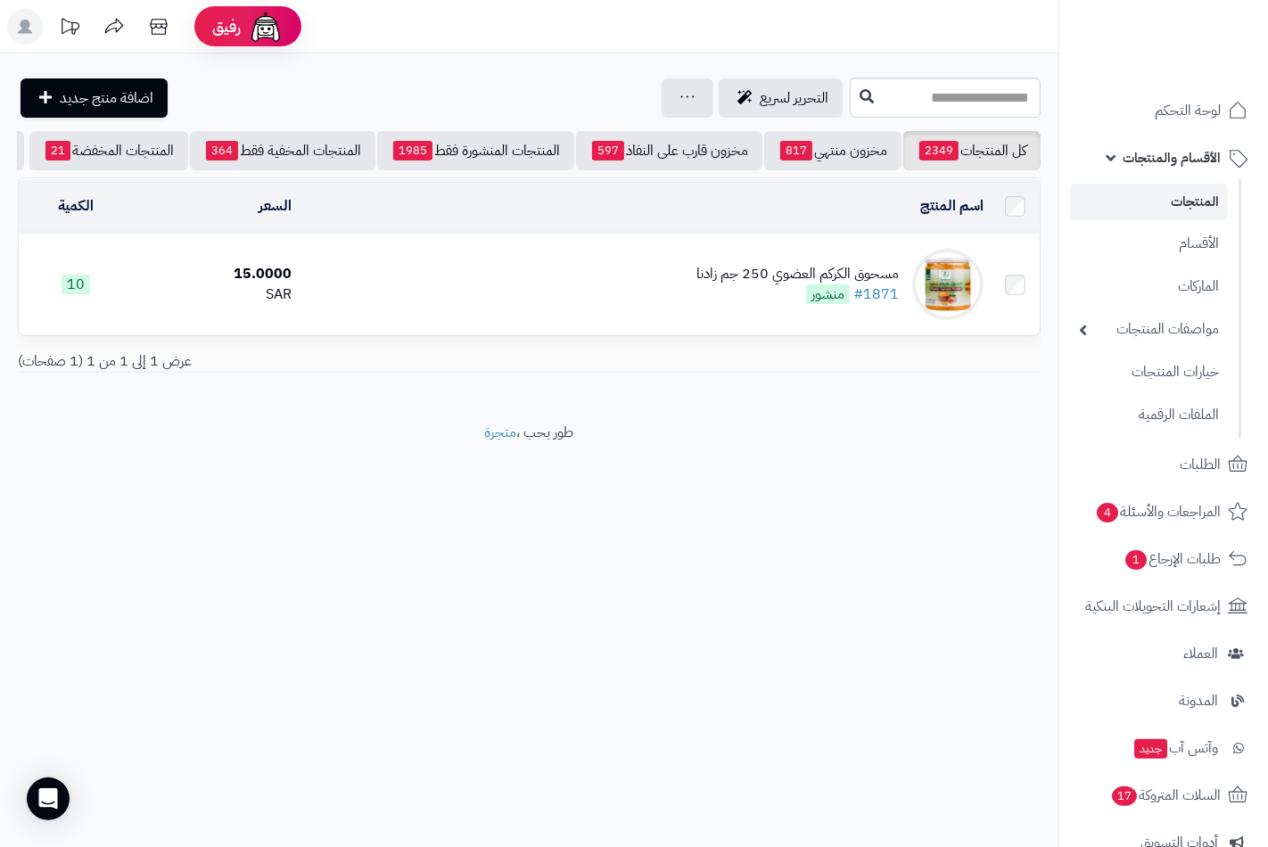
click at [769, 283] on div "مسحوق الكركم العضوي 250 جم زادنا" at bounding box center [797, 274] width 202 height 21
click at [798, 284] on div "مسحوق الكركم العضوي 250 جم زادنا" at bounding box center [797, 274] width 202 height 21
click at [743, 283] on div "مسحوق الكركم العضوي 250 جم زادنا" at bounding box center [797, 274] width 202 height 21
click at [841, 283] on div "مسحوق الكركم العضوي 250 جم زادنا" at bounding box center [797, 274] width 202 height 21
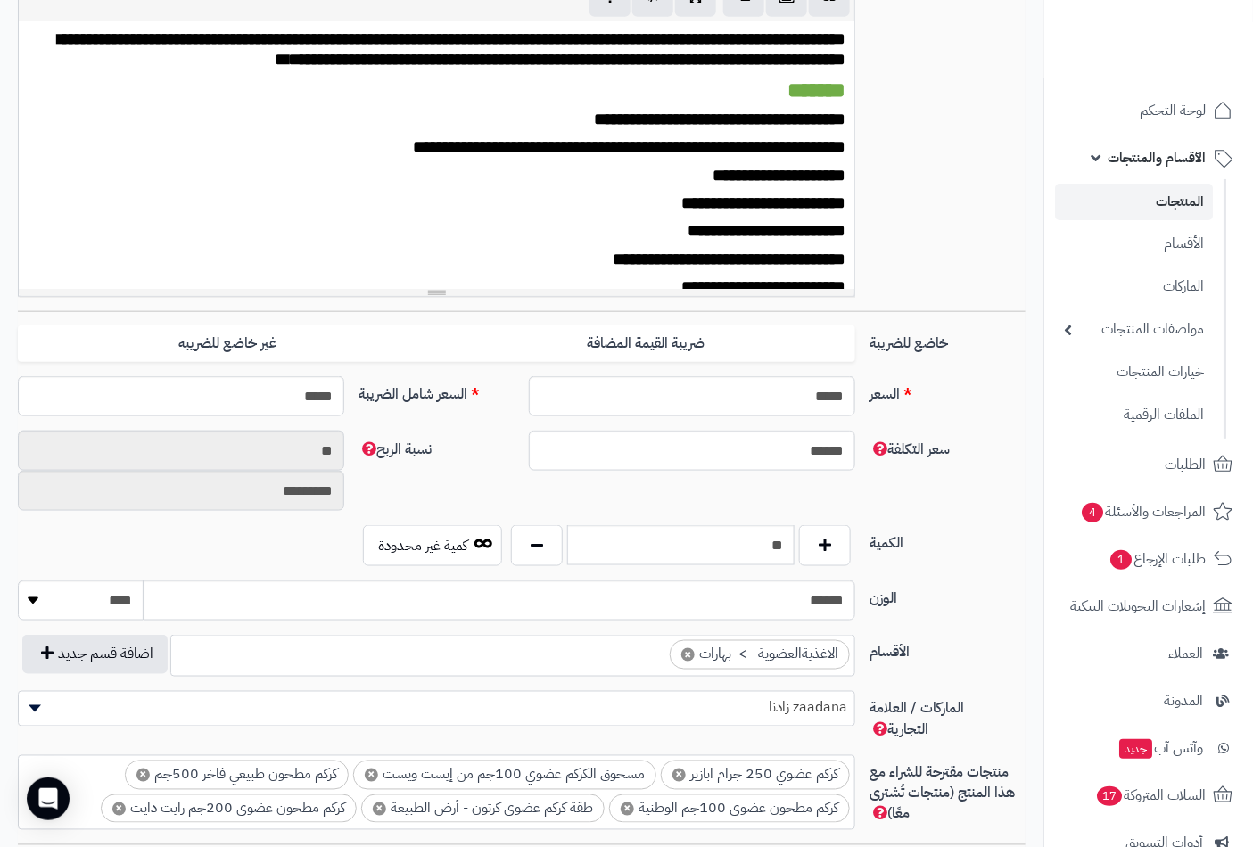
scroll to position [495, 0]
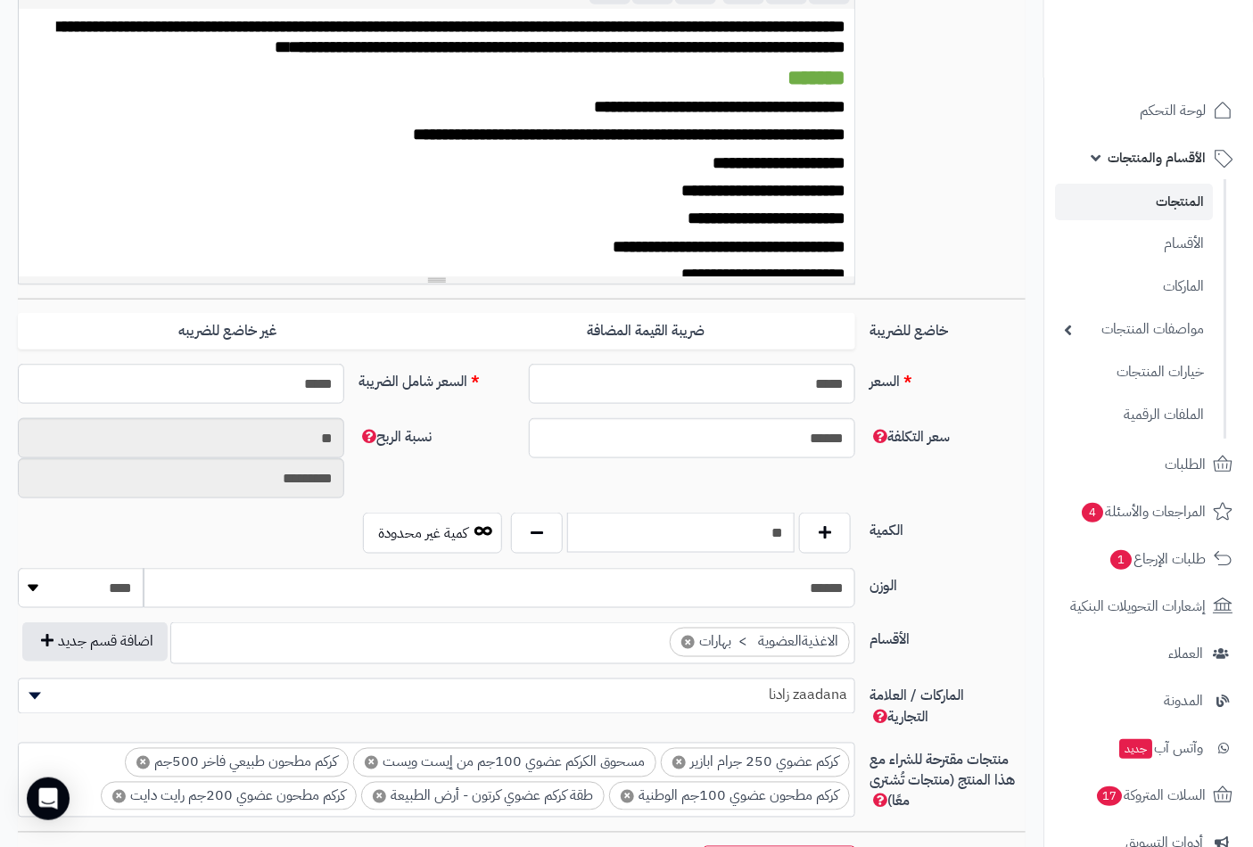
drag, startPoint x: 845, startPoint y: 544, endPoint x: 859, endPoint y: 544, distance: 13.4
click at [859, 544] on div "** كمية غير محدودة" at bounding box center [606, 533] width 511 height 41
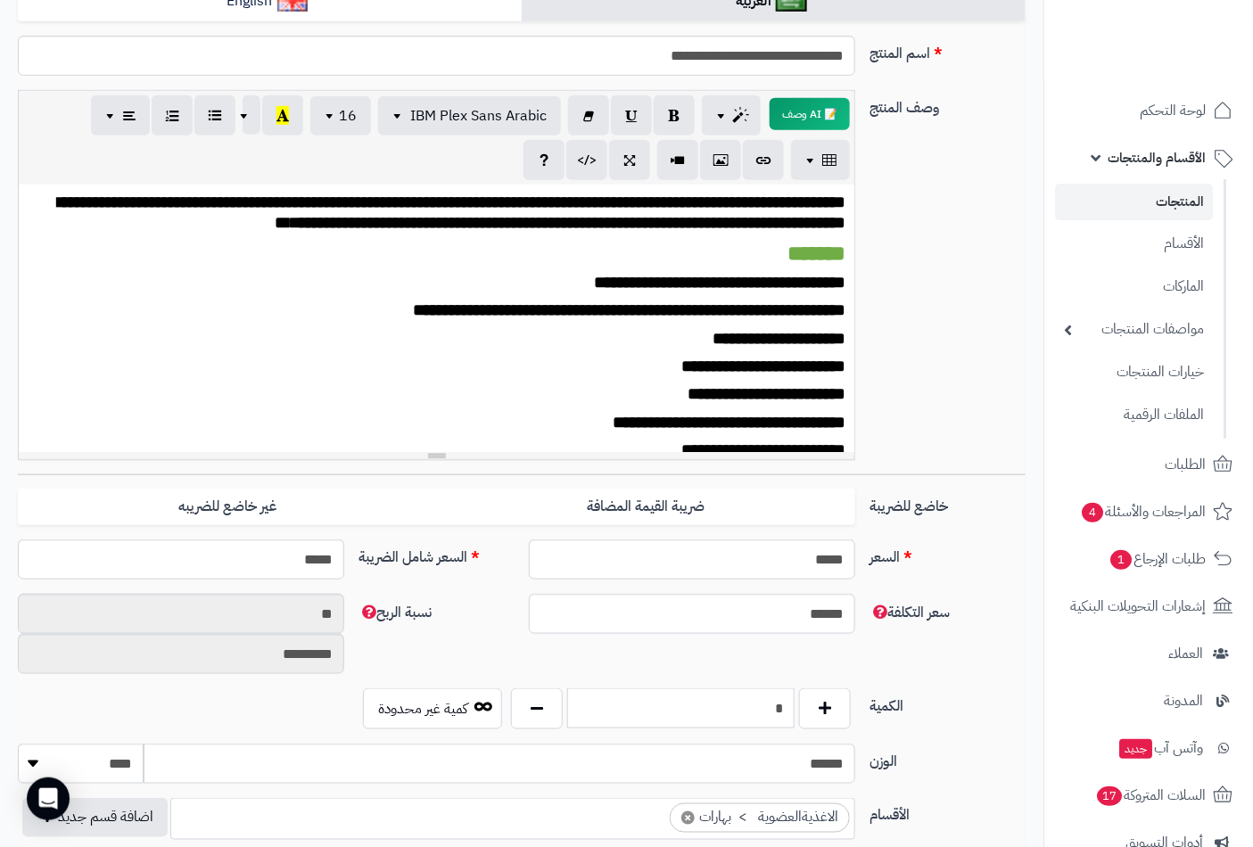
scroll to position [0, 0]
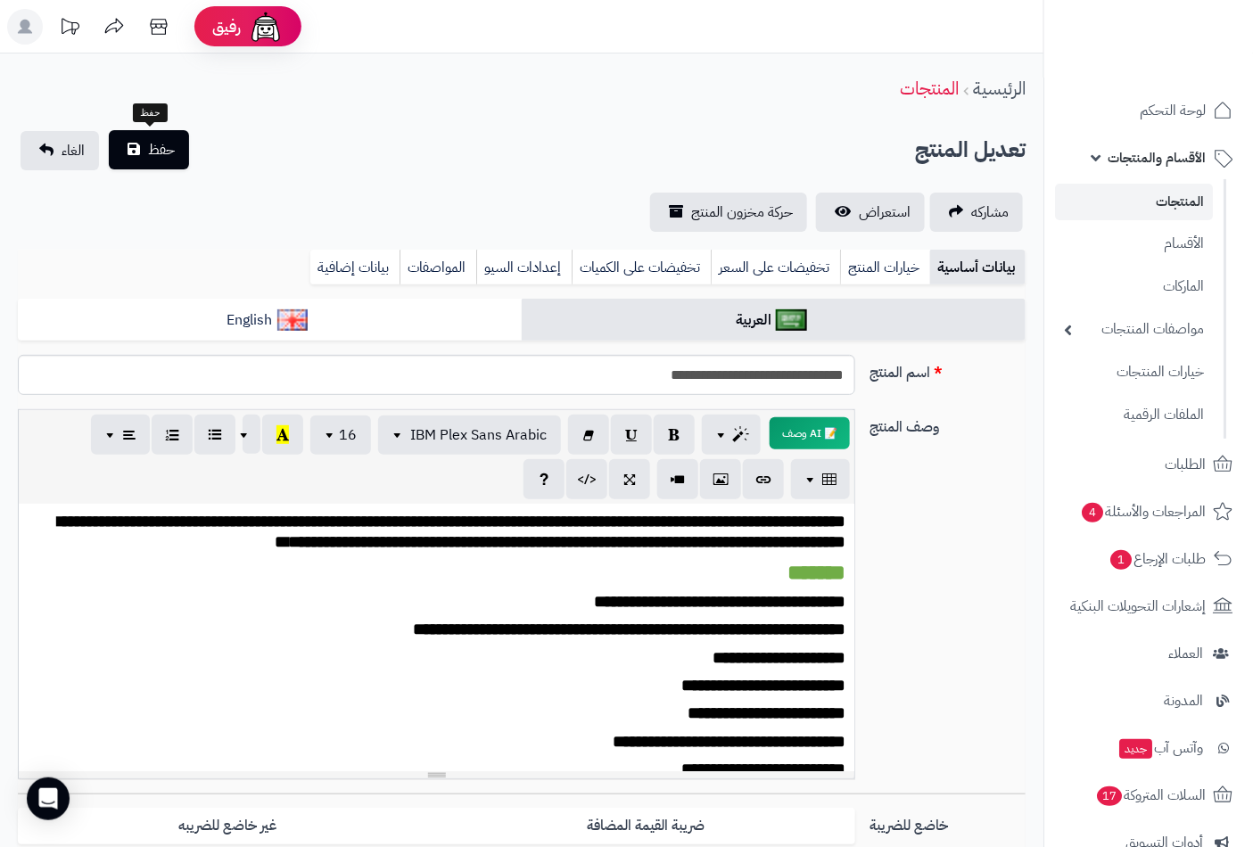
type input "*"
click at [169, 144] on span "حفظ" at bounding box center [161, 149] width 27 height 21
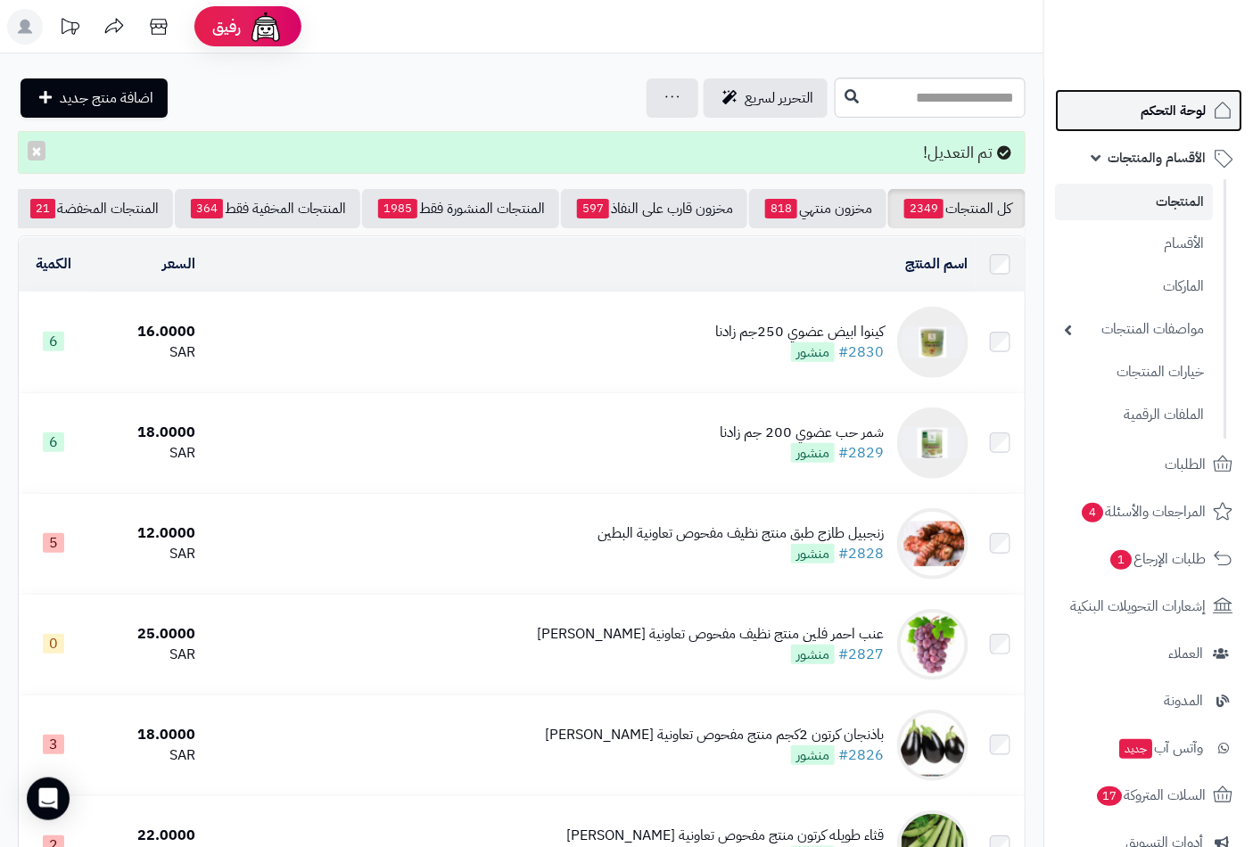
click at [1191, 108] on span "لوحة التحكم" at bounding box center [1172, 110] width 65 height 25
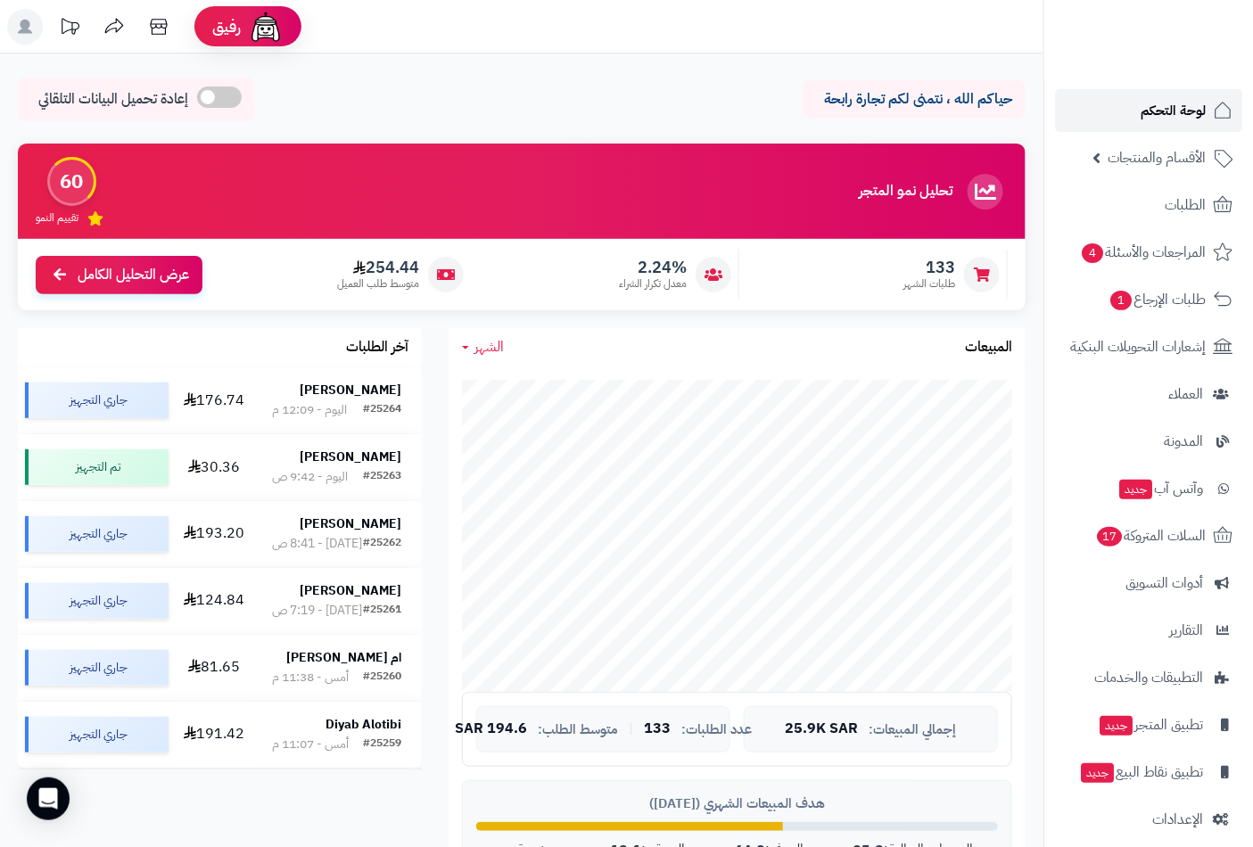
click at [1188, 102] on span "لوحة التحكم" at bounding box center [1172, 110] width 65 height 25
click at [1169, 107] on span "لوحة التحكم" at bounding box center [1172, 110] width 65 height 25
drag, startPoint x: 1171, startPoint y: 146, endPoint x: 1173, endPoint y: 161, distance: 14.5
click at [1172, 149] on span "الأقسام والمنتجات" at bounding box center [1156, 157] width 98 height 25
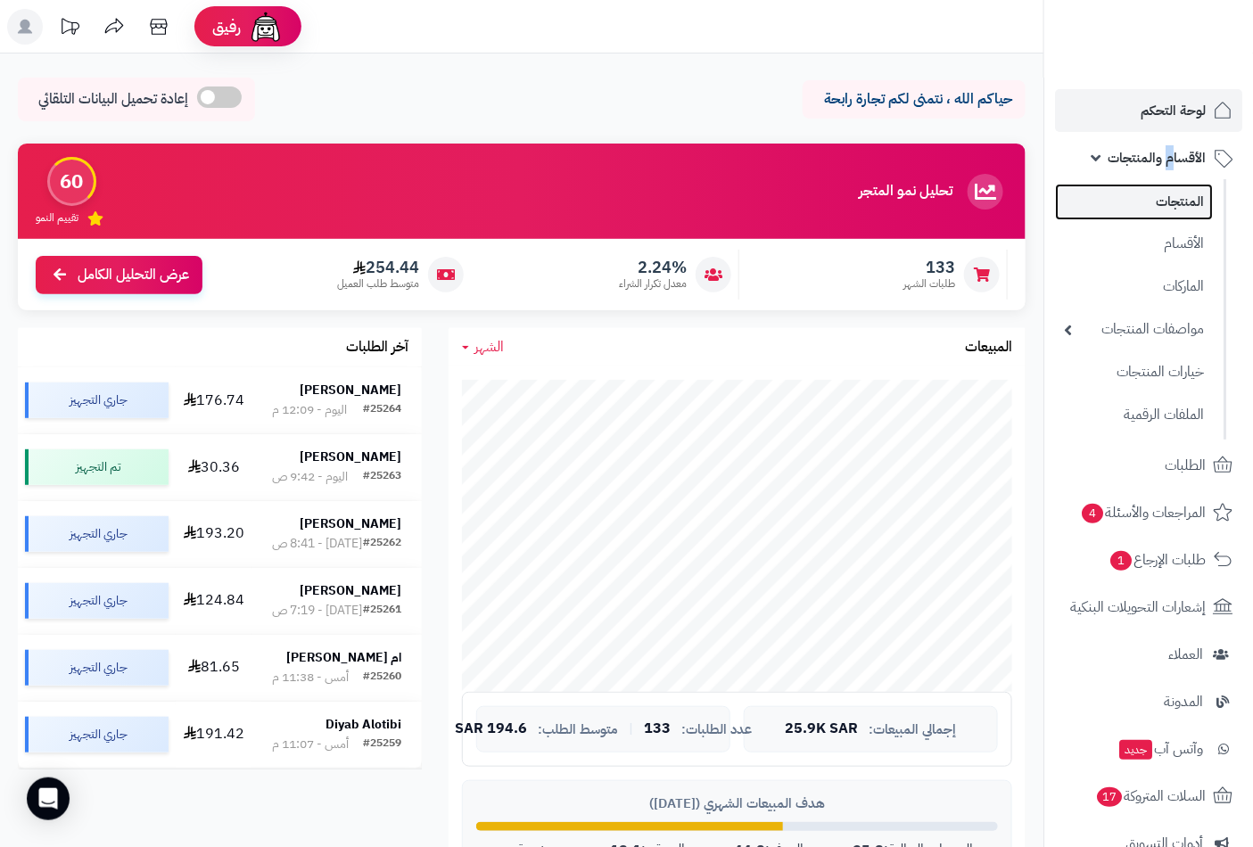
click at [1177, 192] on link "المنتجات" at bounding box center [1134, 202] width 158 height 37
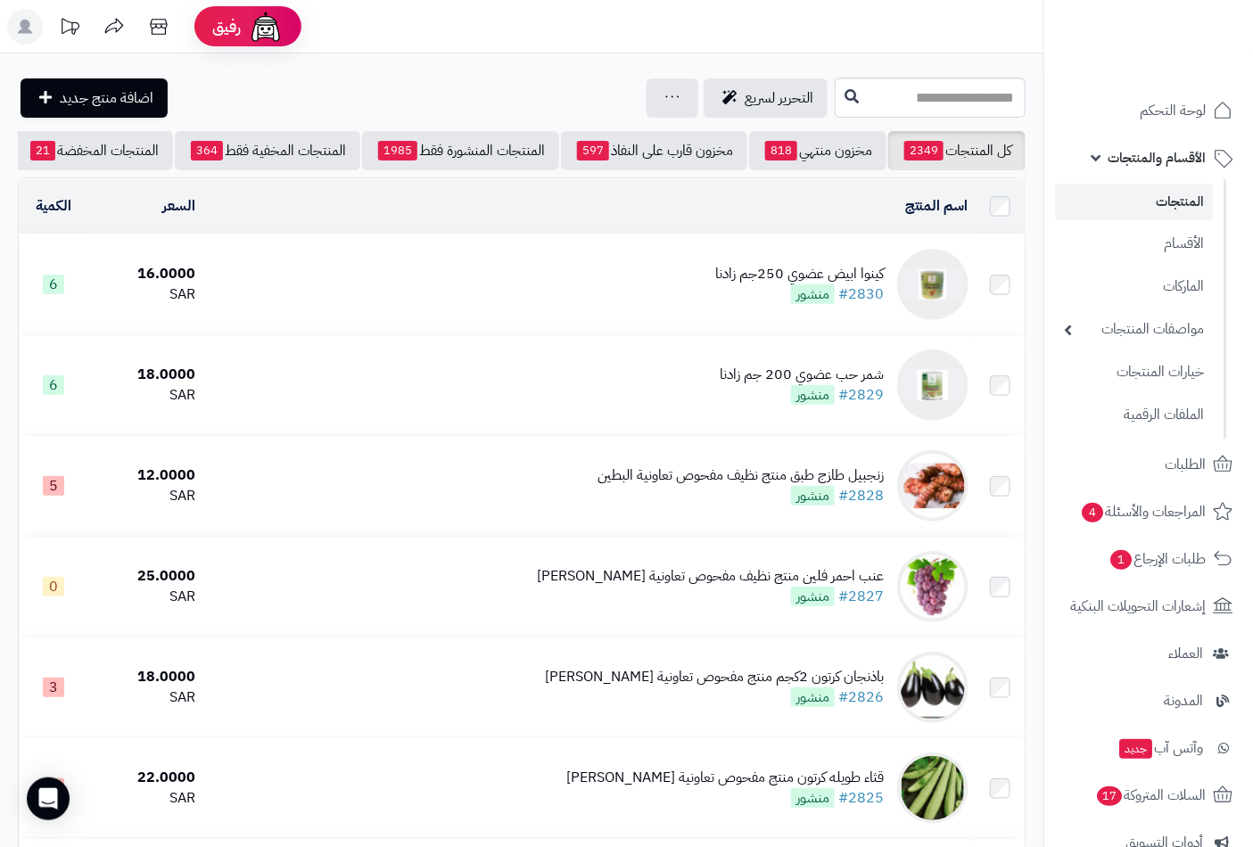
scroll to position [0, -168]
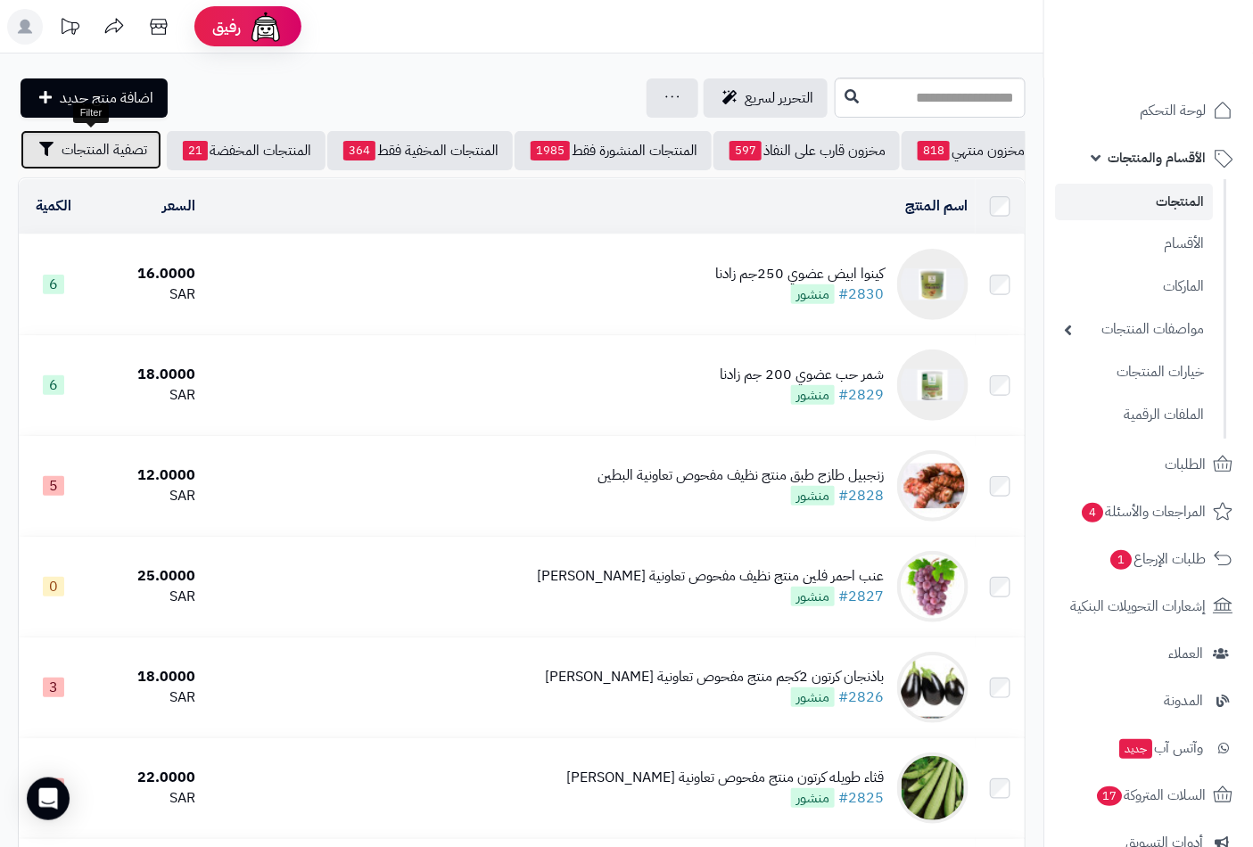
click at [114, 147] on span "تصفية المنتجات" at bounding box center [105, 149] width 86 height 21
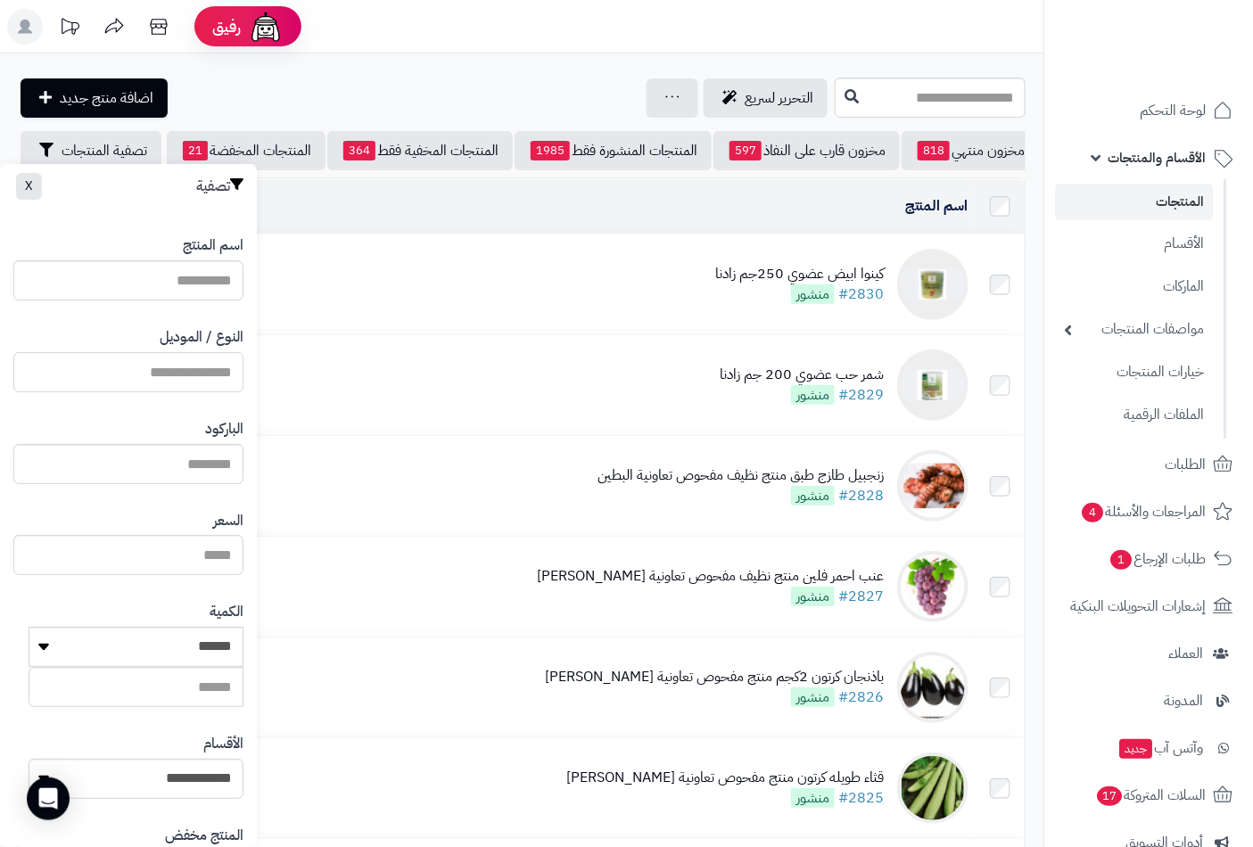
click at [168, 372] on input "النوع / الموديل" at bounding box center [128, 372] width 230 height 40
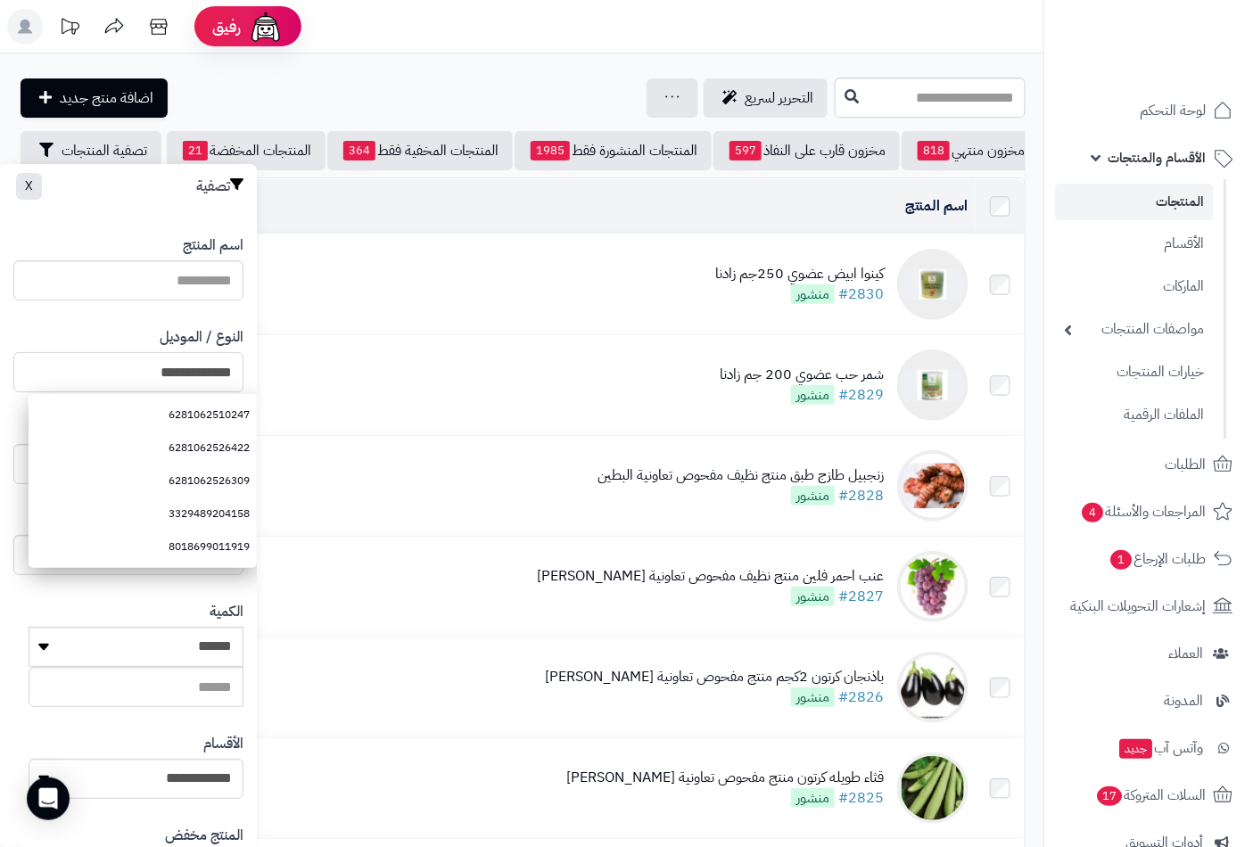
type input "**********"
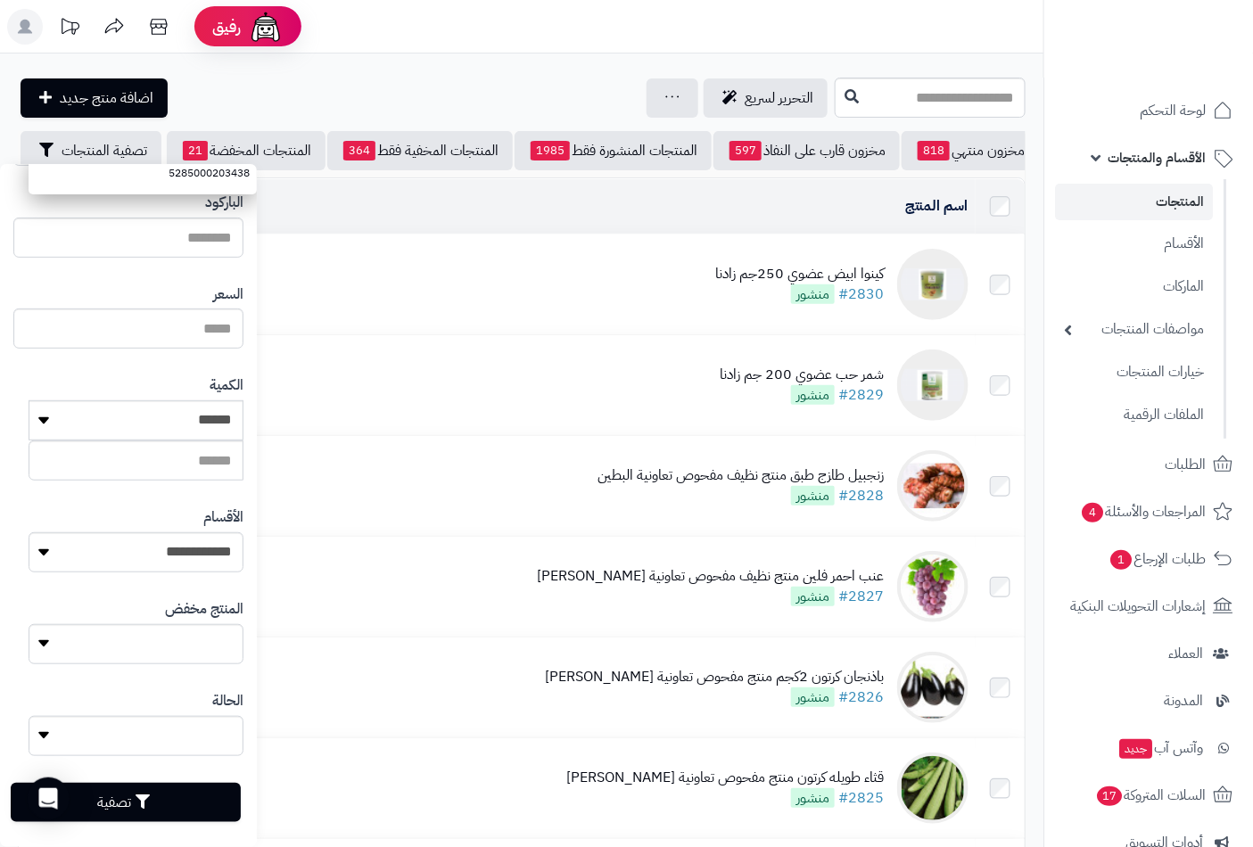
scroll to position [243, 0]
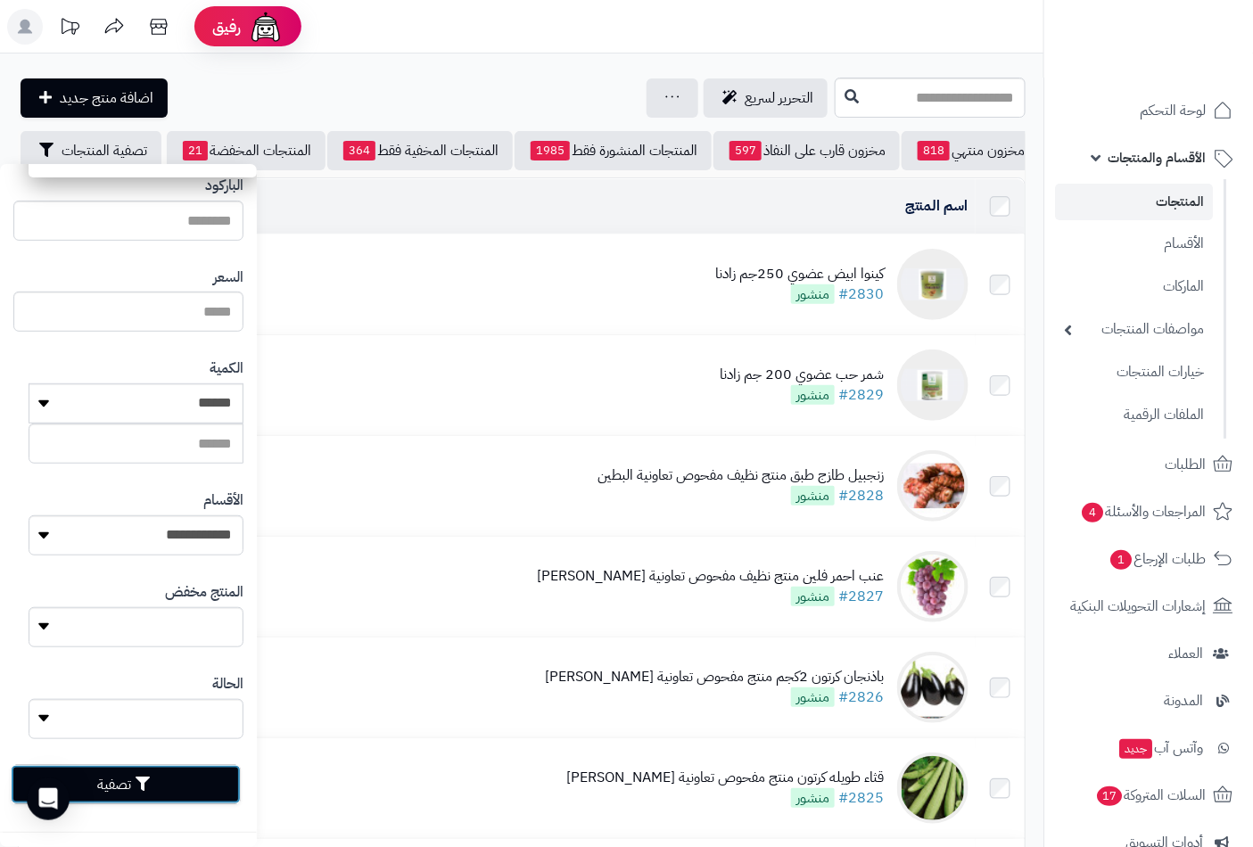
click at [172, 794] on button "تصفية" at bounding box center [126, 784] width 230 height 39
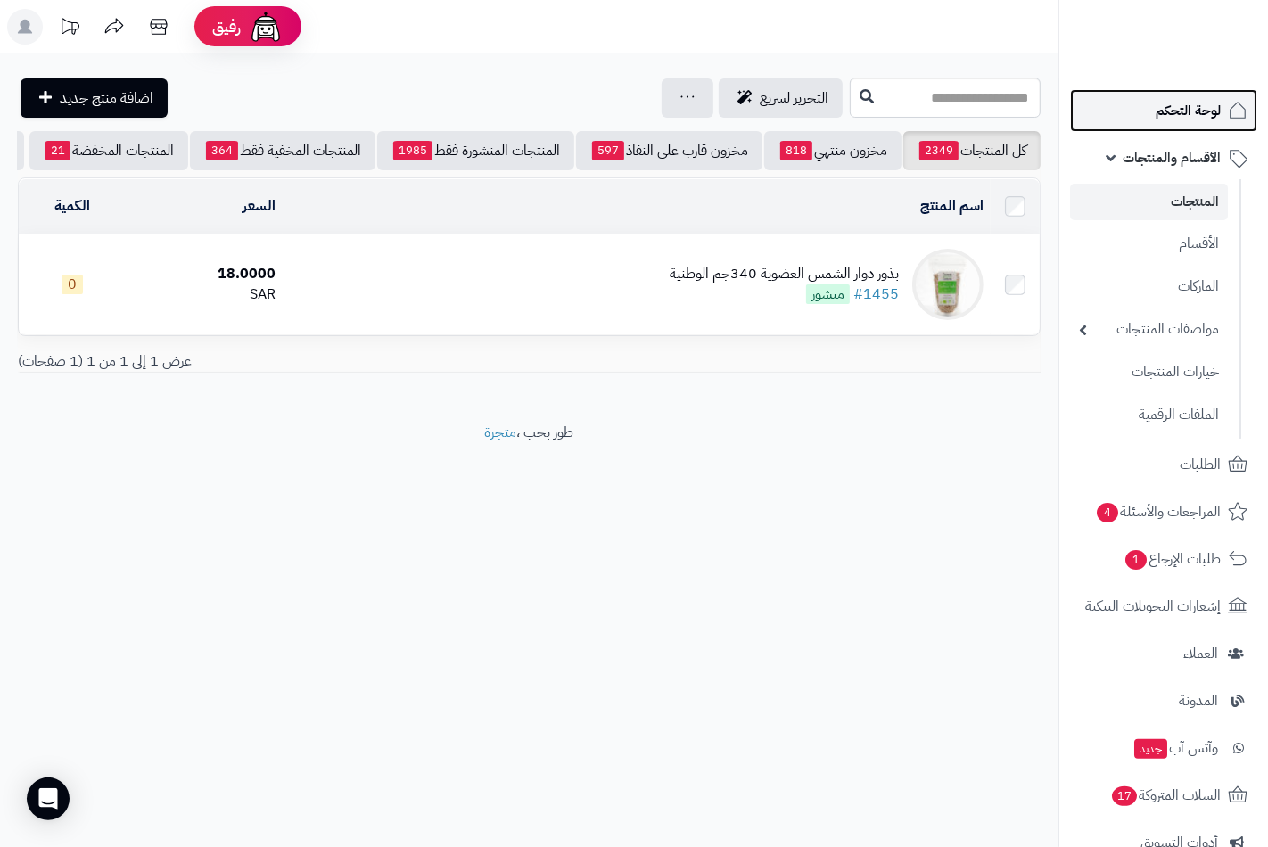
click at [1181, 114] on span "لوحة التحكم" at bounding box center [1188, 110] width 65 height 25
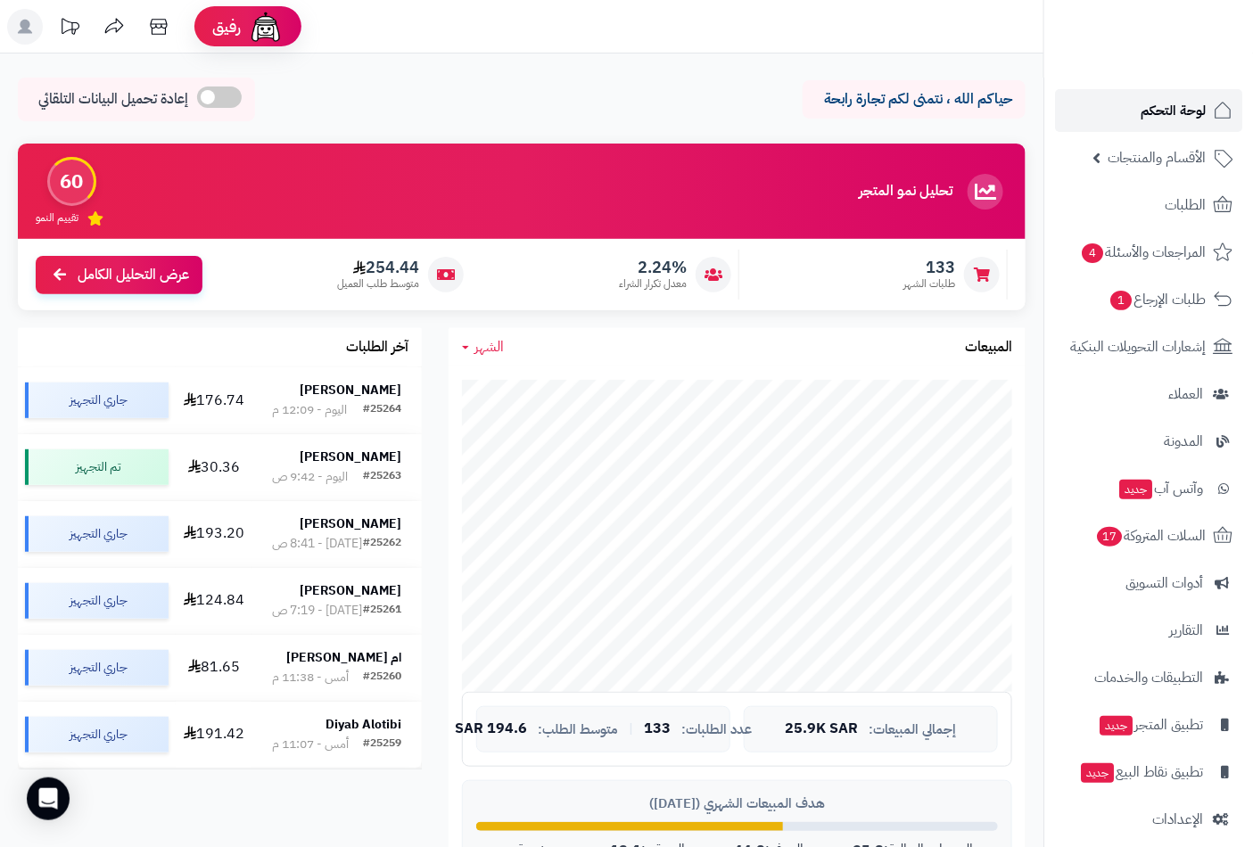
click at [1186, 111] on span "لوحة التحكم" at bounding box center [1172, 110] width 65 height 25
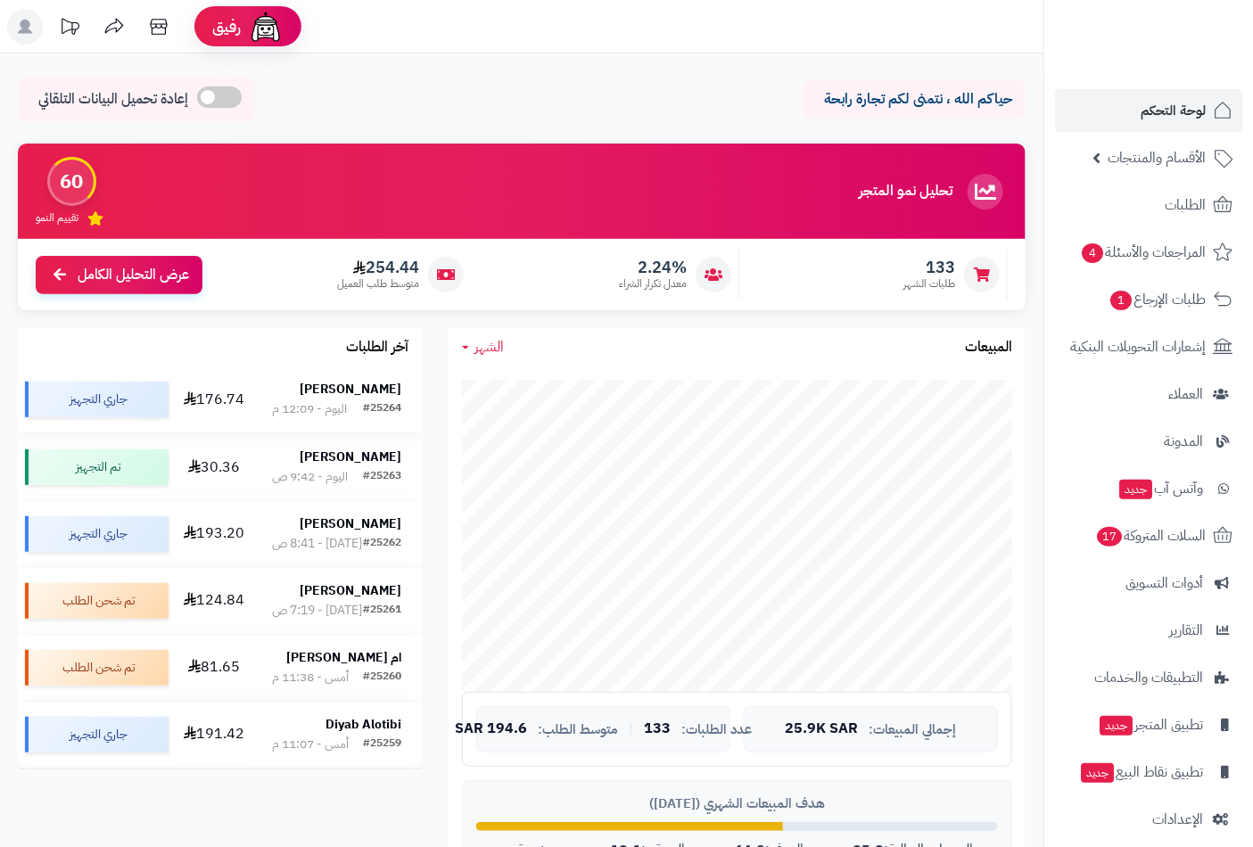
click at [376, 400] on div "#25264" at bounding box center [382, 409] width 38 height 18
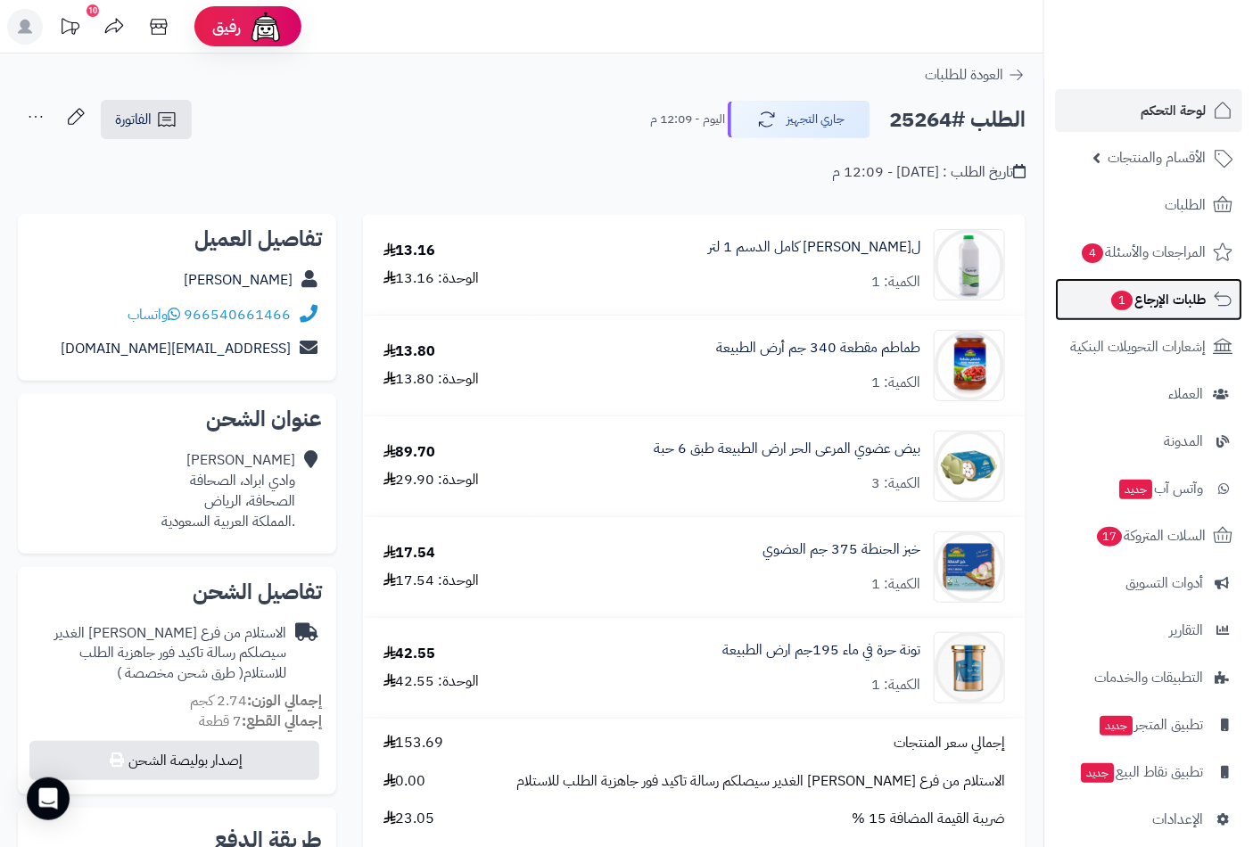
click at [1186, 299] on span "طلبات الإرجاع 1" at bounding box center [1157, 299] width 96 height 25
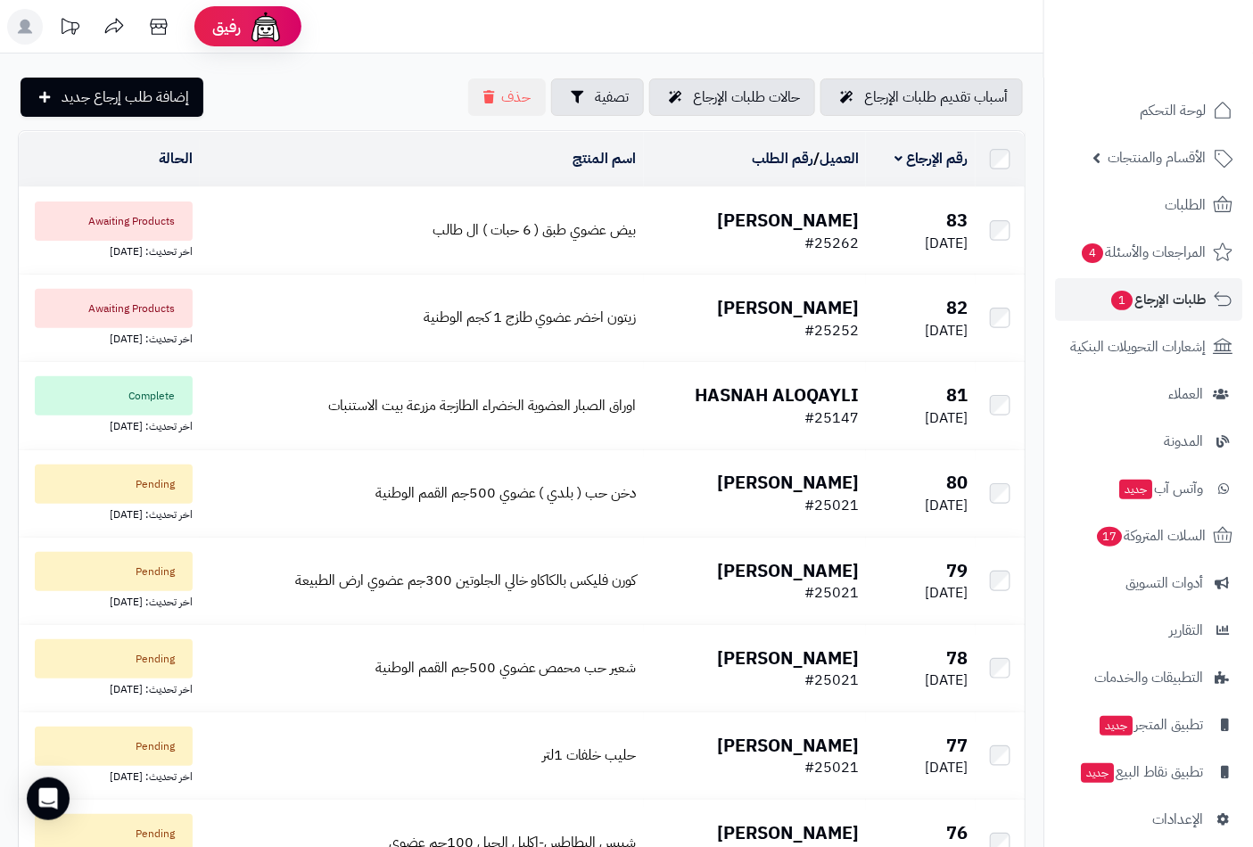
click at [815, 209] on b "[PERSON_NAME]" at bounding box center [788, 220] width 142 height 27
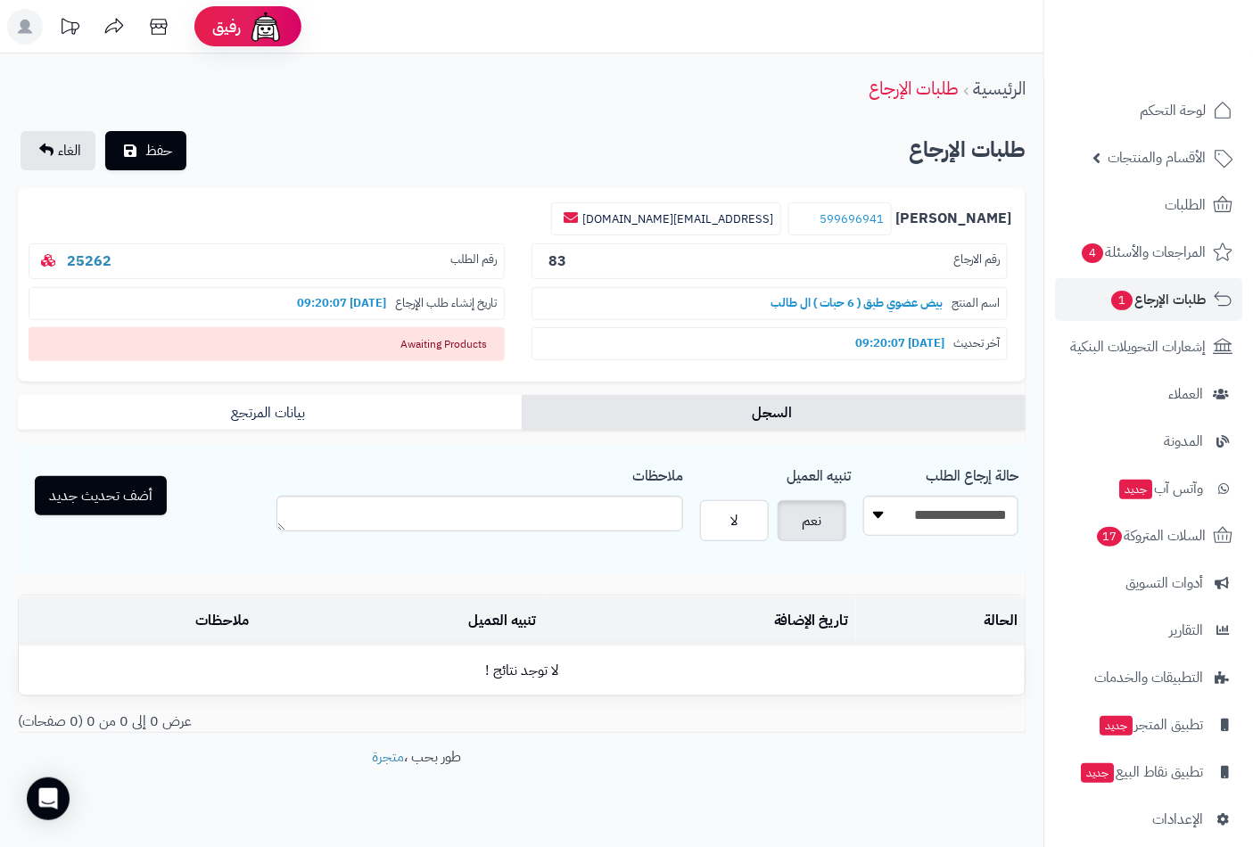
scroll to position [25, 0]
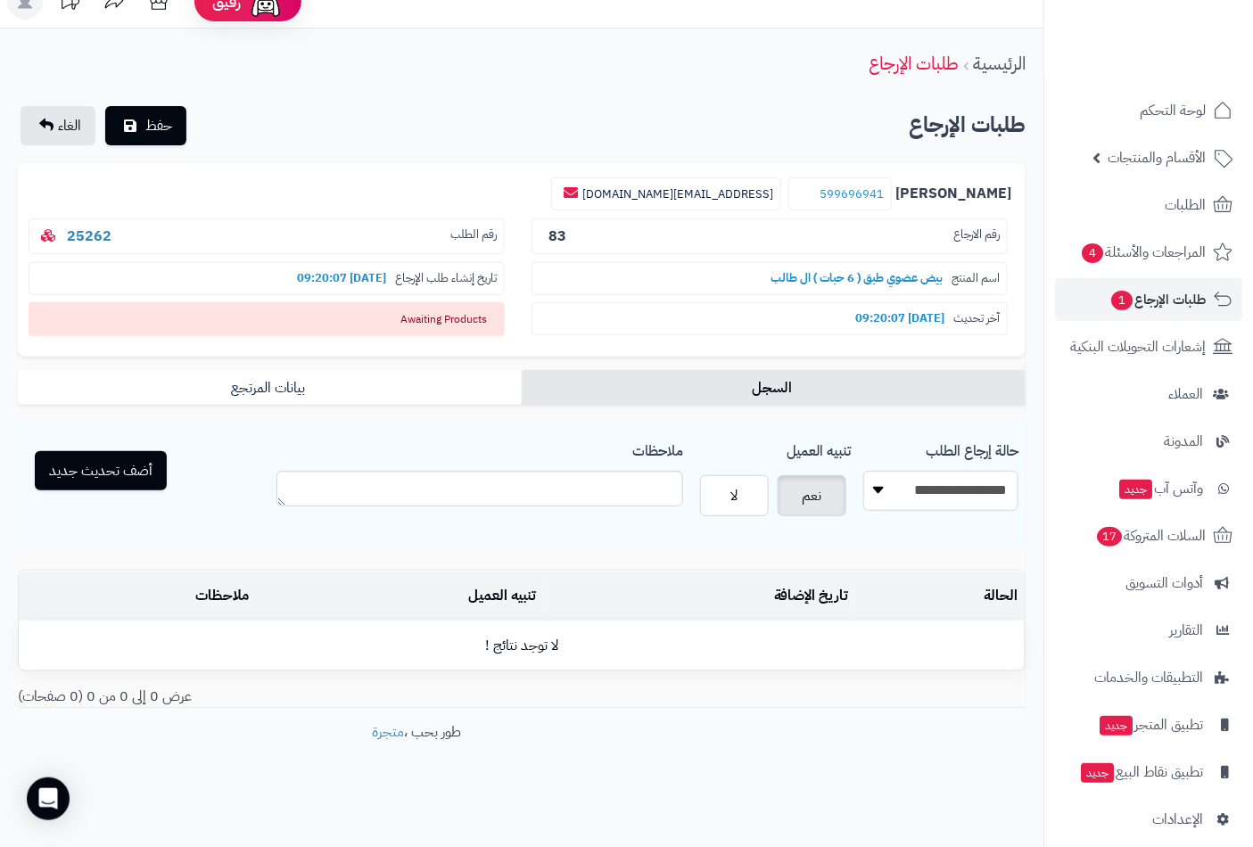
click at [939, 493] on select "**********" at bounding box center [940, 491] width 155 height 40
select select "*"
click at [863, 471] on select "**********" at bounding box center [940, 491] width 155 height 40
click at [152, 128] on span "حفظ" at bounding box center [158, 124] width 27 height 21
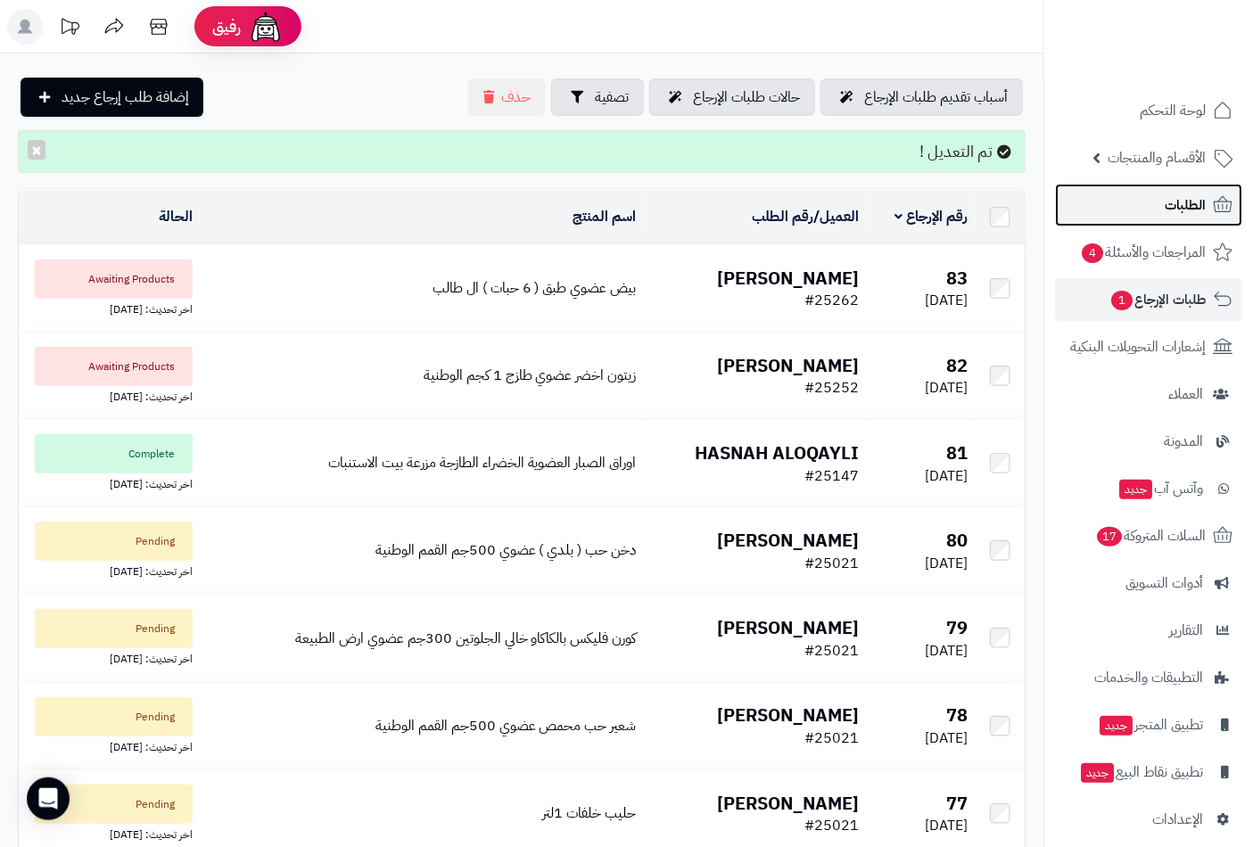
click at [1180, 198] on span "الطلبات" at bounding box center [1185, 205] width 41 height 25
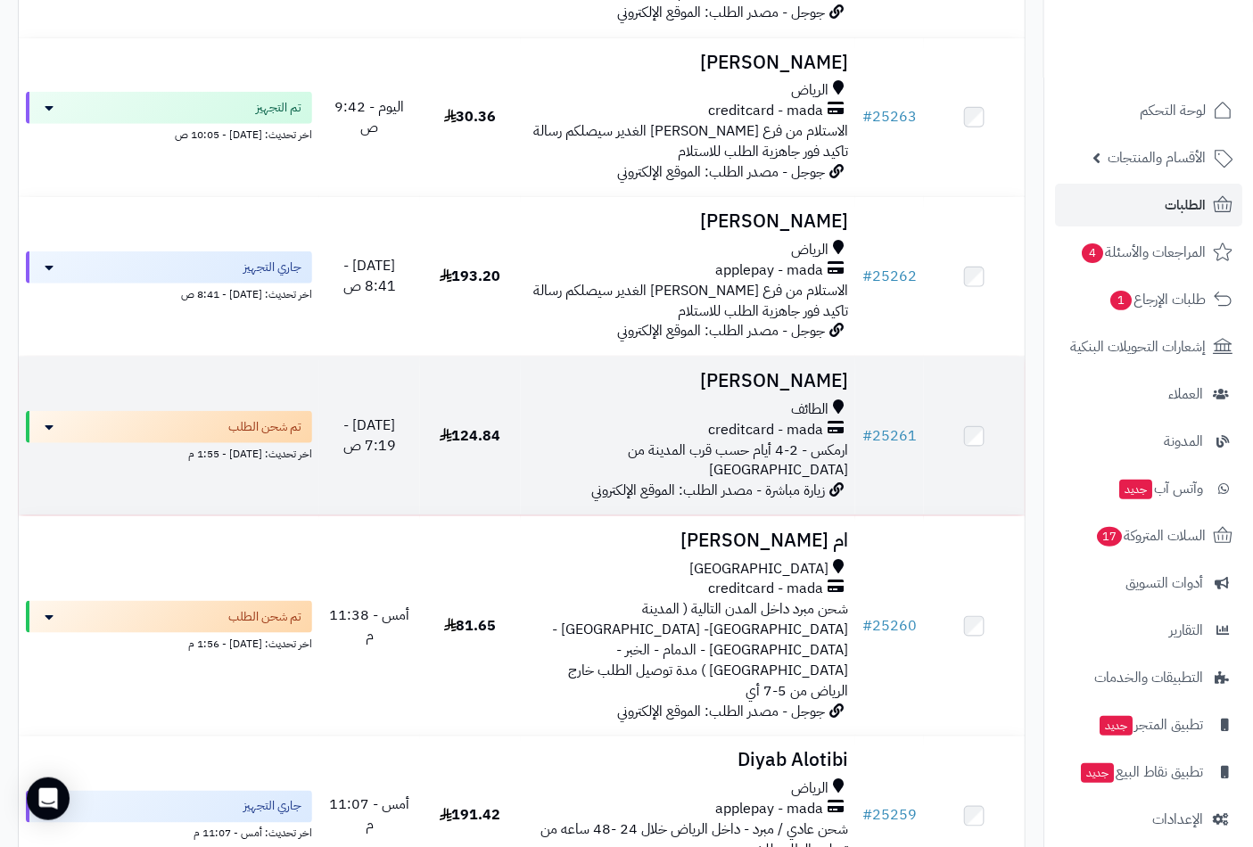
scroll to position [396, 0]
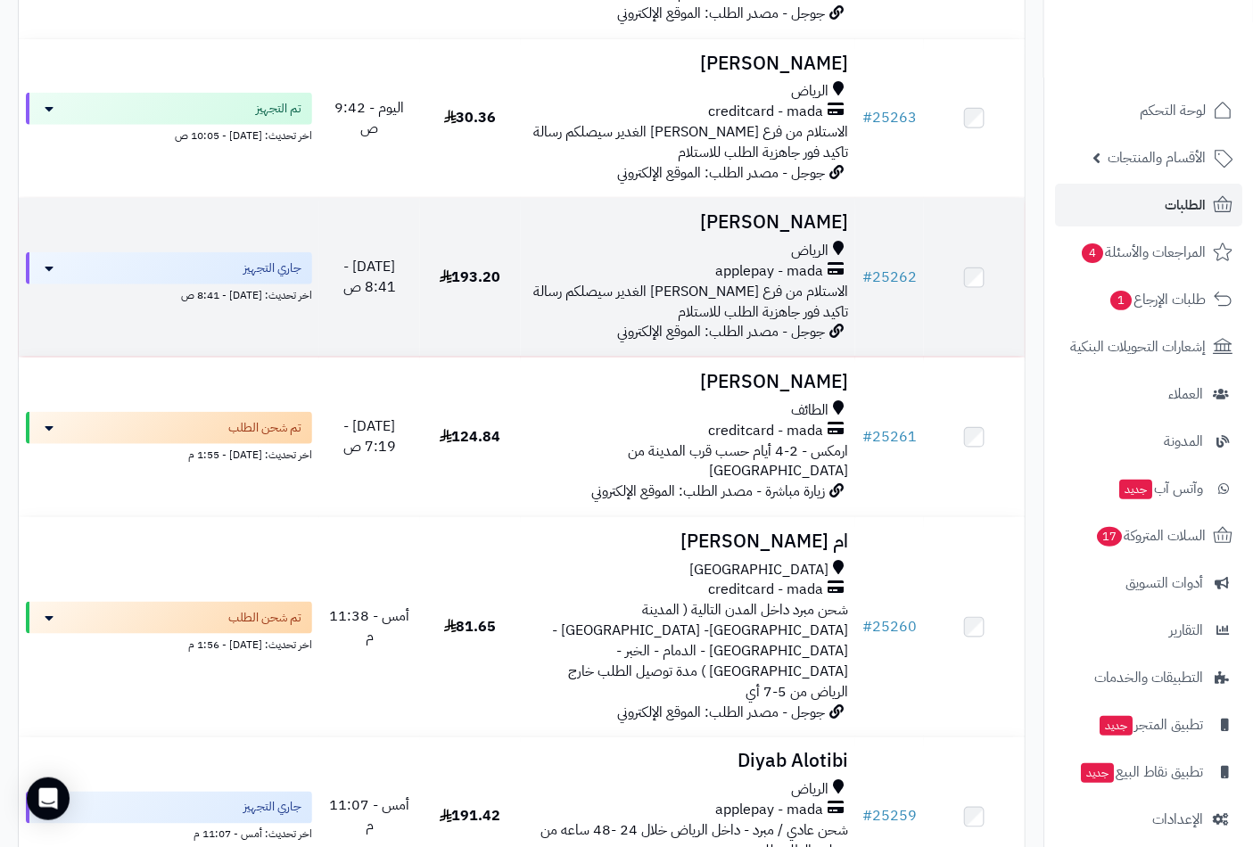
click at [803, 251] on td "Abu Sultan الرياض applepay - mada الاستلام من فرع الرياض حي الغدير سيصلكم رسالة…" at bounding box center [688, 277] width 335 height 159
click at [800, 233] on h3 "[PERSON_NAME]" at bounding box center [688, 222] width 321 height 21
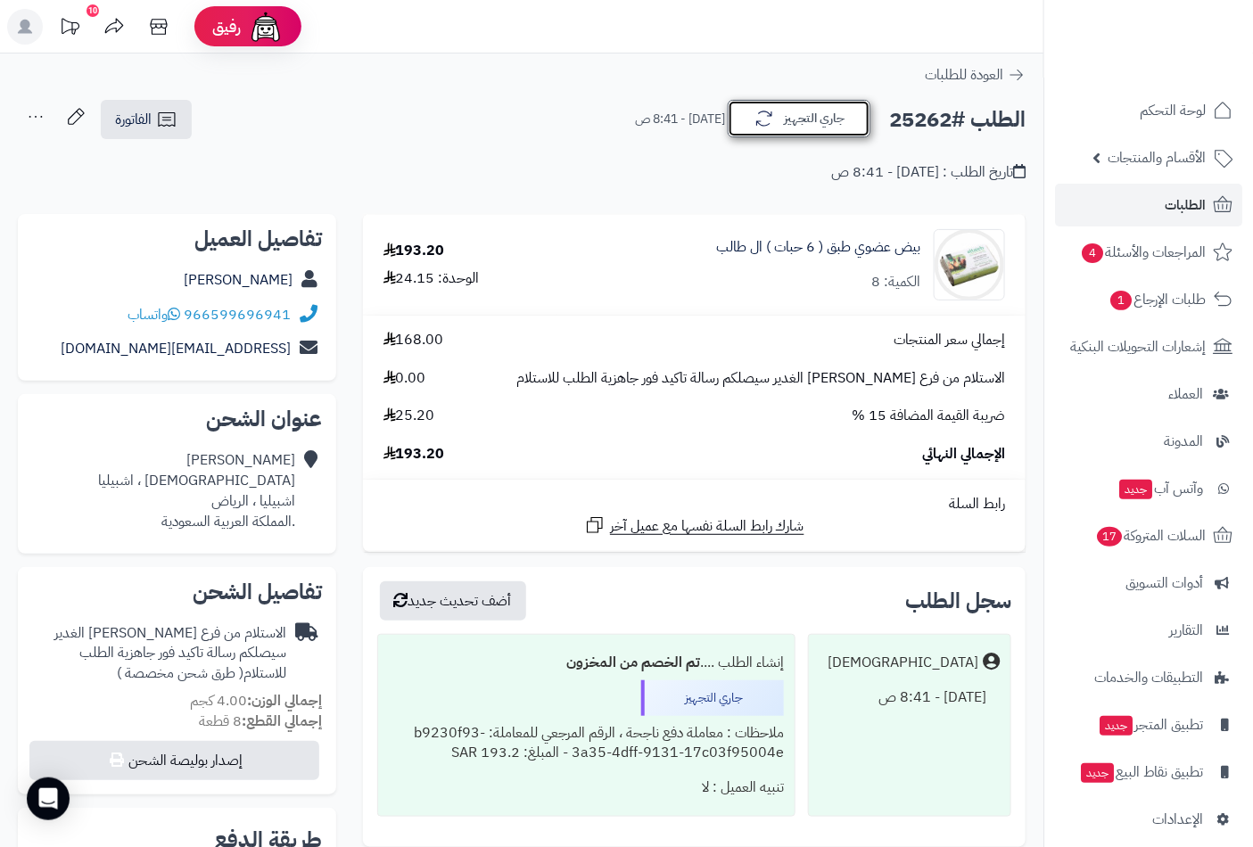
click at [795, 119] on button "جاري التجهيز" at bounding box center [799, 118] width 143 height 37
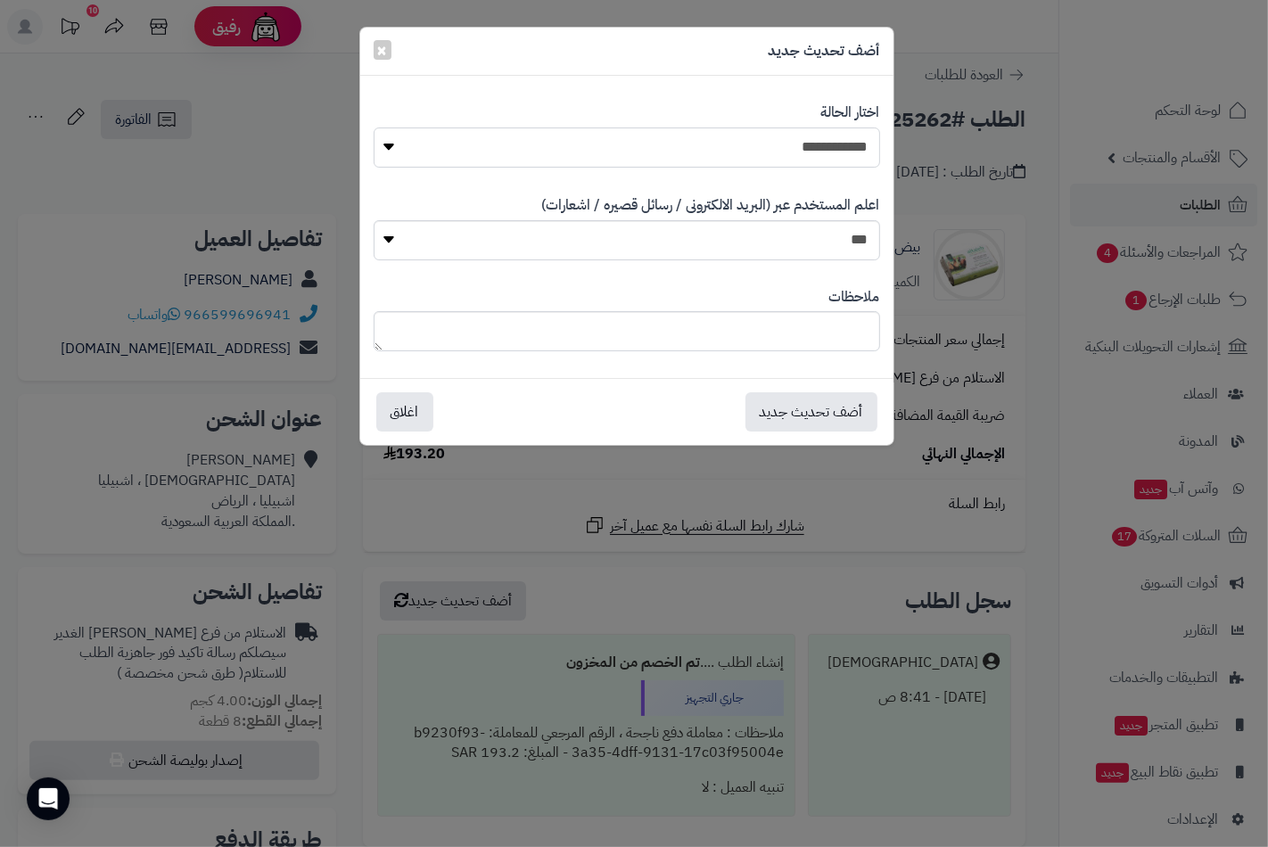
click at [847, 139] on select "**********" at bounding box center [627, 148] width 506 height 40
select select "*"
click at [374, 128] on select "**********" at bounding box center [627, 148] width 506 height 40
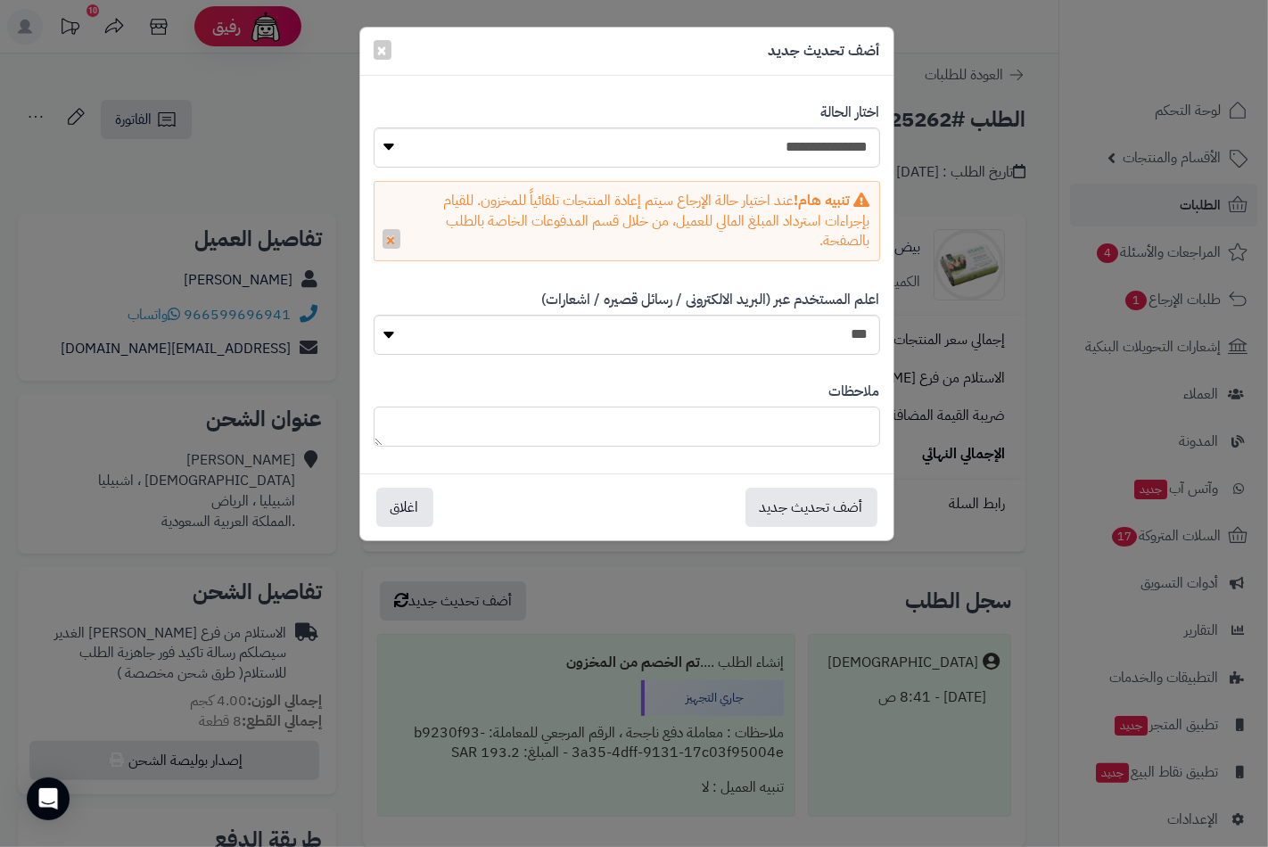
click at [847, 431] on textarea at bounding box center [627, 427] width 506 height 40
click at [743, 412] on textarea "**********" at bounding box center [627, 427] width 506 height 40
type textarea "**********"
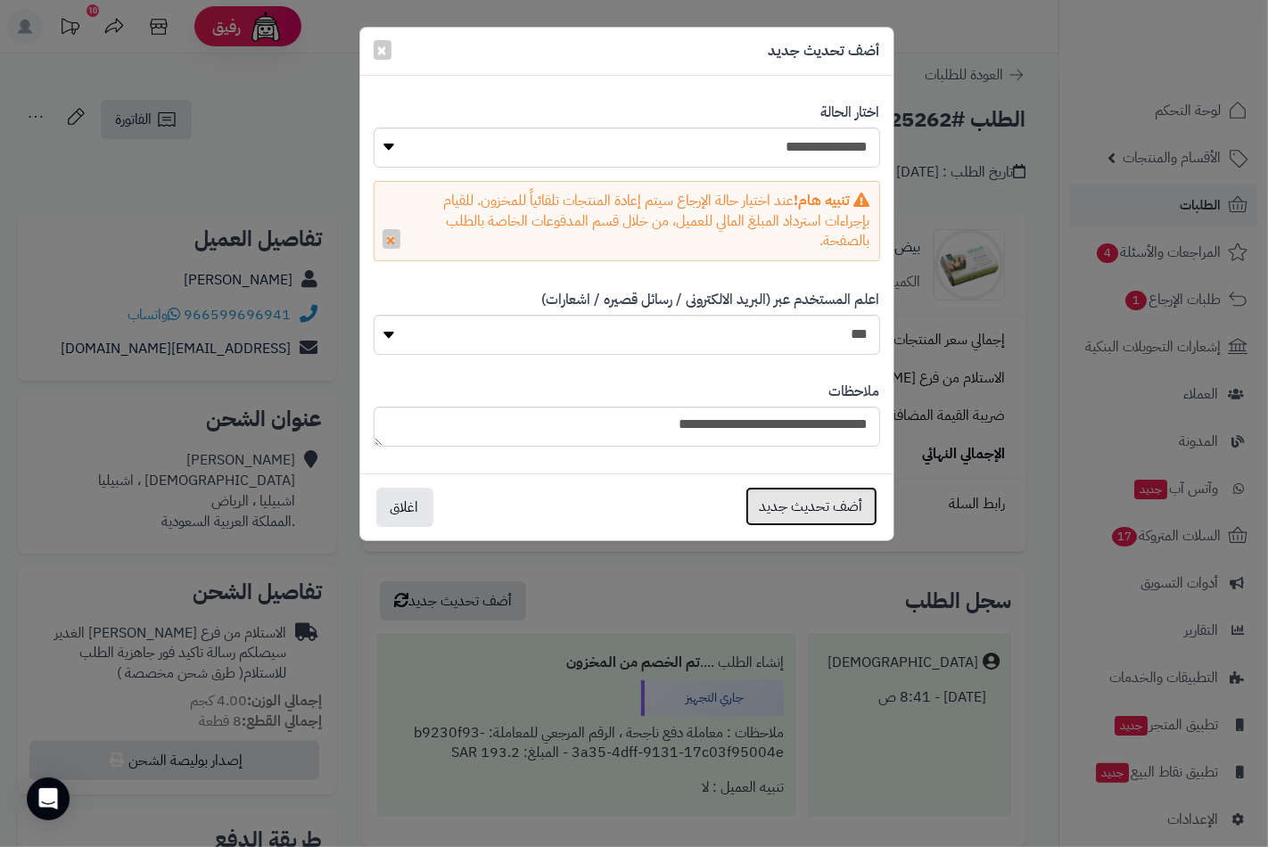
click at [834, 513] on button "أضف تحديث جديد" at bounding box center [811, 506] width 132 height 39
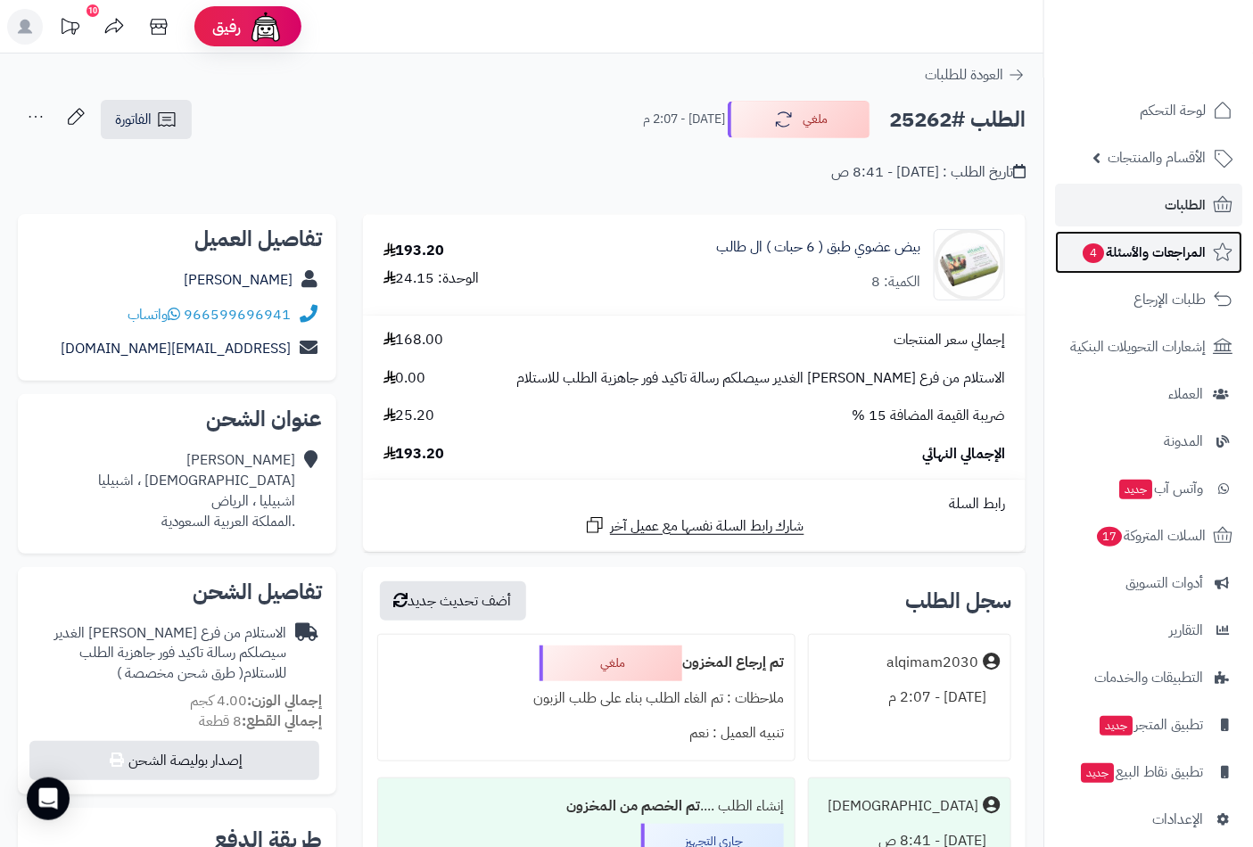
click at [1157, 260] on span "المراجعات والأسئلة 4" at bounding box center [1143, 252] width 125 height 25
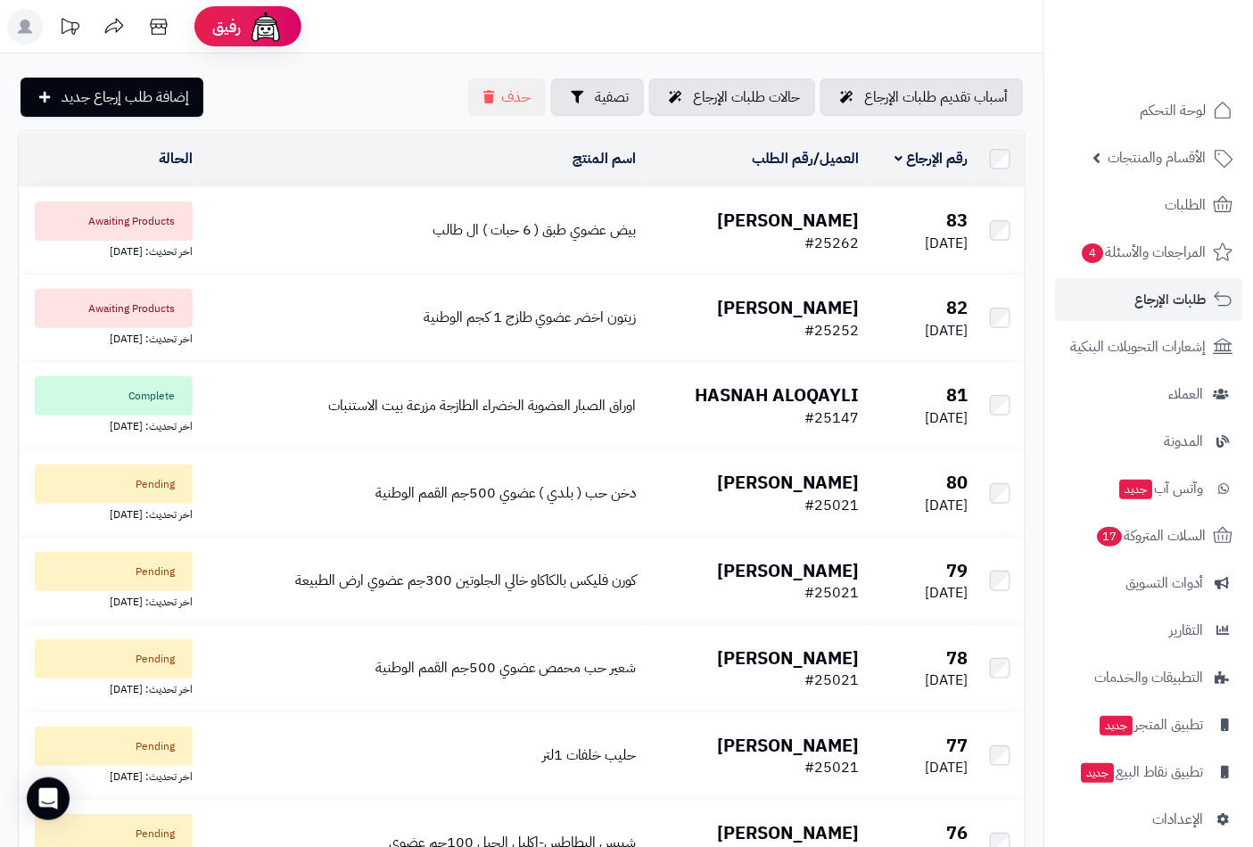
click at [831, 226] on b "[PERSON_NAME]" at bounding box center [788, 220] width 142 height 27
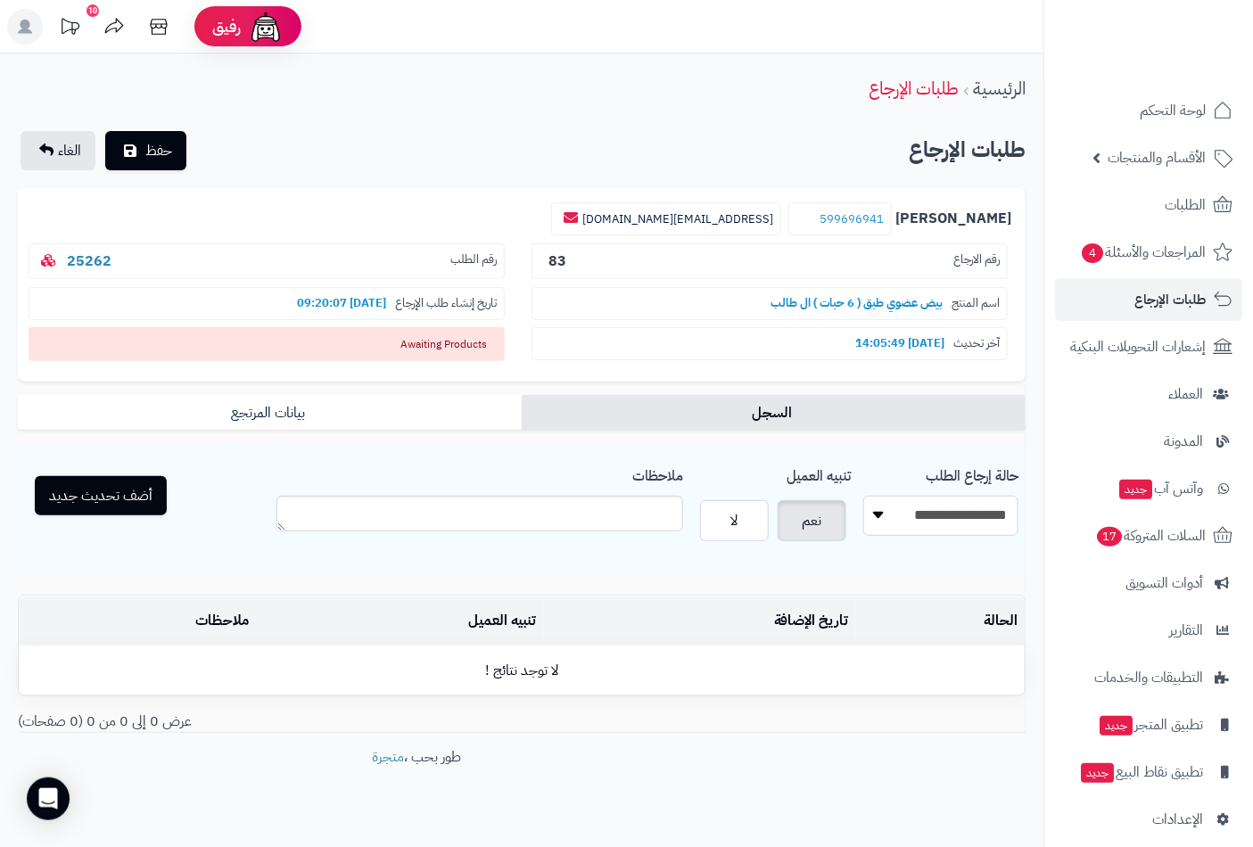
click at [933, 509] on select "**********" at bounding box center [940, 516] width 155 height 40
select select "*"
click at [863, 496] on select "**********" at bounding box center [940, 516] width 155 height 40
click at [86, 492] on button "أضف تحديث جديد" at bounding box center [101, 494] width 132 height 39
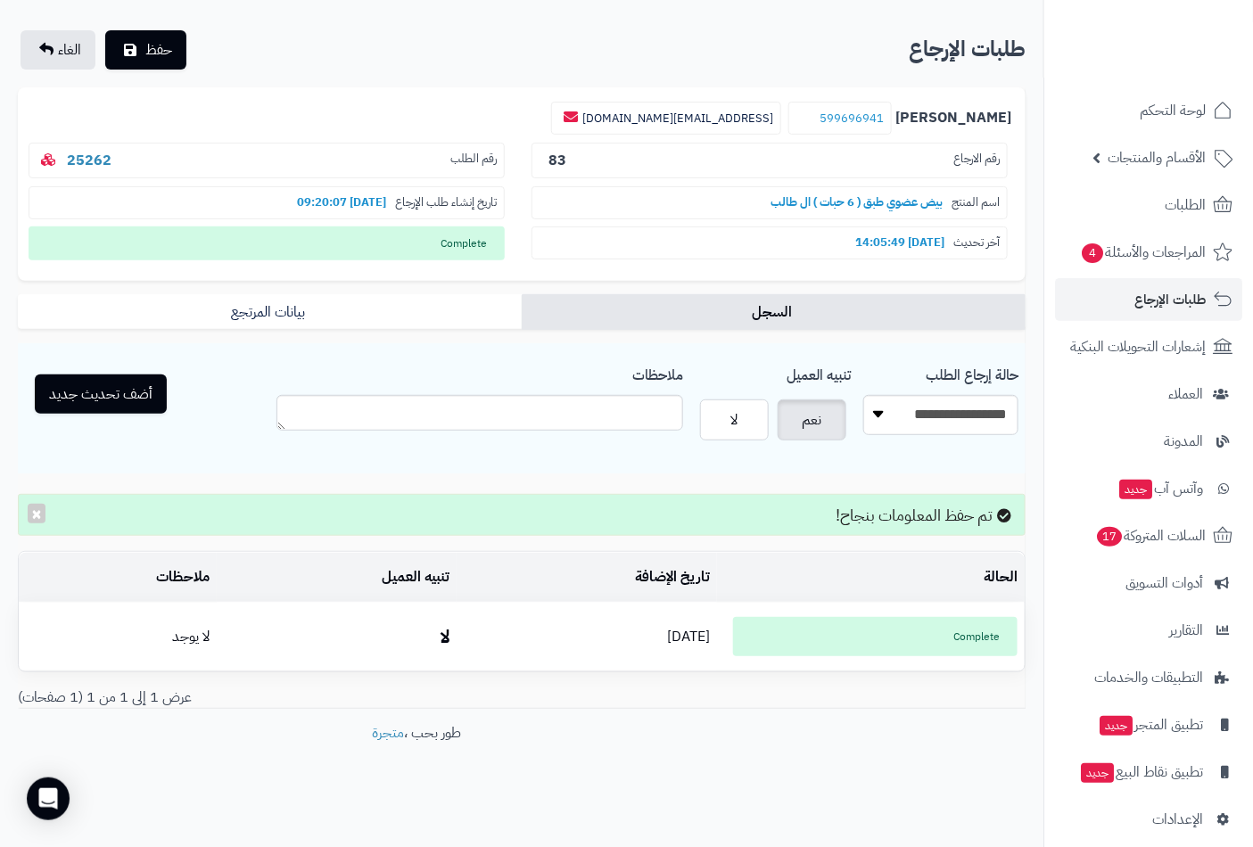
scroll to position [102, 0]
click at [161, 45] on span "حفظ" at bounding box center [158, 47] width 27 height 21
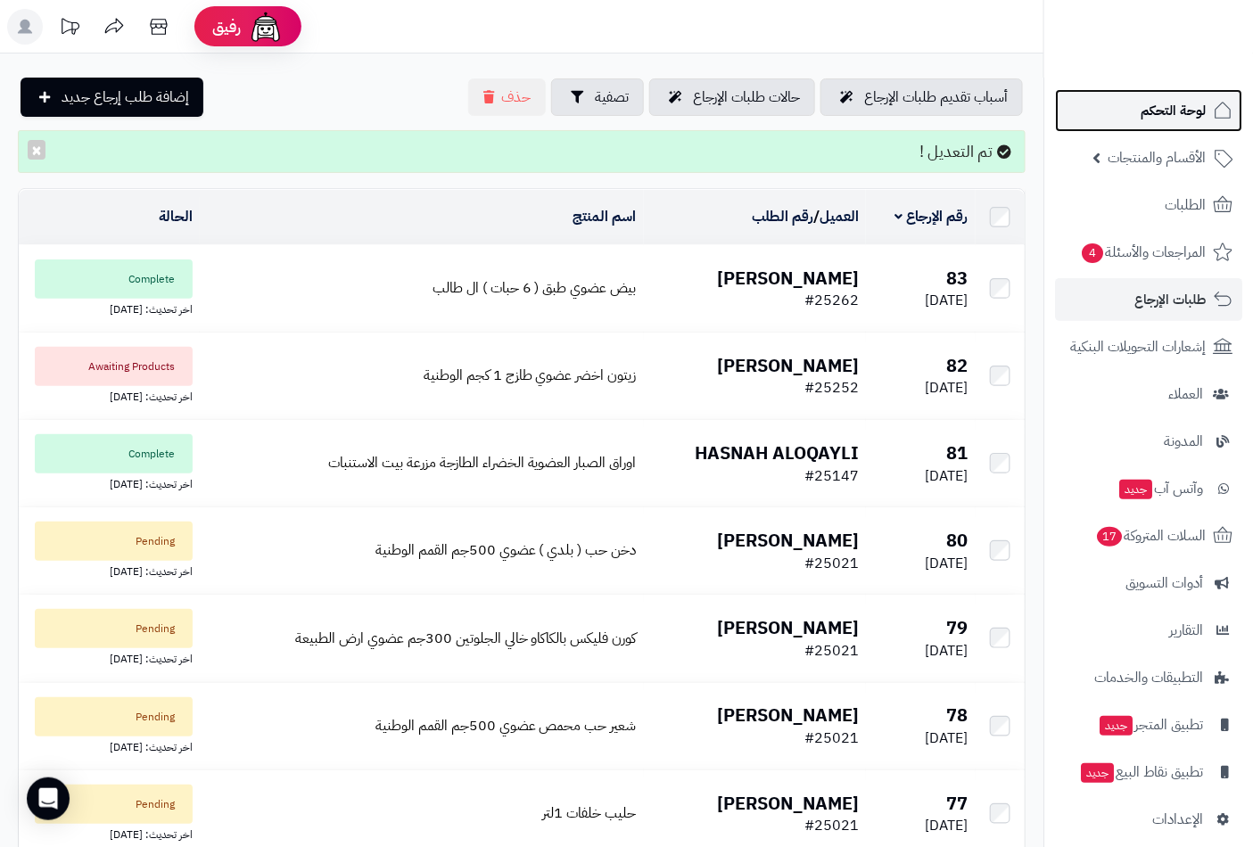
click at [1193, 117] on span "لوحة التحكم" at bounding box center [1172, 110] width 65 height 25
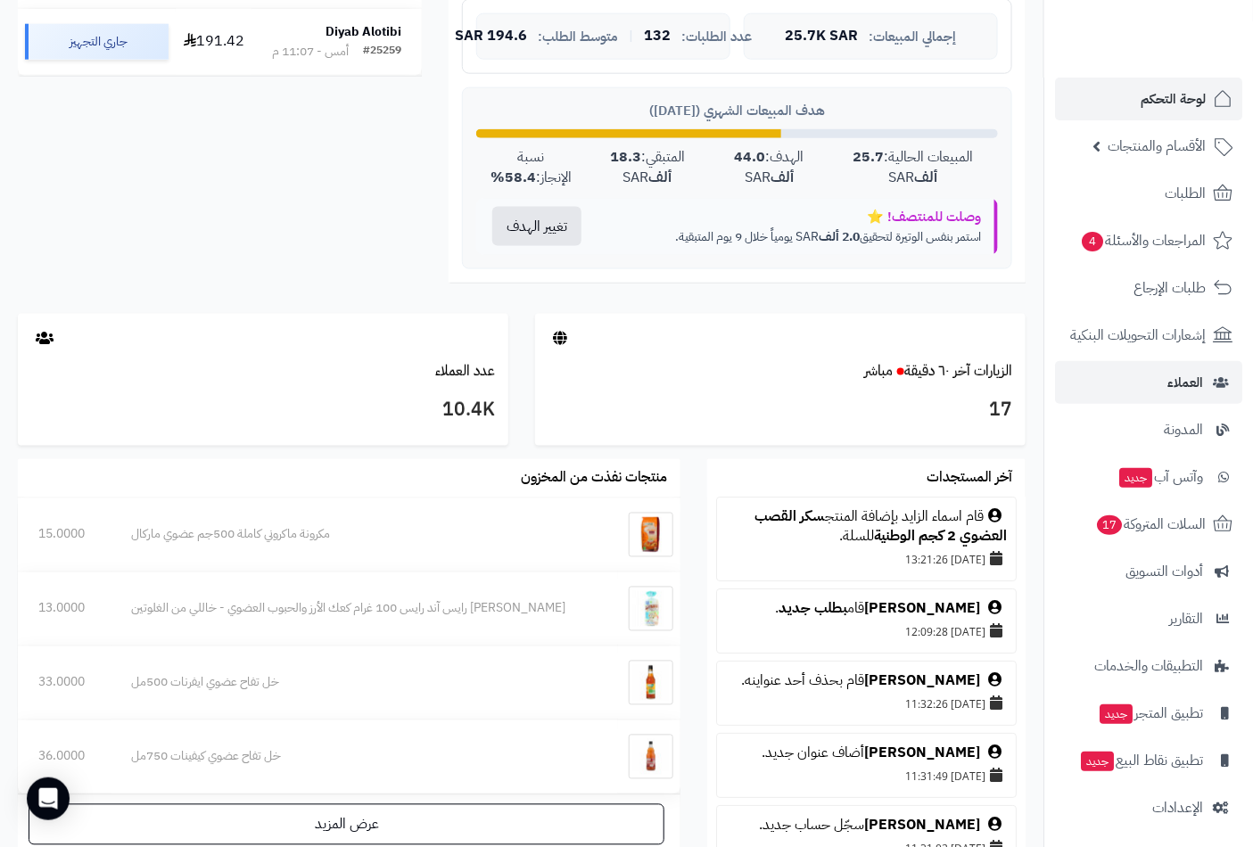
scroll to position [15, 0]
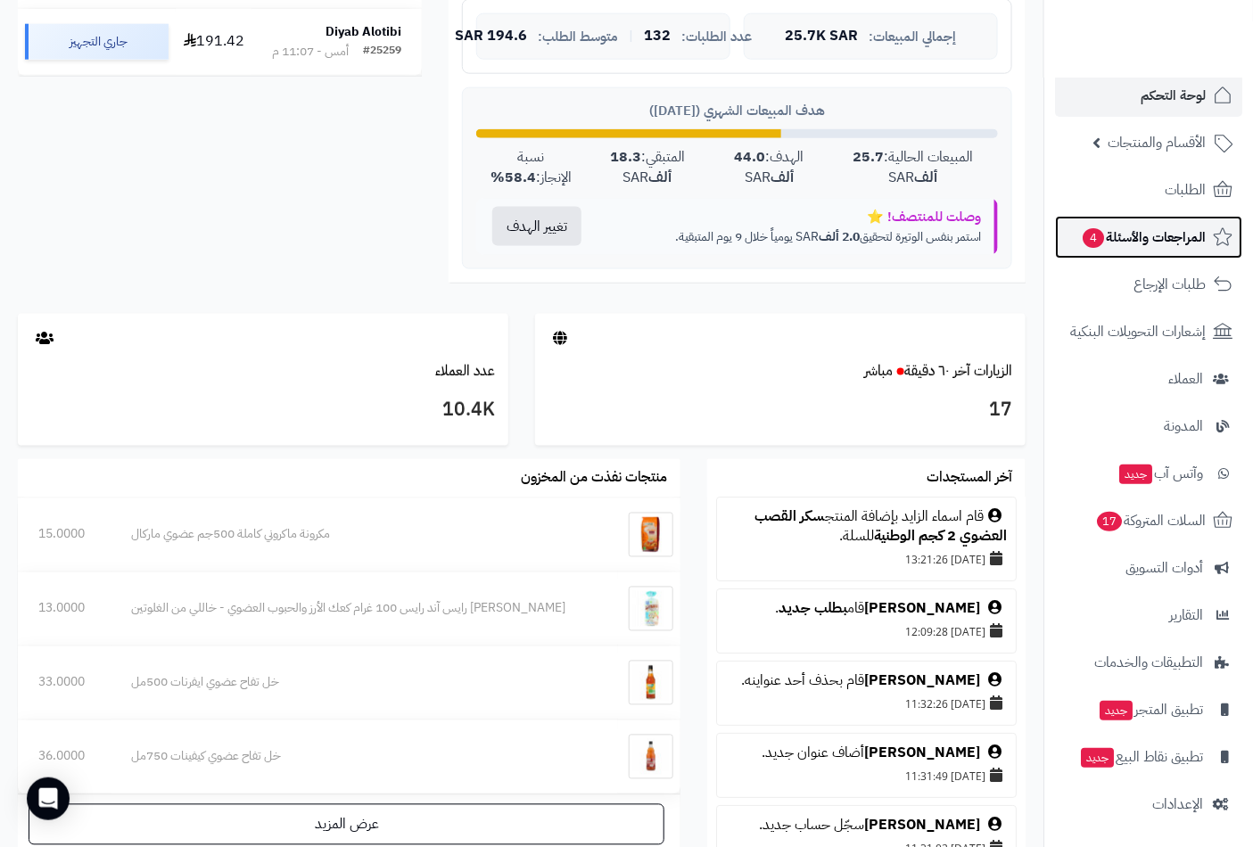
click at [1124, 241] on span "المراجعات والأسئلة 4" at bounding box center [1143, 237] width 125 height 25
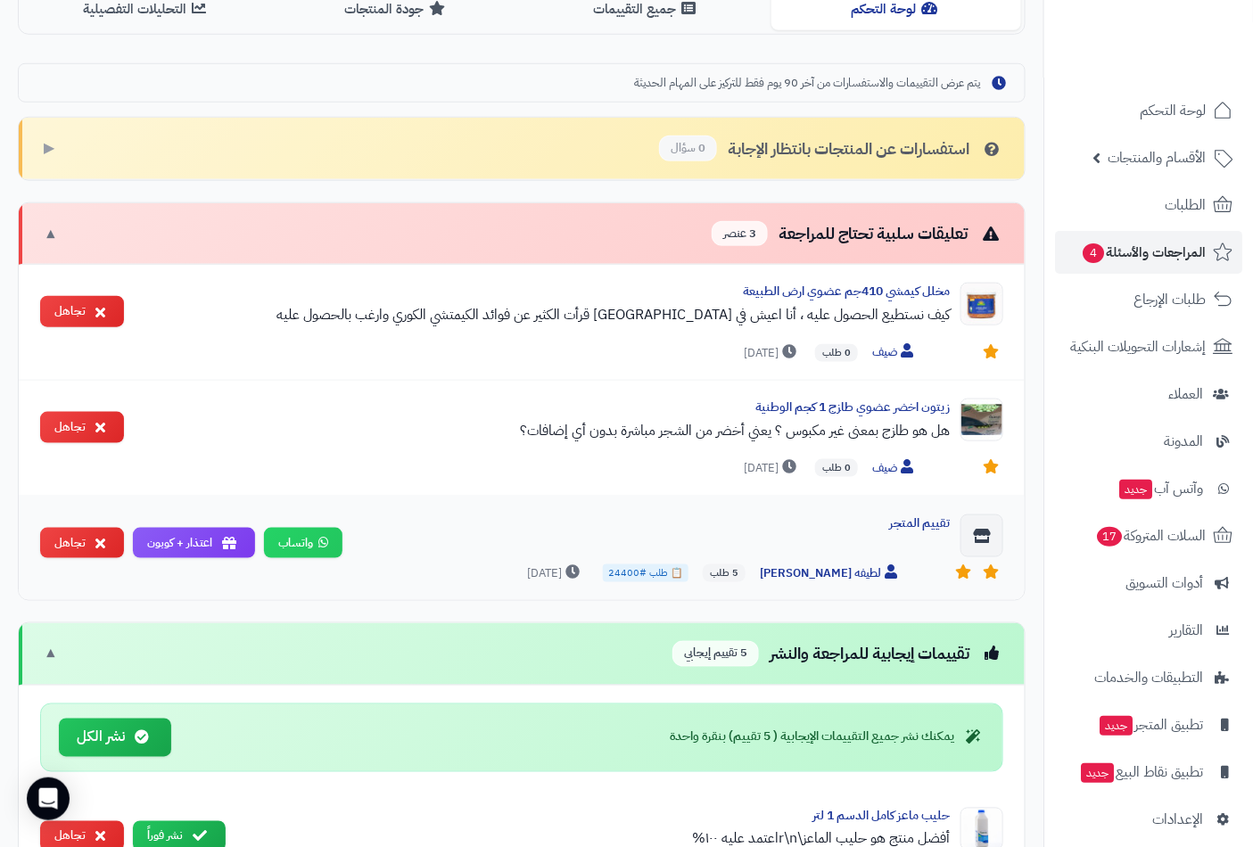
scroll to position [693, 0]
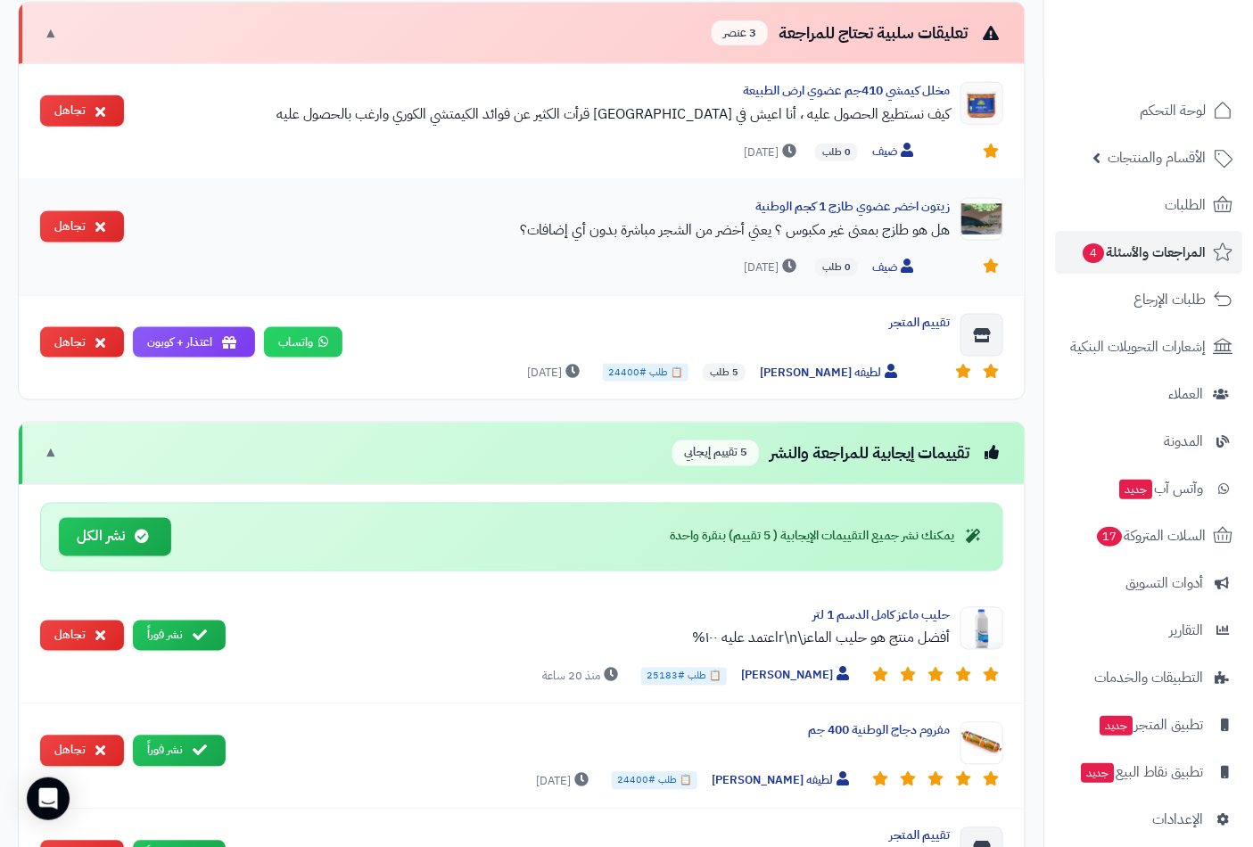
click at [831, 243] on div "زيتون اخضر عضوي طازج 1 كجم الوطنية هل هو طازج بمعنى غير مكبوس ؟ يعني أخضر من ال…" at bounding box center [543, 225] width 811 height 54
click at [777, 243] on div "زيتون اخضر عضوي طازج 1 كجم الوطنية هل هو طازج بمعنى غير مكبوس ؟ يعني أخضر من ال…" at bounding box center [543, 225] width 811 height 54
click at [836, 227] on div "هل هو طازج بمعنى غير مكبوس ؟ يعني أخضر من الشجر مباشرة بدون أي إضافات؟" at bounding box center [543, 229] width 811 height 21
click at [925, 217] on div "زيتون اخضر عضوي طازج 1 كجم الوطنية هل هو طازج بمعنى غير مكبوس ؟ يعني أخضر من ال…" at bounding box center [543, 225] width 811 height 54
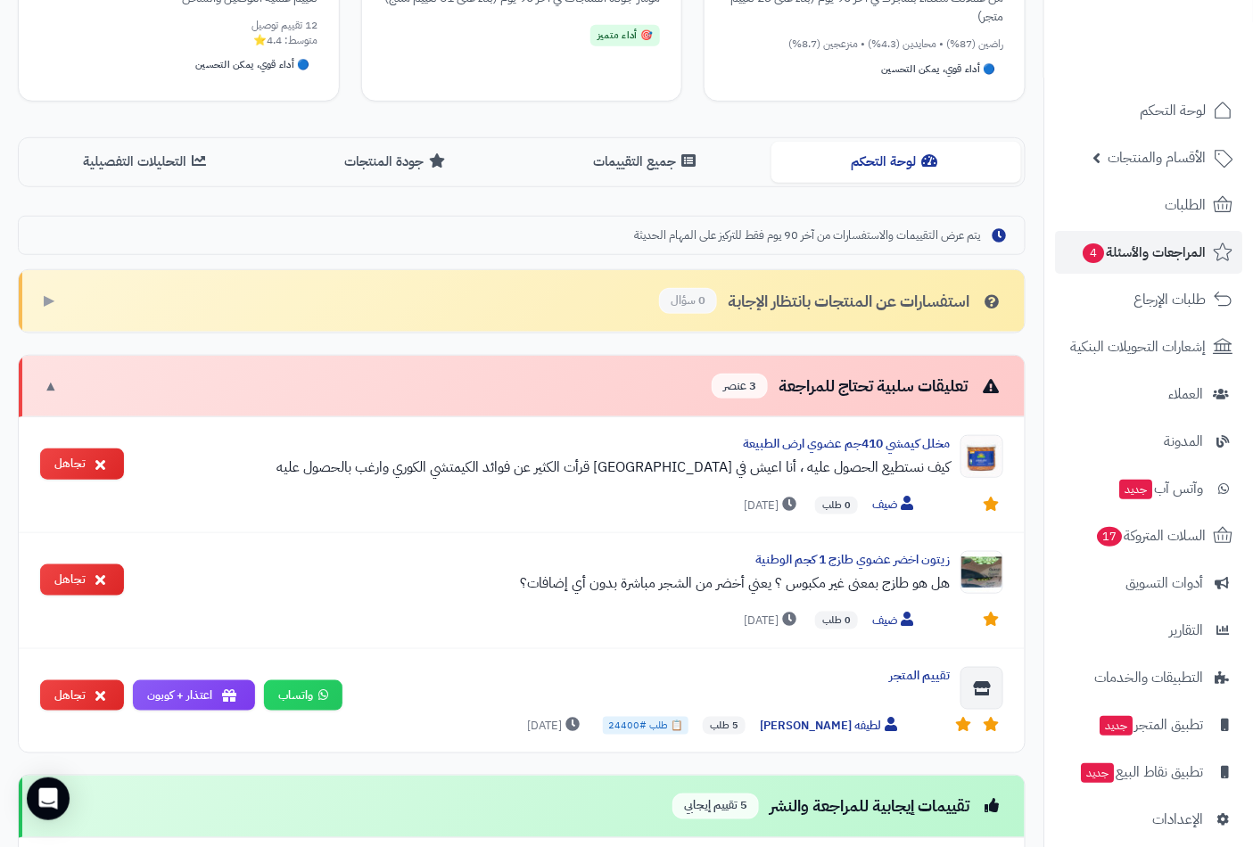
scroll to position [42, 0]
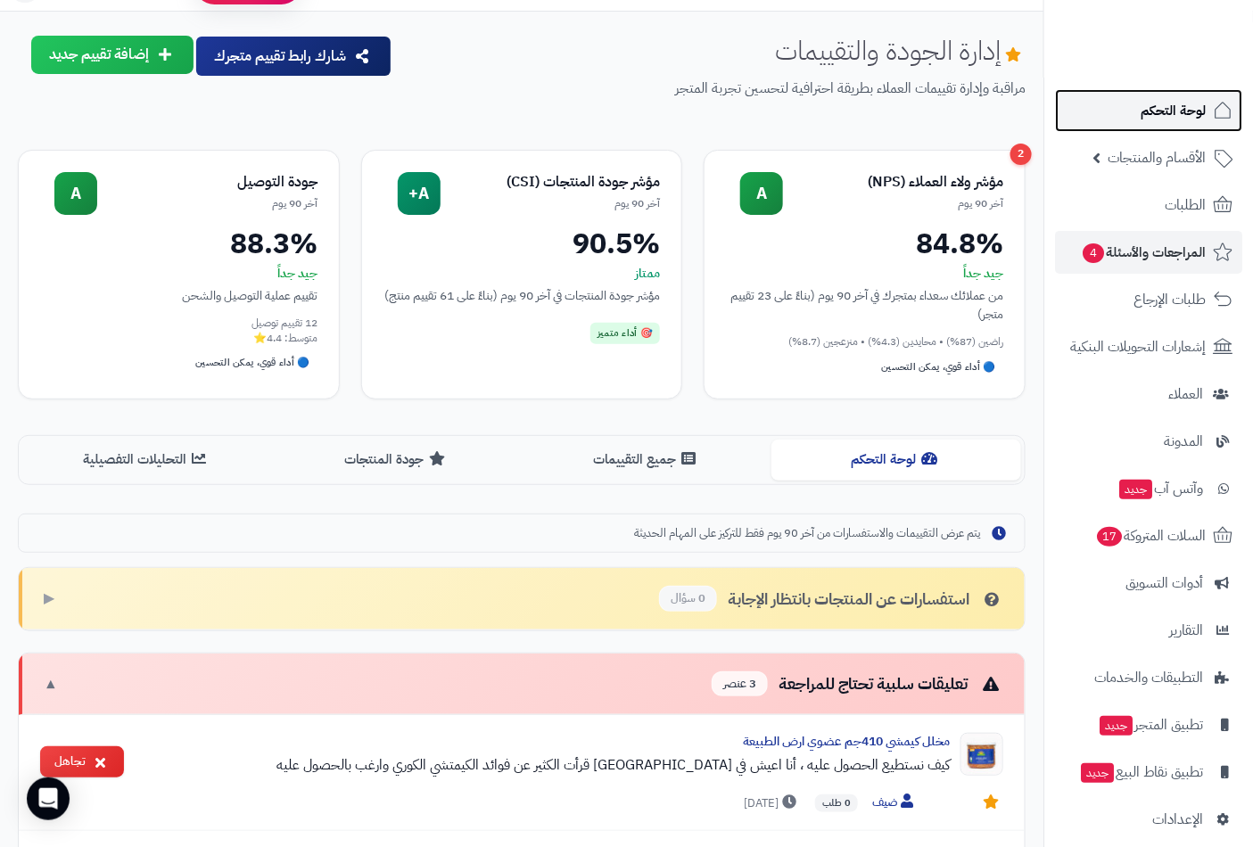
click at [1165, 111] on span "لوحة التحكم" at bounding box center [1172, 110] width 65 height 25
